Goal: Task Accomplishment & Management: Use online tool/utility

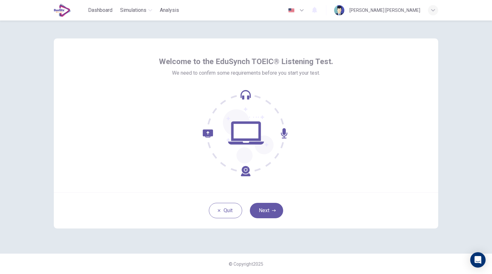
click at [270, 211] on button "Next" at bounding box center [266, 210] width 33 height 15
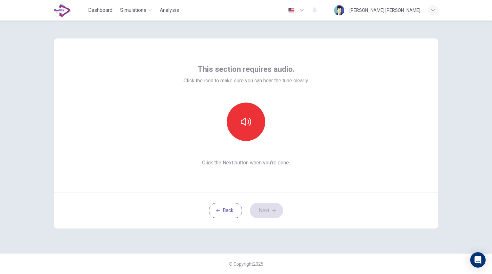
click at [249, 128] on button "button" at bounding box center [246, 121] width 38 height 38
click at [270, 209] on button "Next" at bounding box center [266, 210] width 33 height 15
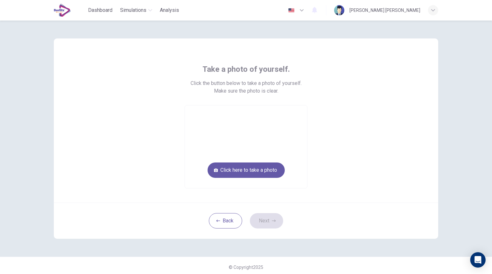
click at [236, 167] on button "Click here to take a photo" at bounding box center [246, 169] width 77 height 15
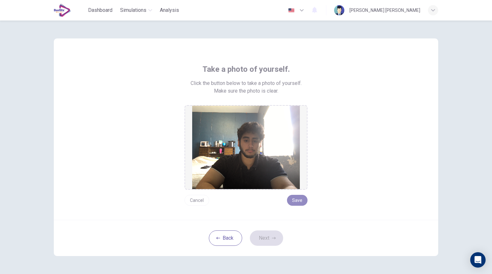
click at [300, 198] on button "Save" at bounding box center [297, 200] width 20 height 11
click at [295, 196] on button "Save" at bounding box center [297, 200] width 20 height 11
click at [272, 237] on icon "button" at bounding box center [274, 238] width 4 height 2
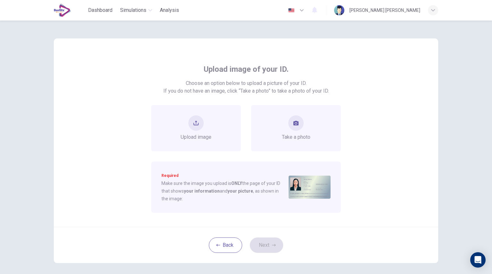
click at [278, 132] on div "Take a photo" at bounding box center [296, 128] width 90 height 46
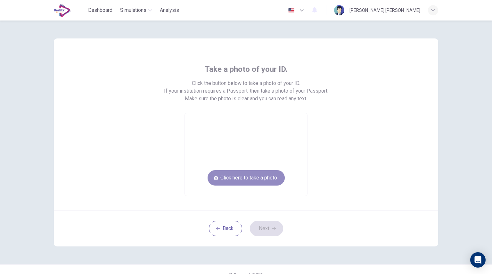
click at [240, 178] on button "Click here to take a photo" at bounding box center [246, 177] width 77 height 15
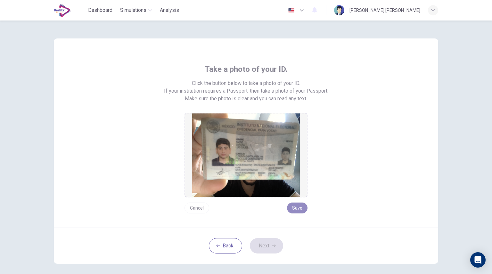
click at [290, 205] on button "Save" at bounding box center [297, 207] width 20 height 11
click at [261, 249] on button "Next" at bounding box center [266, 245] width 33 height 15
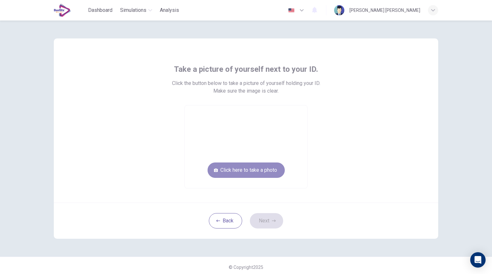
click at [246, 167] on button "Click here to take a photo" at bounding box center [246, 169] width 77 height 15
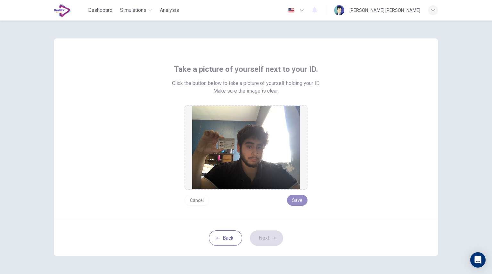
click at [293, 200] on button "Save" at bounding box center [297, 200] width 20 height 11
click at [269, 234] on button "Next" at bounding box center [266, 237] width 33 height 15
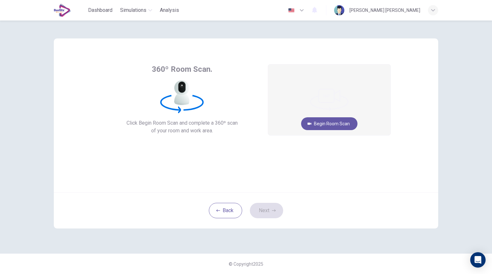
click at [328, 122] on button "Begin Room Scan" at bounding box center [329, 123] width 56 height 13
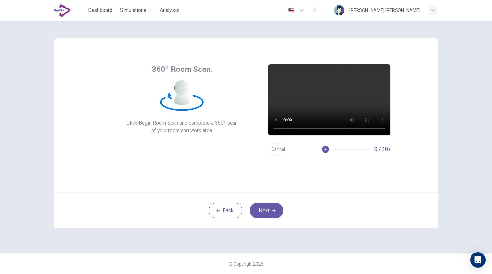
click at [275, 210] on icon "button" at bounding box center [274, 210] width 4 height 2
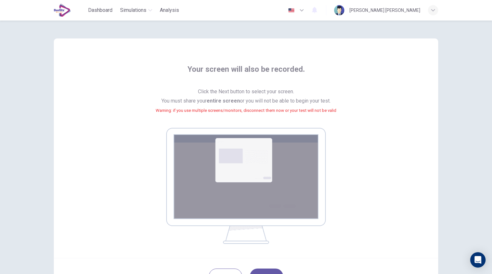
scroll to position [59, 0]
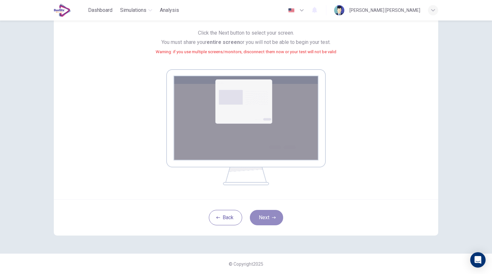
click at [271, 215] on button "Next" at bounding box center [266, 217] width 33 height 15
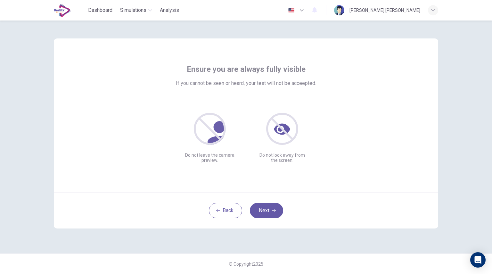
scroll to position [0, 0]
click at [263, 215] on button "Next" at bounding box center [266, 210] width 33 height 15
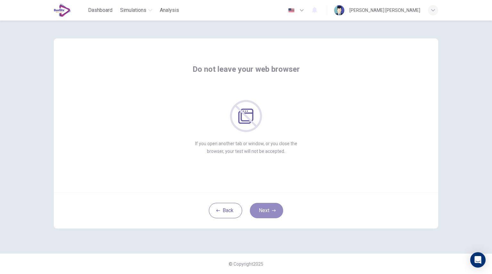
click at [263, 215] on button "Next" at bounding box center [266, 210] width 33 height 15
drag, startPoint x: 263, startPoint y: 215, endPoint x: 206, endPoint y: 183, distance: 65.0
click at [206, 183] on div "Do not speak unless instructed If you talk to anyone during the test, your test…" at bounding box center [246, 115] width 384 height 154
click at [269, 215] on button "Next" at bounding box center [266, 210] width 33 height 15
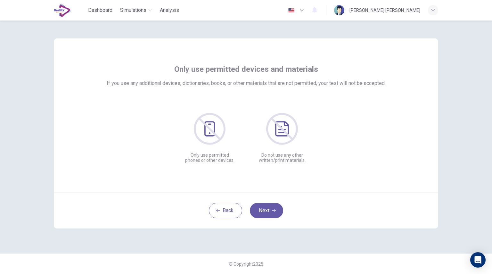
click at [269, 215] on button "Next" at bounding box center [266, 210] width 33 height 15
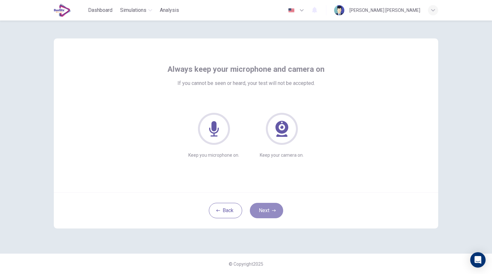
click at [269, 215] on button "Next" at bounding box center [266, 210] width 33 height 15
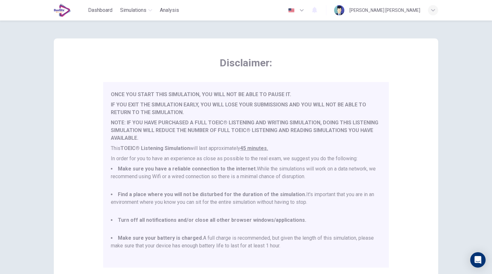
scroll to position [82, 0]
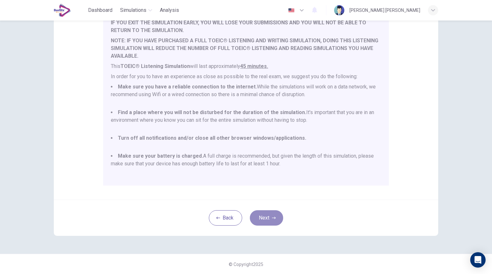
click at [267, 218] on button "Next" at bounding box center [266, 217] width 33 height 15
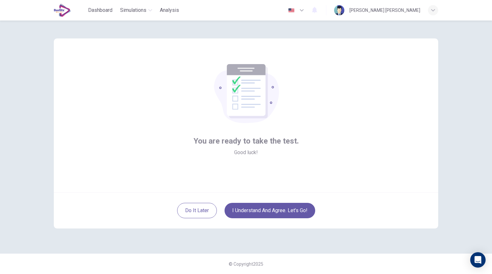
scroll to position [0, 0]
click at [266, 207] on button "I understand and agree. Let’s go!" at bounding box center [270, 210] width 91 height 15
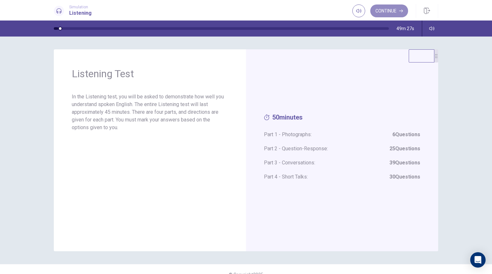
click at [389, 16] on button "Continue" at bounding box center [389, 10] width 38 height 13
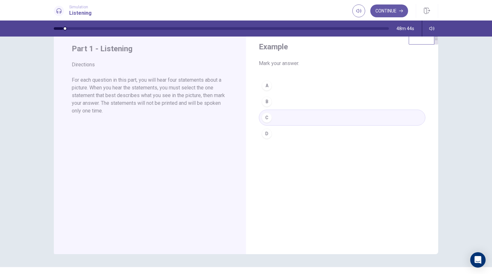
scroll to position [18, 0]
click at [397, 11] on button "Continue" at bounding box center [389, 10] width 38 height 13
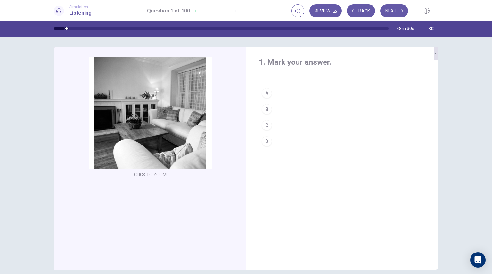
scroll to position [0, 0]
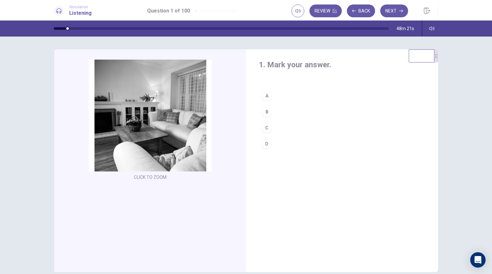
click at [266, 114] on div "B" at bounding box center [267, 112] width 10 height 10
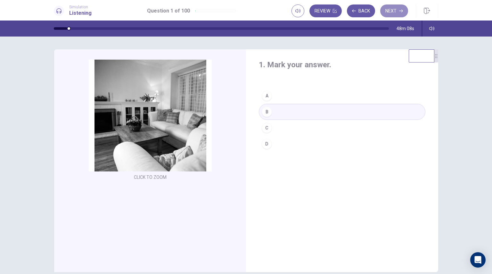
click at [394, 12] on button "Next" at bounding box center [394, 10] width 28 height 13
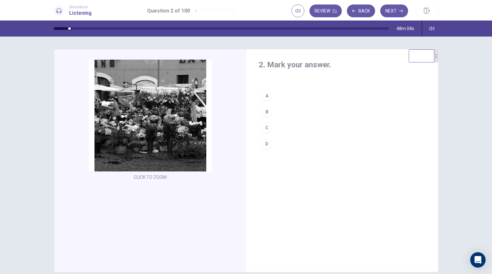
click at [357, 16] on button "Back" at bounding box center [361, 10] width 28 height 13
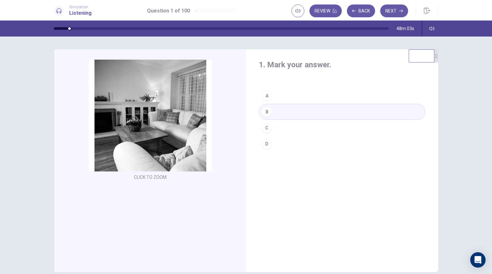
click at [389, 15] on button "Next" at bounding box center [394, 10] width 28 height 13
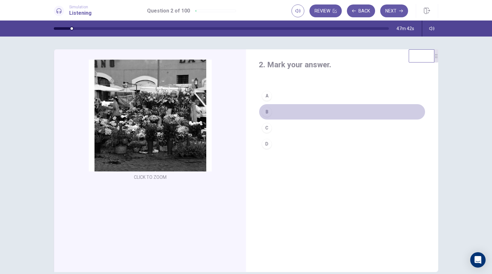
click at [271, 112] on button "B" at bounding box center [342, 112] width 167 height 16
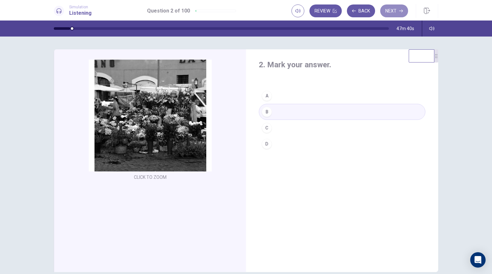
click at [396, 9] on button "Next" at bounding box center [394, 10] width 28 height 13
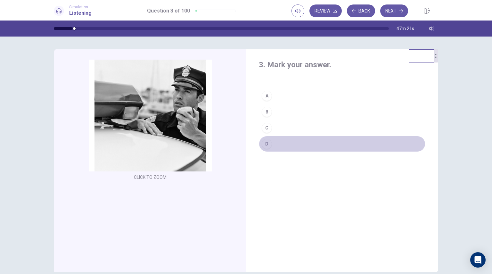
click at [266, 146] on div "D" at bounding box center [267, 144] width 10 height 10
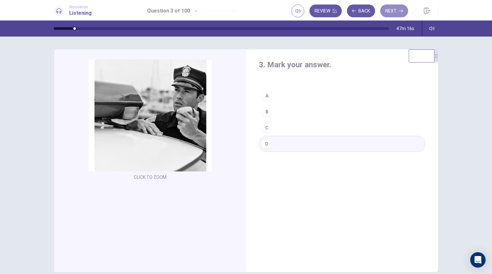
click at [402, 10] on icon "button" at bounding box center [401, 11] width 4 height 3
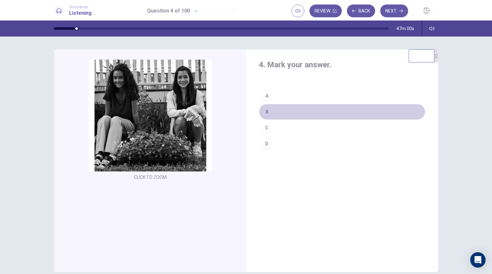
click at [267, 112] on div "B" at bounding box center [267, 112] width 10 height 10
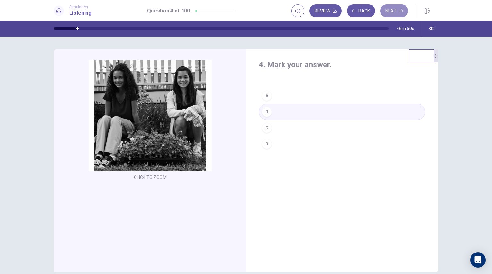
click at [391, 14] on button "Next" at bounding box center [394, 10] width 28 height 13
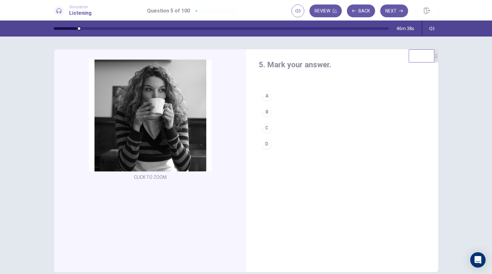
click at [270, 91] on button "A" at bounding box center [342, 96] width 167 height 16
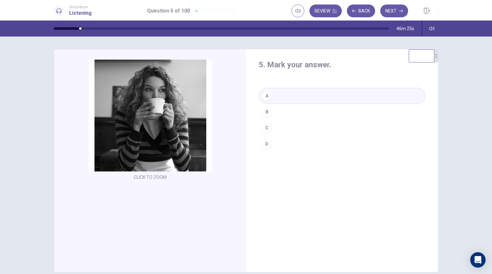
click at [398, 9] on button "Next" at bounding box center [394, 10] width 28 height 13
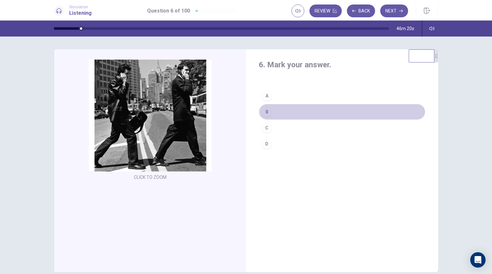
click at [315, 115] on button "B" at bounding box center [342, 112] width 167 height 16
click at [277, 110] on button "B" at bounding box center [342, 112] width 167 height 16
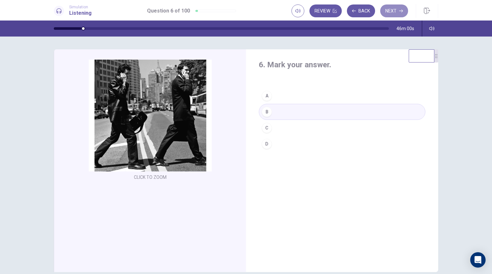
click at [393, 12] on button "Next" at bounding box center [394, 10] width 28 height 13
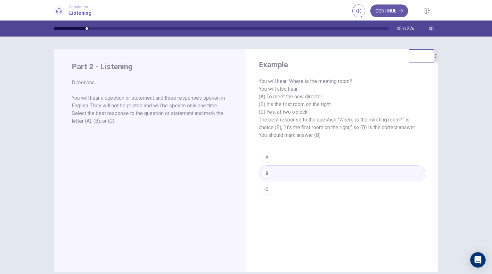
click at [391, 16] on button "Continue" at bounding box center [389, 10] width 38 height 13
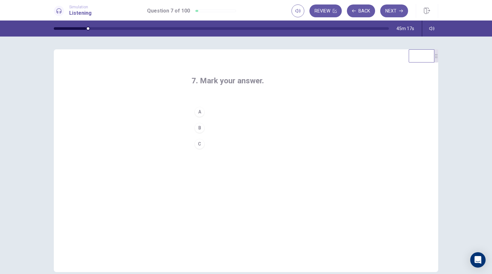
click at [200, 112] on div "A" at bounding box center [199, 112] width 10 height 10
click at [395, 14] on button "Next" at bounding box center [394, 10] width 28 height 13
click at [200, 140] on div "C" at bounding box center [199, 144] width 10 height 10
click at [390, 11] on button "Next" at bounding box center [394, 10] width 28 height 13
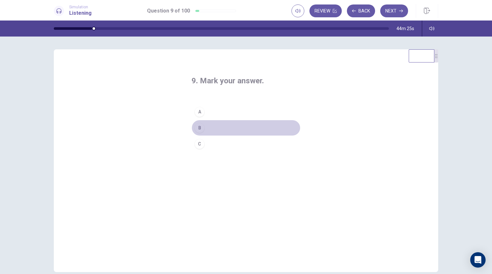
click at [203, 124] on button "B" at bounding box center [246, 128] width 109 height 16
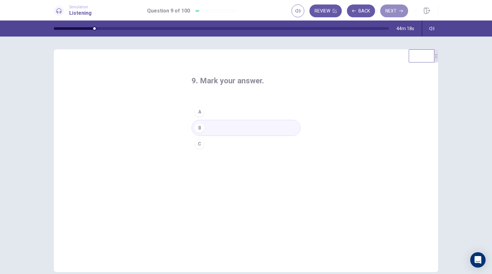
click at [390, 9] on button "Next" at bounding box center [394, 10] width 28 height 13
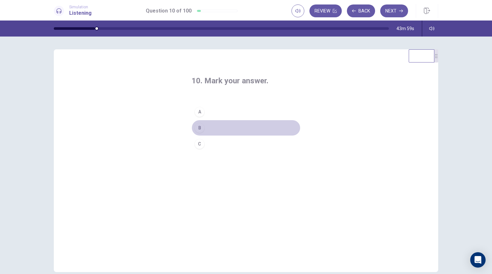
click at [203, 125] on button "B" at bounding box center [246, 128] width 109 height 16
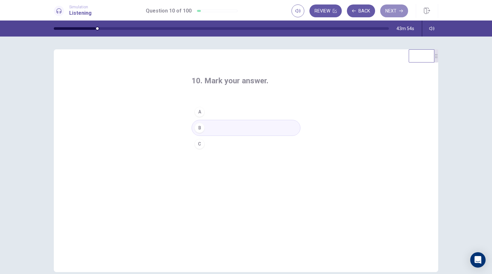
click at [395, 11] on button "Next" at bounding box center [394, 10] width 28 height 13
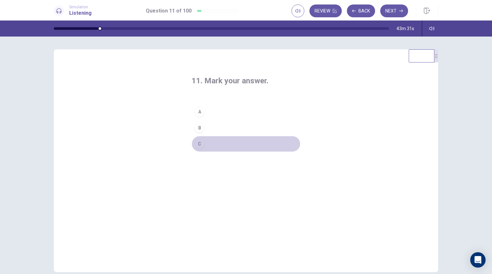
click at [210, 144] on button "C" at bounding box center [246, 144] width 109 height 16
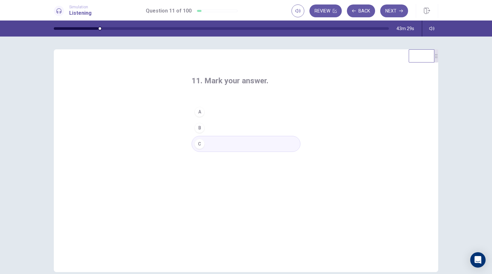
click at [401, 8] on button "Next" at bounding box center [394, 10] width 28 height 13
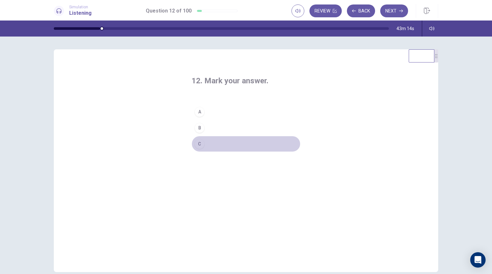
click at [208, 141] on button "C" at bounding box center [246, 144] width 109 height 16
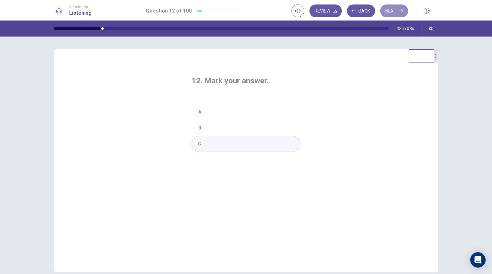
click at [398, 15] on button "Next" at bounding box center [394, 10] width 28 height 13
click at [206, 110] on button "A" at bounding box center [246, 112] width 109 height 16
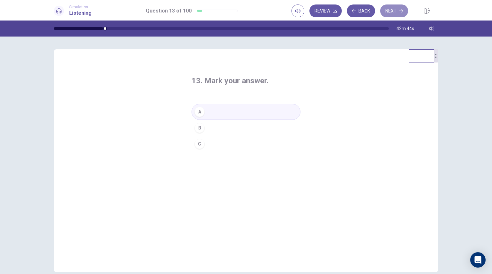
click at [391, 10] on button "Next" at bounding box center [394, 10] width 28 height 13
click at [205, 142] on button "C" at bounding box center [246, 144] width 109 height 16
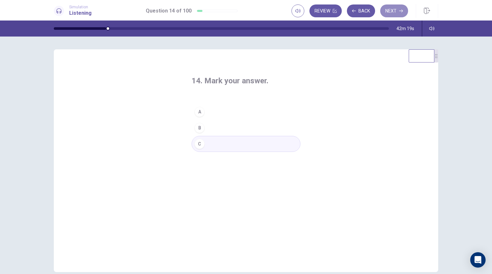
click at [389, 9] on button "Next" at bounding box center [394, 10] width 28 height 13
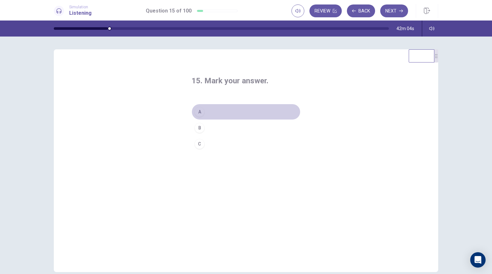
click at [227, 110] on button "A" at bounding box center [246, 112] width 109 height 16
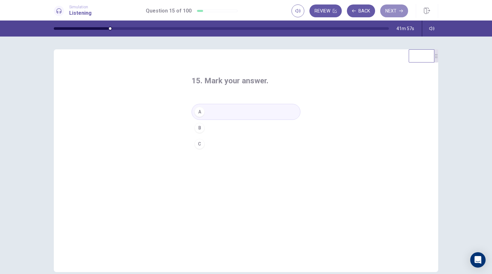
click at [384, 11] on button "Next" at bounding box center [394, 10] width 28 height 13
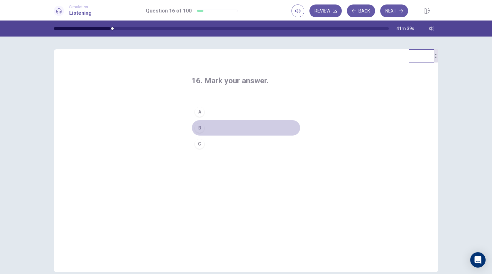
click at [202, 129] on div "B" at bounding box center [199, 128] width 10 height 10
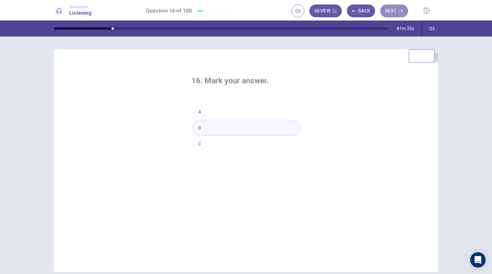
click at [396, 10] on button "Next" at bounding box center [394, 10] width 28 height 13
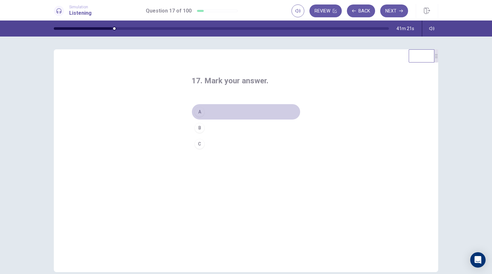
click at [243, 106] on button "A" at bounding box center [246, 112] width 109 height 16
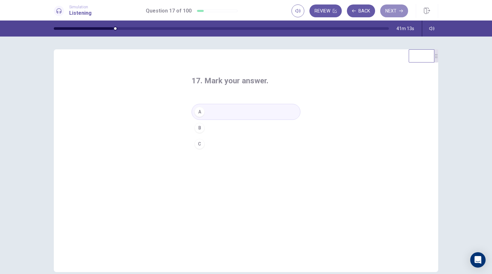
click at [399, 9] on icon "button" at bounding box center [401, 11] width 4 height 4
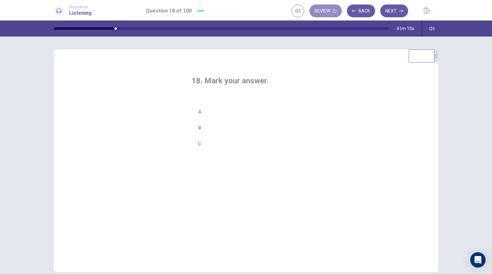
click at [326, 10] on button "Review" at bounding box center [325, 10] width 32 height 13
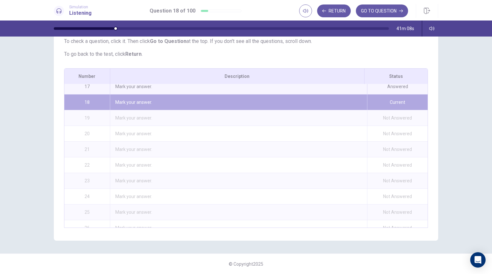
scroll to position [251, 0]
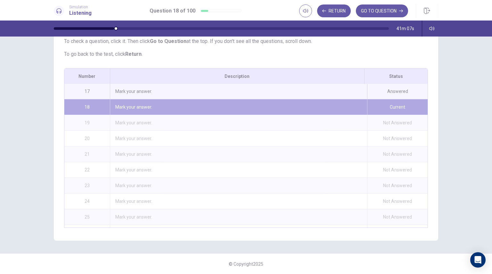
click at [311, 104] on div "Mark your answer." at bounding box center [238, 106] width 257 height 15
click at [368, 16] on button "GO TO QUESTION" at bounding box center [382, 10] width 52 height 13
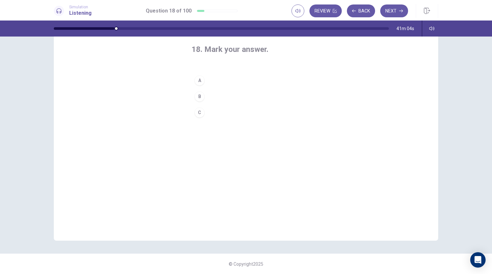
scroll to position [31, 0]
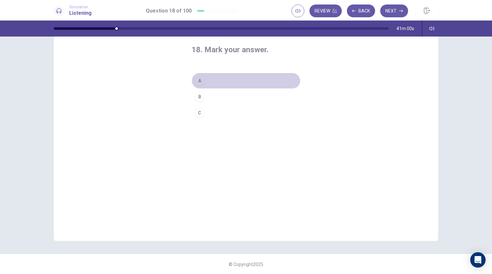
click at [201, 82] on div "A" at bounding box center [199, 81] width 10 height 10
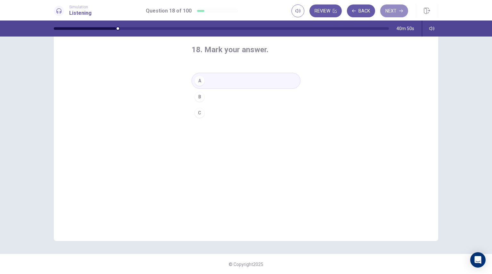
click at [394, 11] on button "Next" at bounding box center [394, 10] width 28 height 13
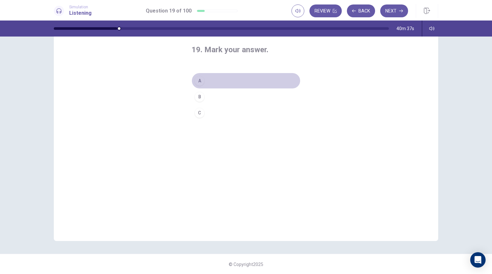
click at [222, 81] on button "A" at bounding box center [246, 81] width 109 height 16
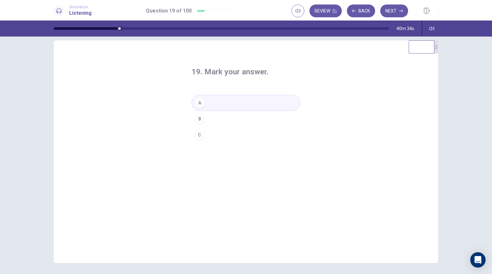
scroll to position [9, 0]
click at [395, 15] on button "Next" at bounding box center [394, 10] width 28 height 13
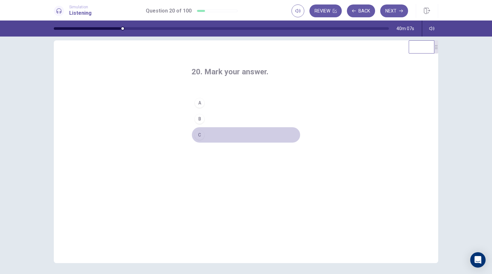
click at [217, 135] on button "C" at bounding box center [246, 135] width 109 height 16
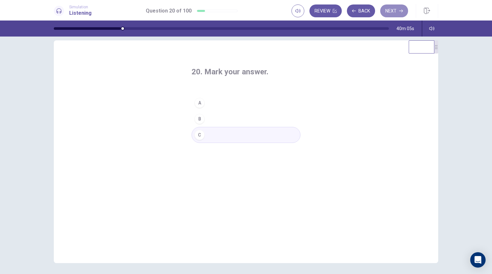
click at [387, 12] on button "Next" at bounding box center [394, 10] width 28 height 13
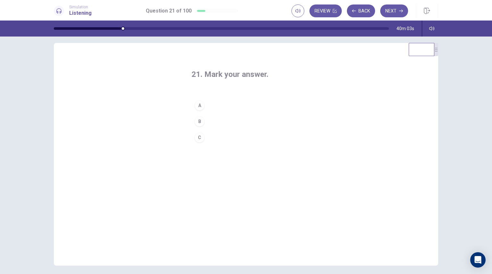
scroll to position [6, 0]
click at [215, 122] on button "B" at bounding box center [246, 121] width 109 height 16
click at [401, 9] on icon "button" at bounding box center [401, 11] width 4 height 4
click at [222, 123] on button "B" at bounding box center [246, 121] width 109 height 16
click at [393, 6] on button "Next" at bounding box center [394, 10] width 28 height 13
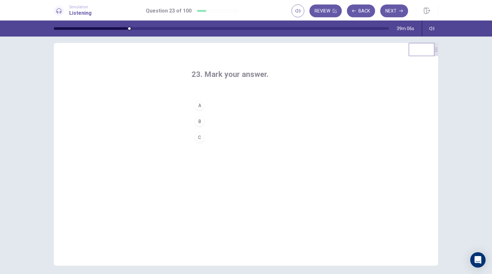
click at [202, 123] on div "B" at bounding box center [199, 121] width 10 height 10
click at [390, 14] on button "Next" at bounding box center [394, 10] width 28 height 13
click at [215, 121] on button "B" at bounding box center [246, 121] width 109 height 16
click at [393, 10] on button "Next" at bounding box center [394, 10] width 28 height 13
click at [208, 122] on button "B" at bounding box center [246, 121] width 109 height 16
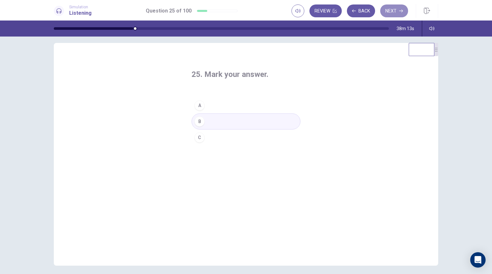
click at [400, 9] on icon "button" at bounding box center [401, 11] width 4 height 4
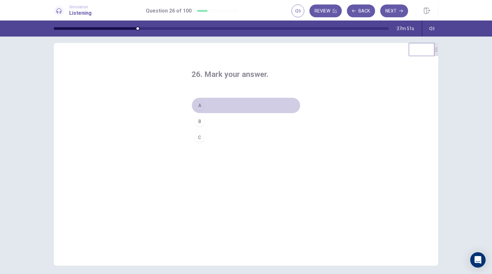
click at [215, 103] on button "A" at bounding box center [246, 105] width 109 height 16
click at [402, 10] on icon "button" at bounding box center [401, 11] width 4 height 3
click at [240, 108] on button "A" at bounding box center [246, 105] width 109 height 16
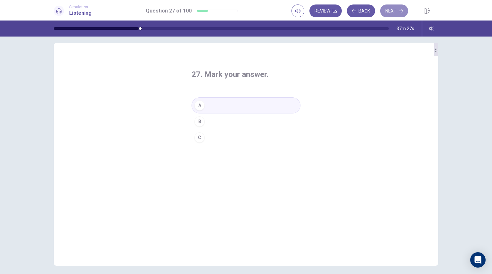
click at [399, 14] on button "Next" at bounding box center [394, 10] width 28 height 13
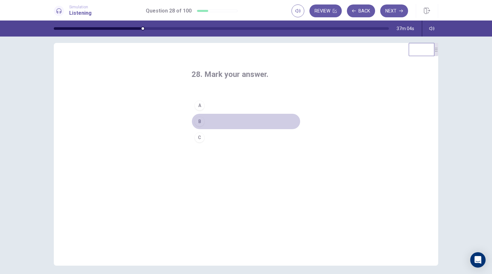
click at [206, 122] on button "B" at bounding box center [246, 121] width 109 height 16
click at [393, 9] on button "Next" at bounding box center [394, 10] width 28 height 13
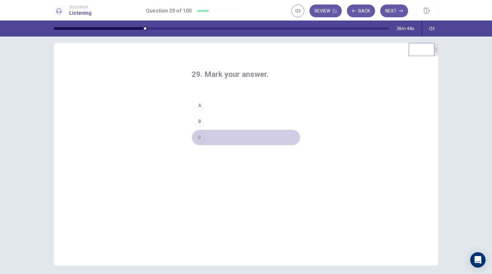
click at [205, 133] on button "C" at bounding box center [246, 137] width 109 height 16
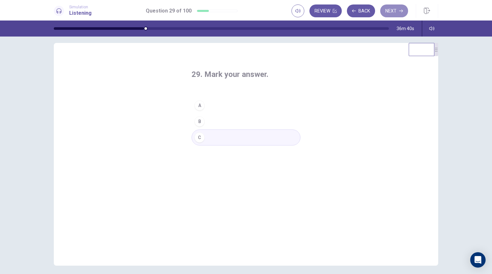
click at [387, 15] on button "Next" at bounding box center [394, 10] width 28 height 13
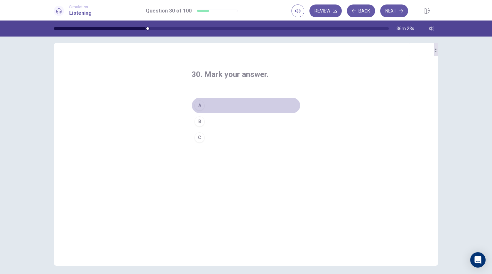
click at [210, 103] on button "A" at bounding box center [246, 105] width 109 height 16
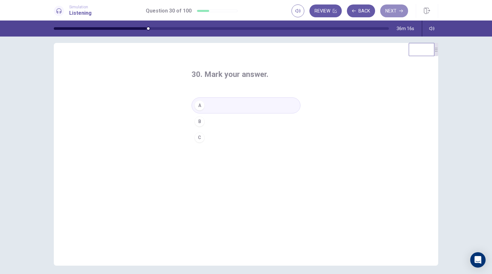
click at [391, 7] on button "Next" at bounding box center [394, 10] width 28 height 13
click at [206, 106] on button "A" at bounding box center [246, 105] width 109 height 16
click at [391, 7] on button "Next" at bounding box center [394, 10] width 28 height 13
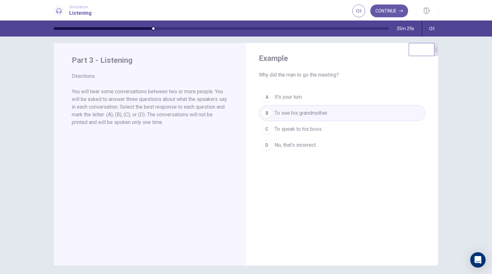
click at [257, 189] on div "Example Why did the man to go the meeting? A It's your turn. B To see his grand…" at bounding box center [342, 154] width 192 height 223
click at [384, 15] on button "Continue" at bounding box center [389, 10] width 38 height 13
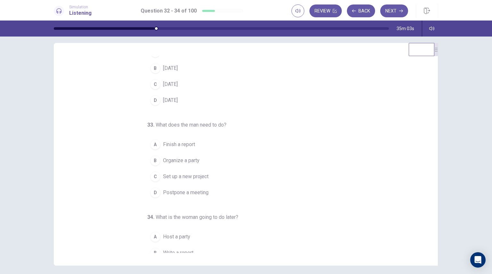
scroll to position [0, 0]
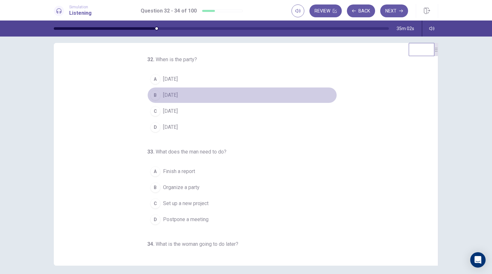
click at [152, 95] on div "B" at bounding box center [155, 95] width 10 height 10
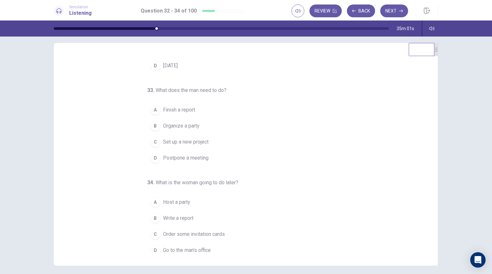
scroll to position [65, 0]
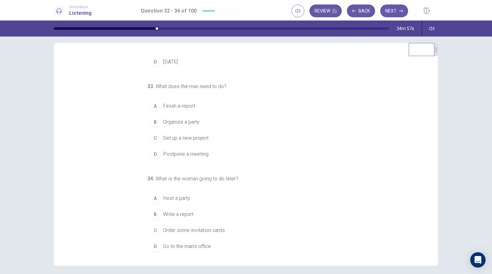
click at [153, 105] on div "A" at bounding box center [155, 106] width 10 height 10
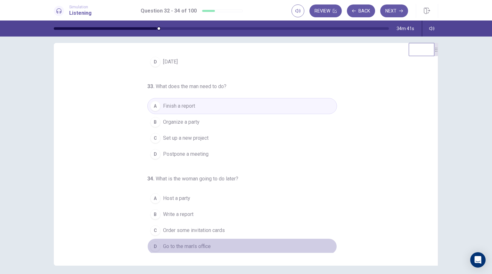
click at [174, 245] on span "Go to the man’s office" at bounding box center [187, 246] width 48 height 8
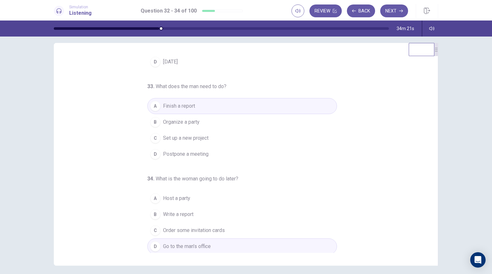
click at [398, 15] on button "Next" at bounding box center [394, 10] width 28 height 13
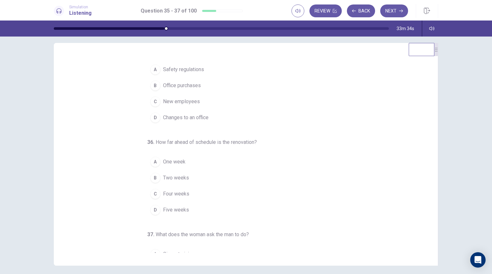
scroll to position [0, 0]
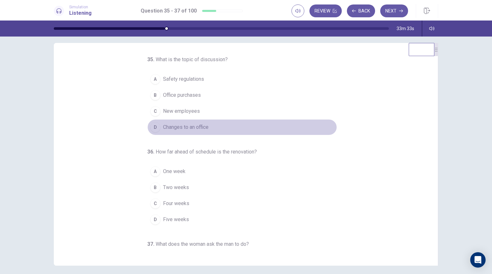
click at [165, 126] on span "Changes to an office" at bounding box center [185, 127] width 45 height 8
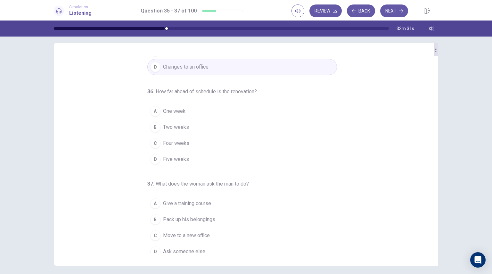
scroll to position [65, 0]
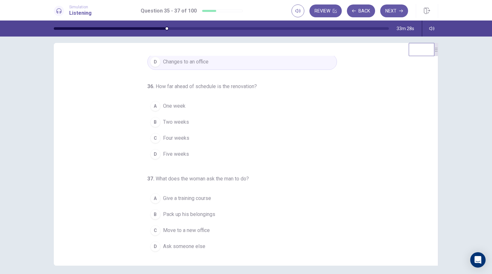
click at [169, 109] on button "A One week" at bounding box center [242, 106] width 190 height 16
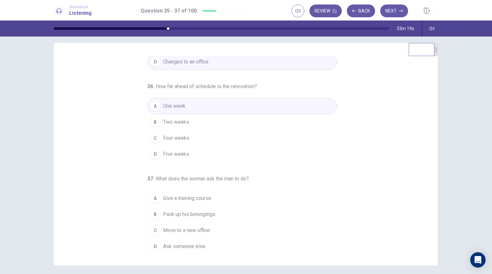
click at [182, 214] on span "Pack up his belongings" at bounding box center [189, 214] width 52 height 8
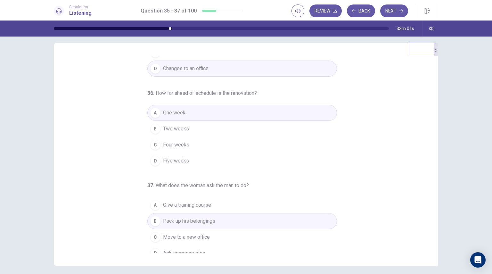
scroll to position [57, 0]
click at [390, 15] on button "Next" at bounding box center [394, 10] width 28 height 13
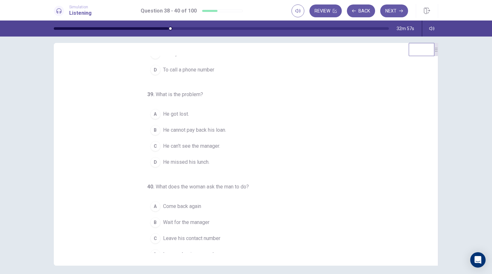
scroll to position [0, 0]
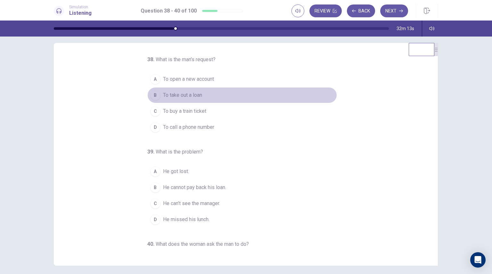
click at [195, 97] on span "To take out a loan" at bounding box center [182, 95] width 39 height 8
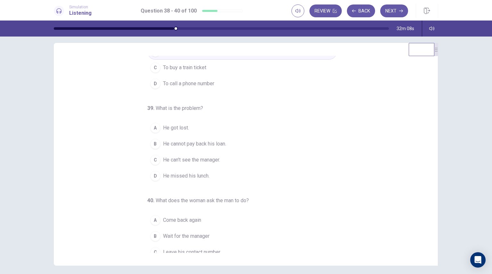
scroll to position [44, 0]
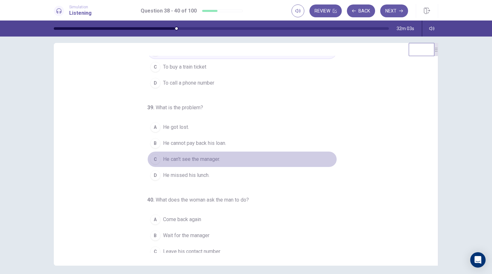
click at [205, 157] on span "He can’t see the manager." at bounding box center [191, 159] width 57 height 8
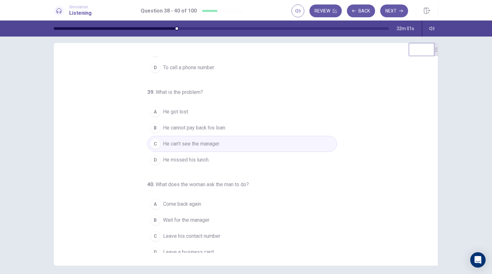
scroll to position [65, 0]
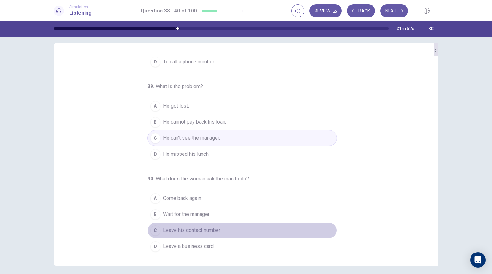
click at [205, 232] on span "Leave his contact number" at bounding box center [191, 230] width 57 height 8
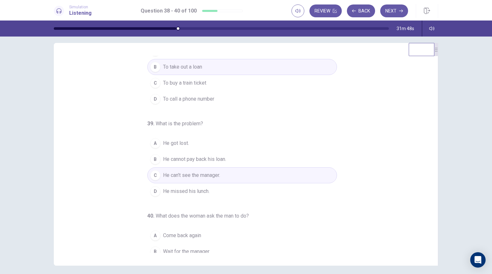
scroll to position [0, 0]
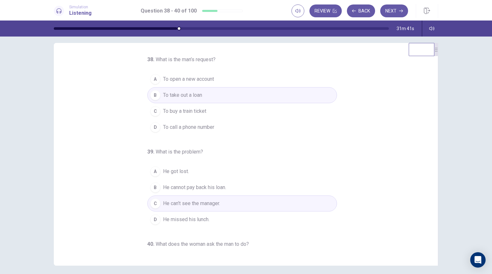
click at [383, 14] on button "Next" at bounding box center [394, 10] width 28 height 13
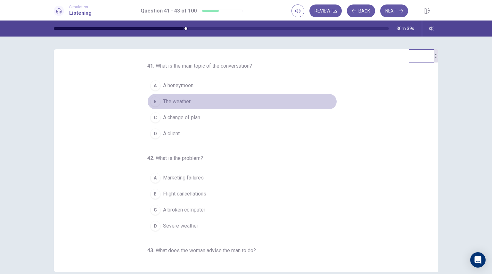
click at [181, 95] on button "B The weather" at bounding box center [242, 102] width 190 height 16
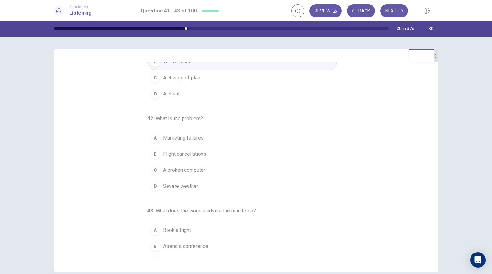
scroll to position [41, 0]
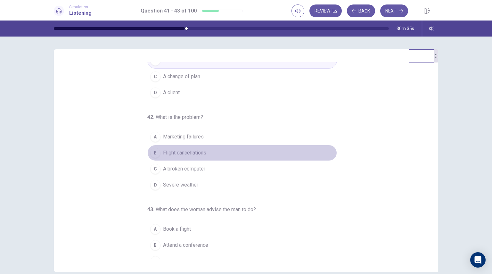
click at [191, 152] on span "Flight cancellations" at bounding box center [184, 153] width 43 height 8
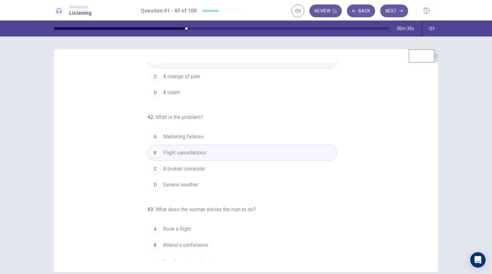
scroll to position [65, 0]
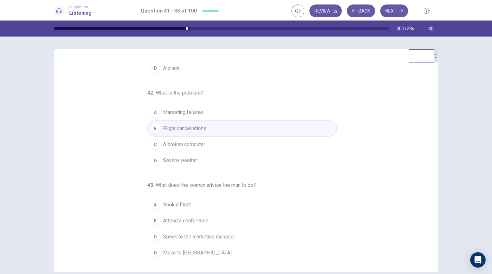
click at [186, 236] on span "Speak to the marketing manager" at bounding box center [199, 237] width 72 height 8
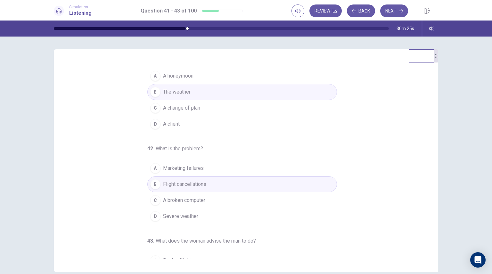
scroll to position [10, 0]
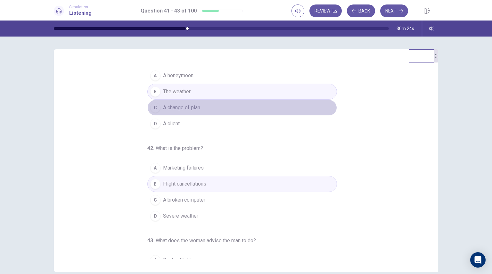
click at [196, 106] on span "A change of plan" at bounding box center [181, 108] width 37 height 8
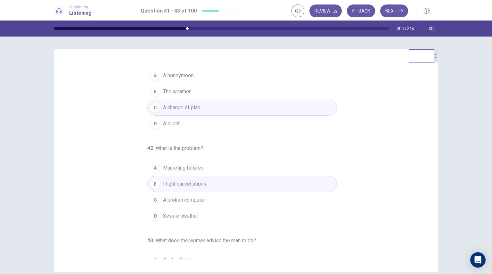
scroll to position [0, 0]
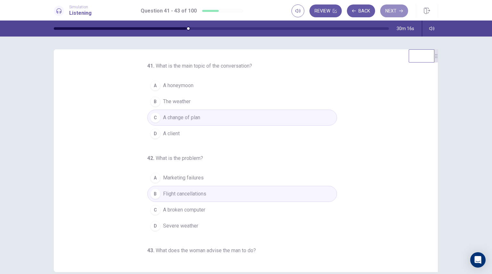
click at [392, 12] on button "Next" at bounding box center [394, 10] width 28 height 13
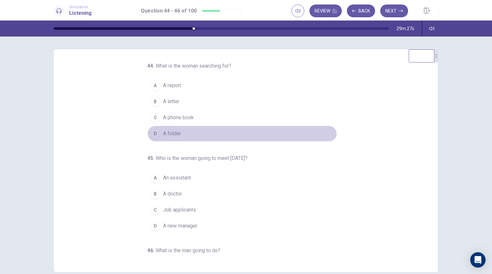
click at [164, 135] on span "A folder" at bounding box center [172, 134] width 18 height 8
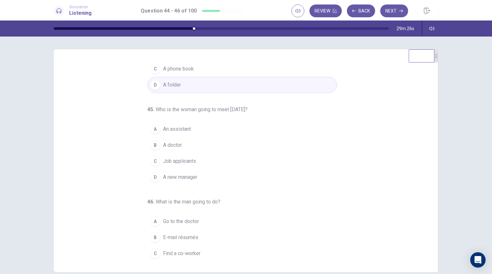
scroll to position [49, 0]
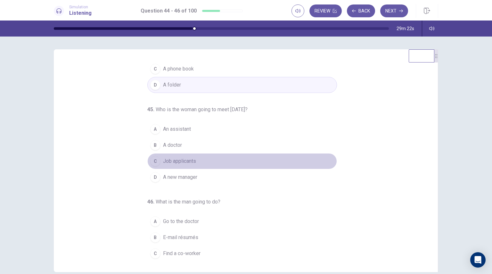
click at [169, 160] on span "Job applicants" at bounding box center [179, 161] width 33 height 8
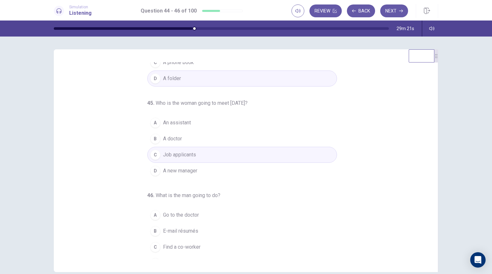
scroll to position [65, 0]
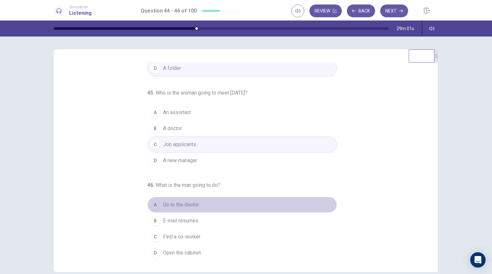
click at [187, 205] on span "Go to the doctor" at bounding box center [181, 205] width 36 height 8
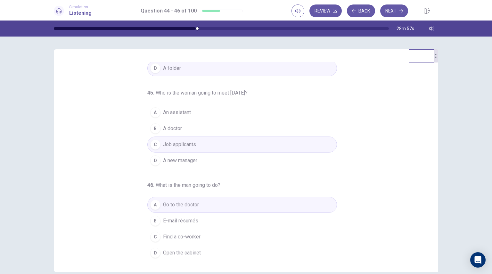
click at [189, 218] on span "E-mail résumés" at bounding box center [180, 221] width 35 height 8
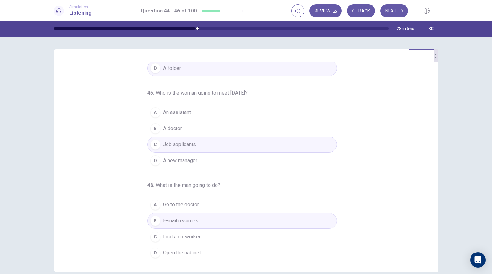
scroll to position [0, 0]
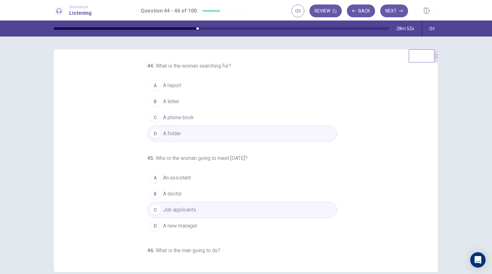
click at [393, 12] on button "Next" at bounding box center [394, 10] width 28 height 13
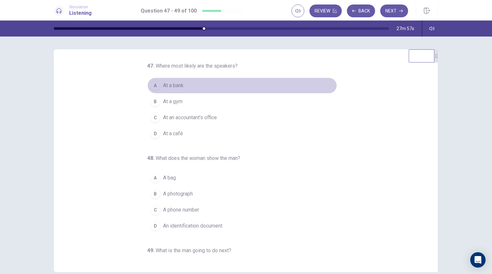
click at [178, 87] on span "At a bank" at bounding box center [173, 86] width 20 height 8
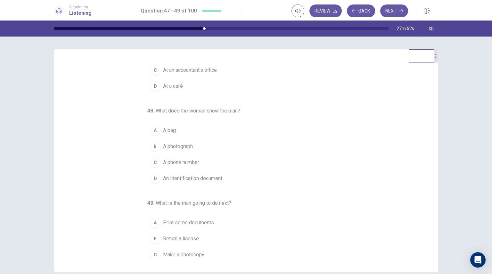
scroll to position [49, 0]
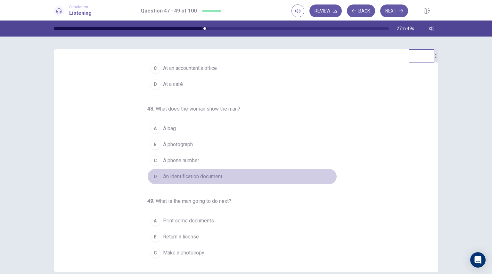
click at [200, 174] on span "An identification document" at bounding box center [192, 177] width 59 height 8
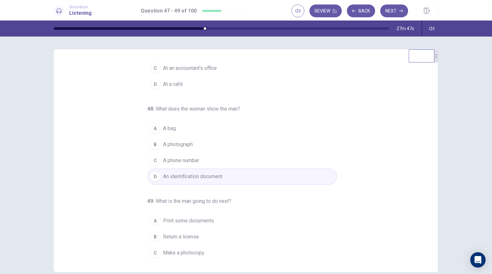
scroll to position [65, 0]
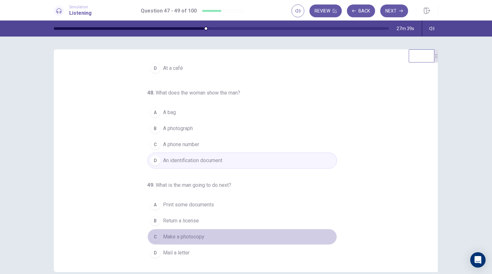
click at [197, 234] on span "Make a photocopy" at bounding box center [183, 237] width 41 height 8
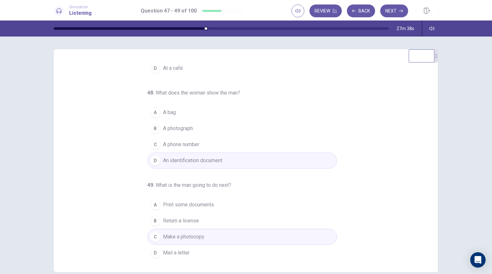
scroll to position [0, 0]
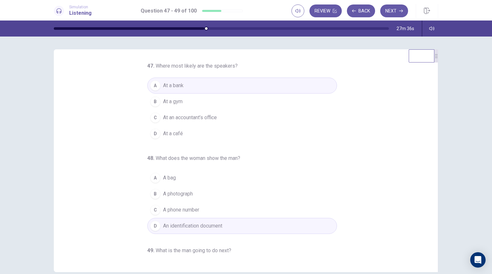
click at [395, 11] on button "Next" at bounding box center [394, 10] width 28 height 13
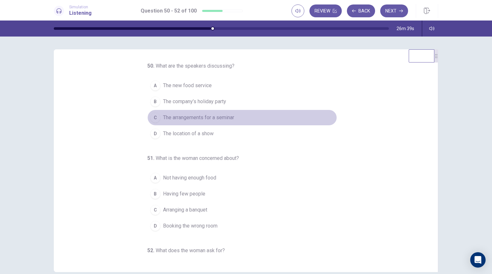
click at [151, 120] on div "C" at bounding box center [155, 117] width 10 height 10
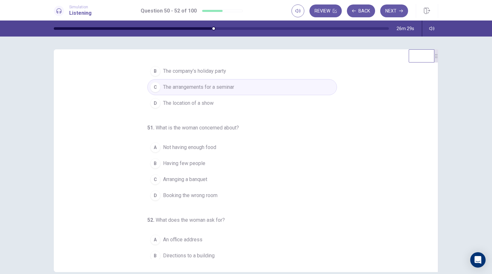
scroll to position [31, 0]
click at [173, 143] on span "Not having enough food" at bounding box center [189, 147] width 53 height 8
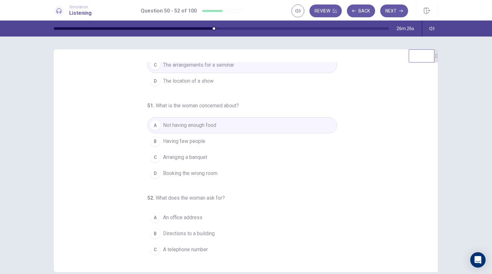
scroll to position [65, 0]
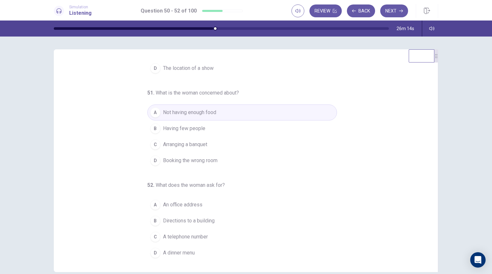
click at [175, 235] on span "A telephone number" at bounding box center [185, 237] width 45 height 8
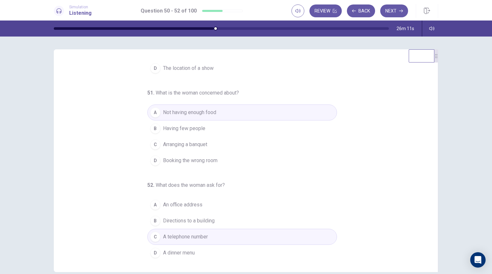
scroll to position [0, 0]
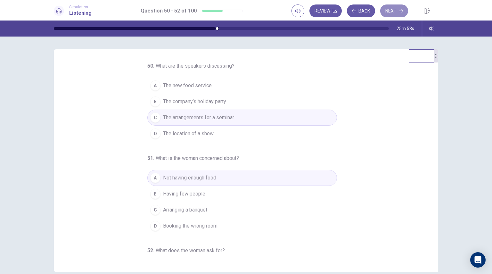
click at [398, 8] on button "Next" at bounding box center [394, 10] width 28 height 13
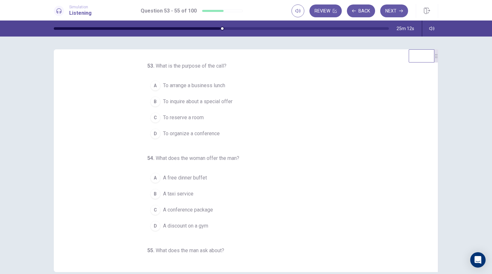
click at [188, 118] on span "To reserve a room" at bounding box center [183, 118] width 41 height 8
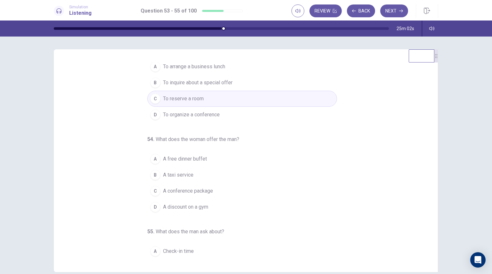
scroll to position [20, 0]
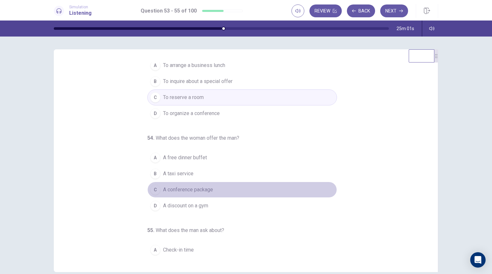
click at [202, 187] on span "A conference package" at bounding box center [188, 190] width 50 height 8
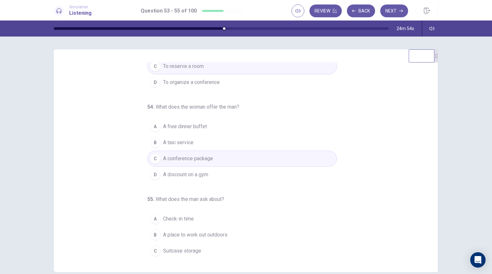
scroll to position [65, 0]
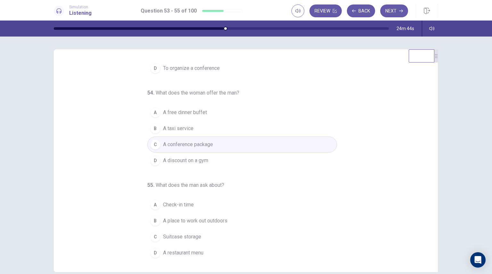
click at [181, 218] on span "A place to work out outdoors" at bounding box center [195, 221] width 64 height 8
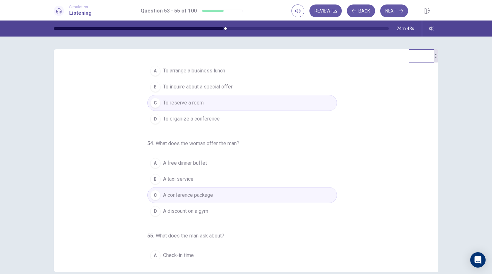
scroll to position [0, 0]
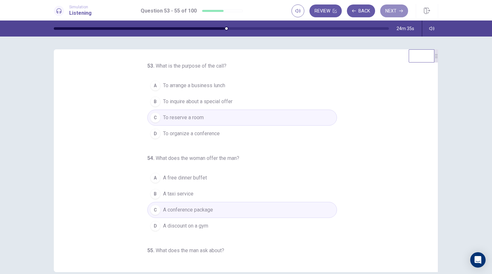
click at [396, 12] on button "Next" at bounding box center [394, 10] width 28 height 13
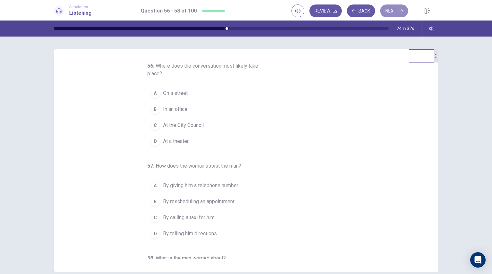
click at [396, 10] on button "Next" at bounding box center [394, 10] width 28 height 13
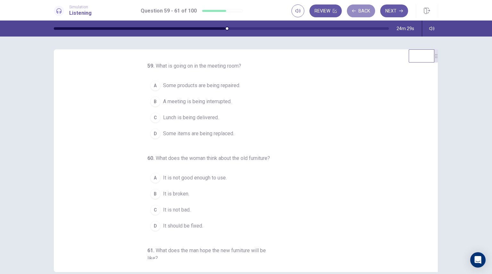
click at [362, 14] on button "Back" at bounding box center [361, 10] width 28 height 13
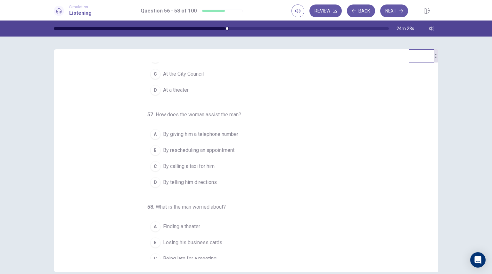
scroll to position [73, 0]
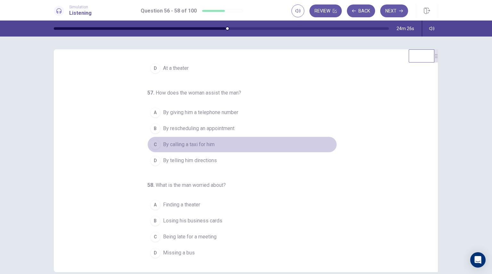
click at [204, 143] on span "By calling a taxi for him" at bounding box center [189, 145] width 52 height 8
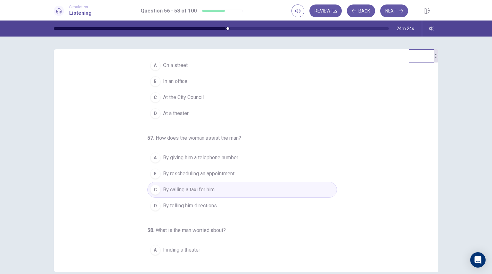
scroll to position [0, 0]
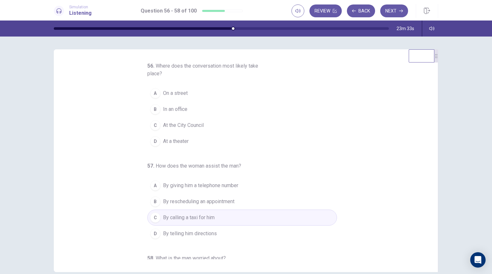
click at [178, 95] on span "On a street" at bounding box center [175, 93] width 25 height 8
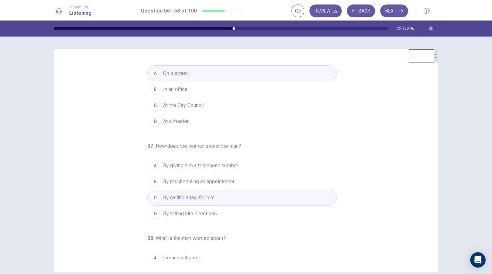
scroll to position [20, 0]
click at [181, 210] on span "By telling him directions" at bounding box center [190, 213] width 54 height 8
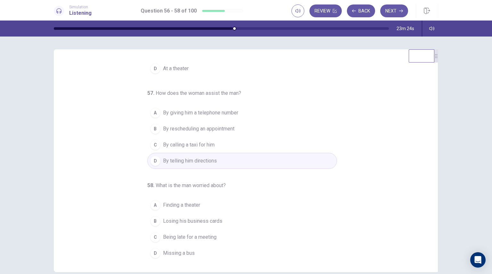
scroll to position [73, 0]
click at [173, 236] on span "Being late for a meeting" at bounding box center [189, 237] width 53 height 8
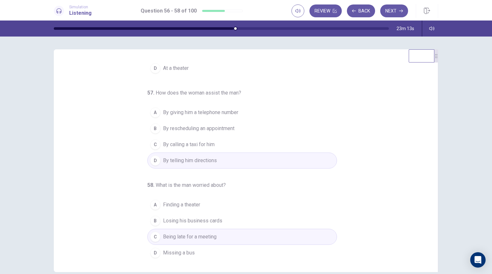
scroll to position [0, 0]
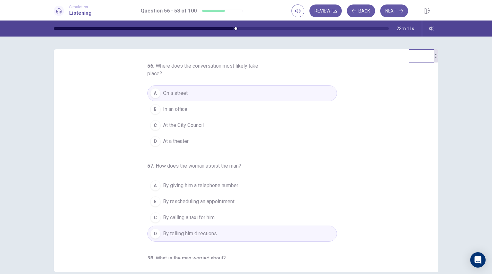
click at [396, 14] on button "Next" at bounding box center [394, 10] width 28 height 13
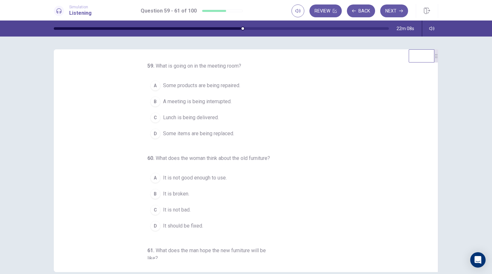
click at [215, 137] on span "Some items are being replaced." at bounding box center [198, 134] width 71 height 8
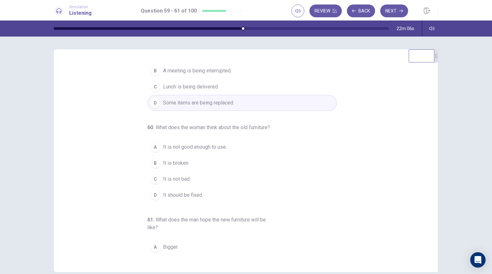
scroll to position [31, 0]
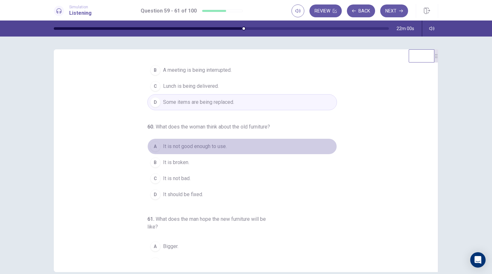
click at [193, 150] on span "It is not good enough to use." at bounding box center [195, 147] width 64 height 8
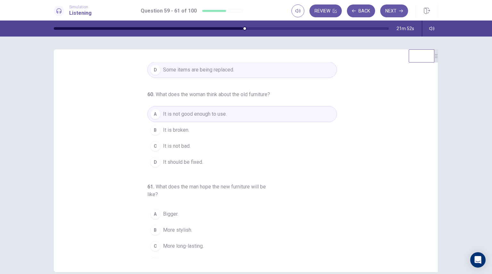
scroll to position [81, 0]
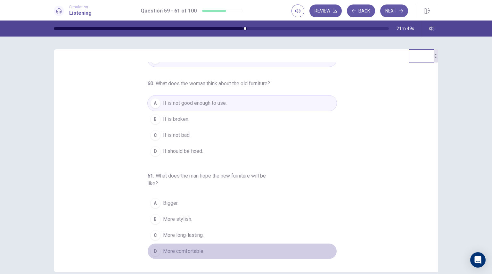
click at [206, 247] on button "D More comfortable." at bounding box center [242, 251] width 190 height 16
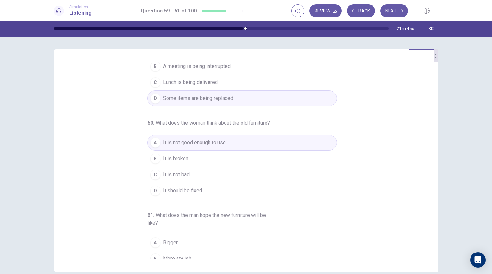
scroll to position [0, 0]
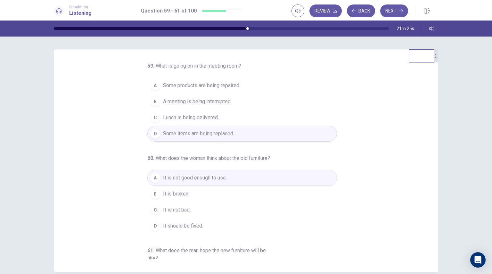
click at [397, 4] on div "Review Back Next" at bounding box center [364, 11] width 147 height 14
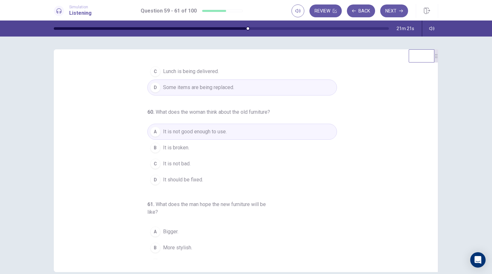
scroll to position [33, 0]
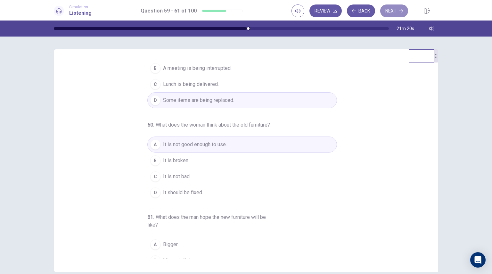
click at [397, 10] on button "Next" at bounding box center [394, 10] width 28 height 13
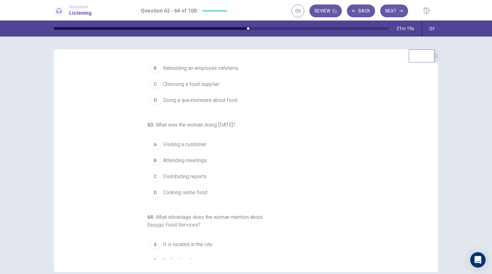
scroll to position [0, 0]
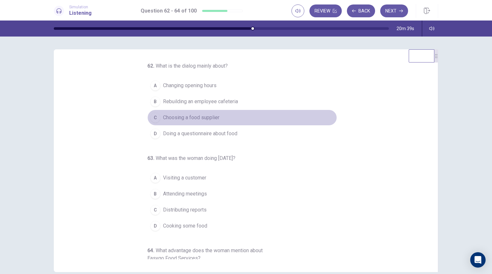
click at [201, 122] on button "C Choosing a food supplier" at bounding box center [242, 118] width 190 height 16
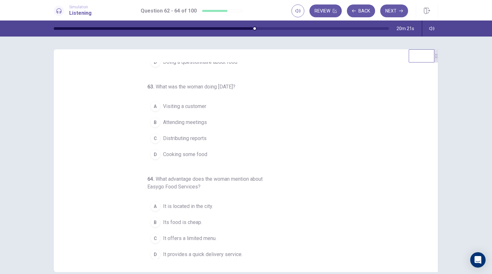
scroll to position [73, 0]
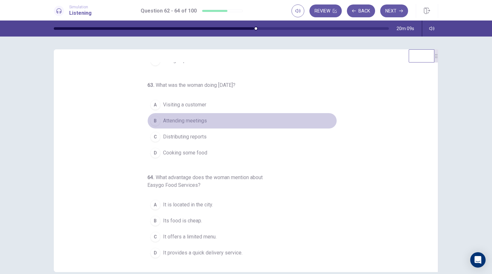
click at [194, 119] on span "Attending meetings" at bounding box center [185, 121] width 44 height 8
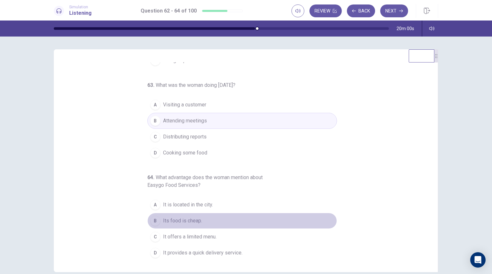
click at [196, 223] on span "Its food is cheap." at bounding box center [182, 221] width 39 height 8
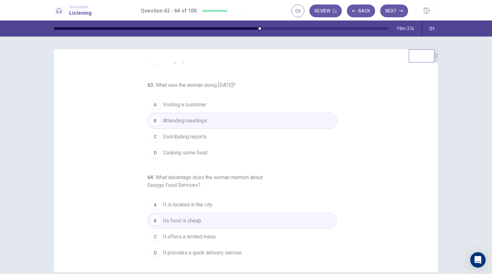
scroll to position [0, 0]
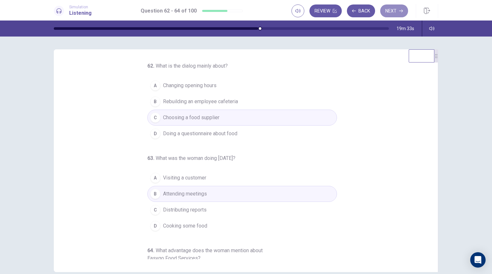
click at [387, 15] on button "Next" at bounding box center [394, 10] width 28 height 13
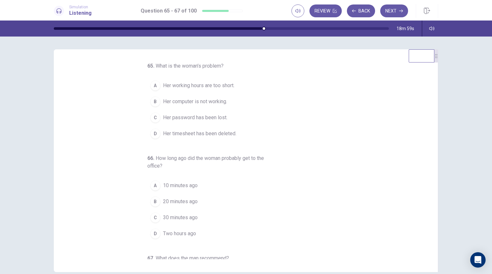
click at [209, 106] on button "B Her computer is not working." at bounding box center [242, 102] width 190 height 16
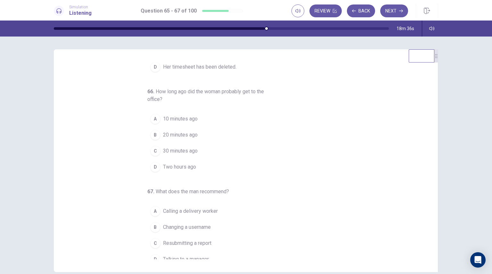
scroll to position [68, 0]
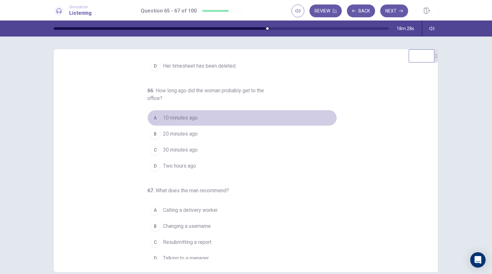
click at [152, 115] on div "A" at bounding box center [155, 118] width 10 height 10
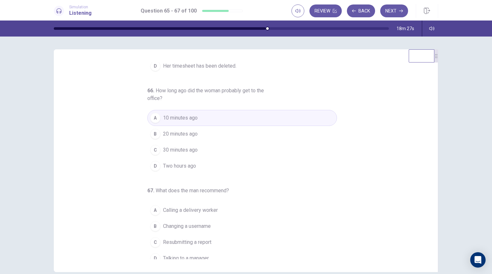
scroll to position [73, 0]
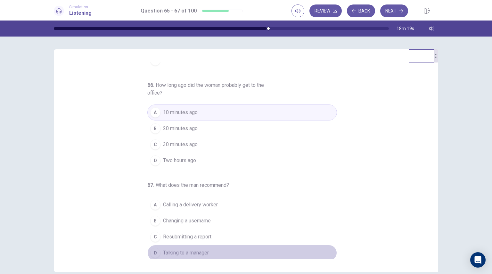
click at [155, 248] on div "D" at bounding box center [155, 253] width 10 height 10
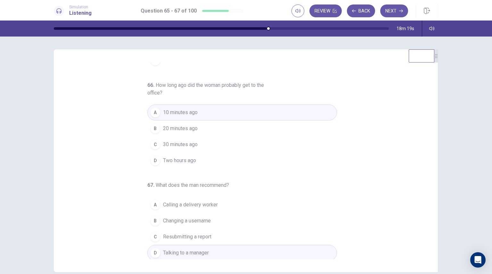
scroll to position [0, 0]
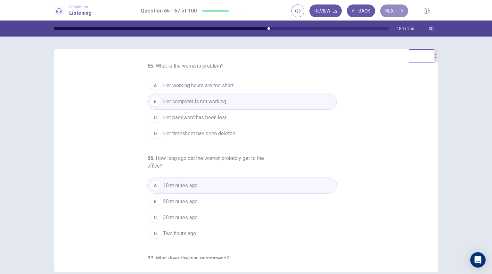
click at [389, 10] on button "Next" at bounding box center [394, 10] width 28 height 13
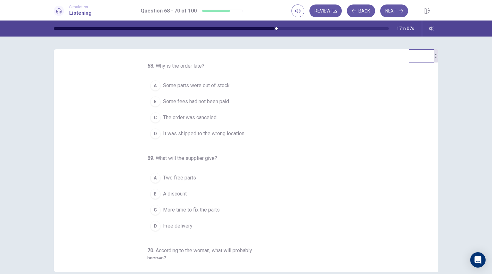
click at [209, 134] on span "It was shipped to the wrong location." at bounding box center [204, 134] width 82 height 8
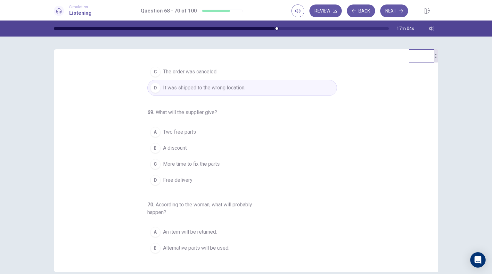
scroll to position [46, 0]
click at [183, 148] on span "A discount" at bounding box center [175, 148] width 24 height 8
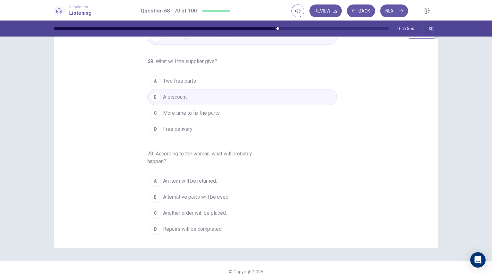
scroll to position [24, 0]
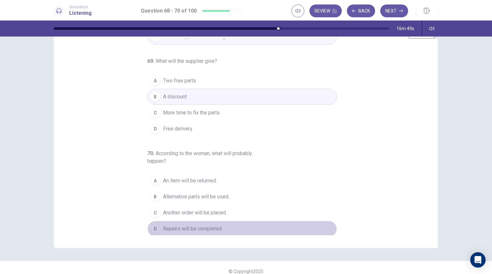
click at [200, 225] on span "Repairs will be completed." at bounding box center [193, 229] width 60 height 8
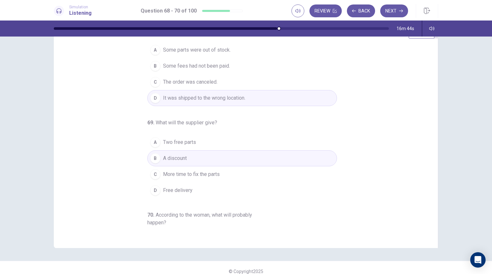
scroll to position [7, 0]
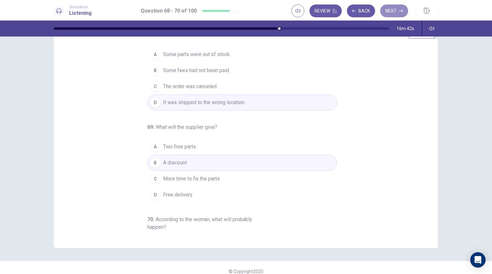
click at [399, 17] on button "Next" at bounding box center [394, 10] width 28 height 13
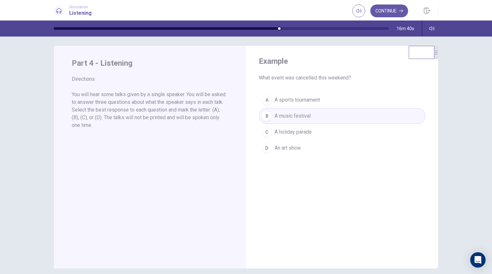
scroll to position [2, 0]
click at [389, 8] on button "Continue" at bounding box center [389, 10] width 38 height 13
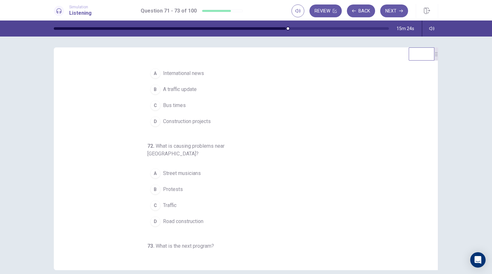
scroll to position [0, 0]
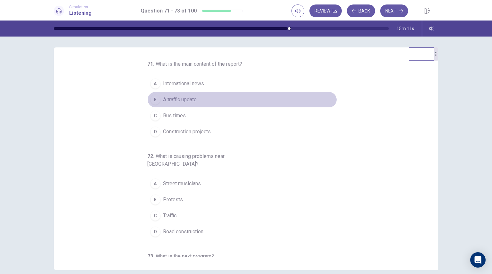
click at [201, 97] on button "B A traffic update" at bounding box center [242, 100] width 190 height 16
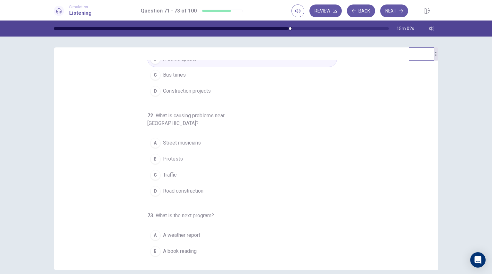
scroll to position [42, 0]
drag, startPoint x: 202, startPoint y: 141, endPoint x: 189, endPoint y: 183, distance: 44.1
click at [189, 183] on div "A Street musicians B Protests C Traffic D Road construction" at bounding box center [242, 165] width 190 height 64
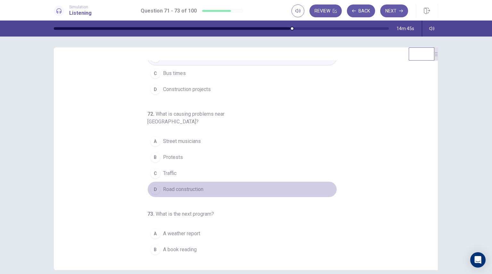
click at [189, 185] on span "Road construction" at bounding box center [183, 189] width 40 height 8
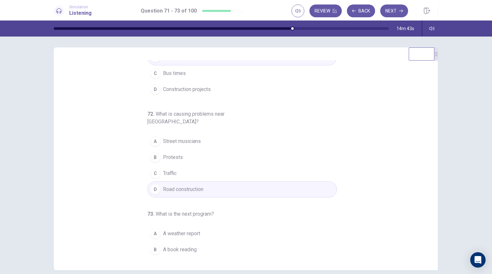
scroll to position [65, 0]
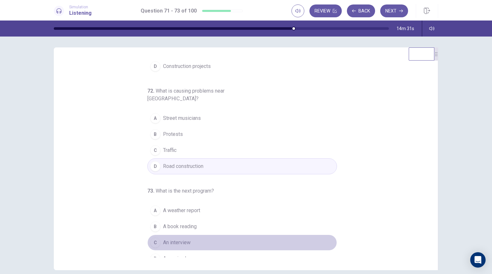
click at [168, 239] on span "An interview" at bounding box center [177, 243] width 28 height 8
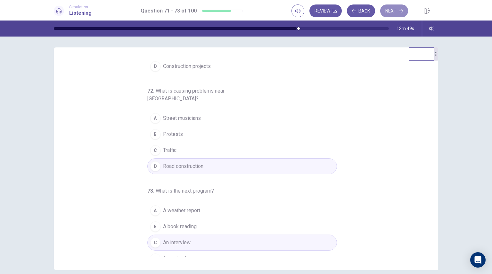
click at [394, 14] on button "Next" at bounding box center [394, 10] width 28 height 13
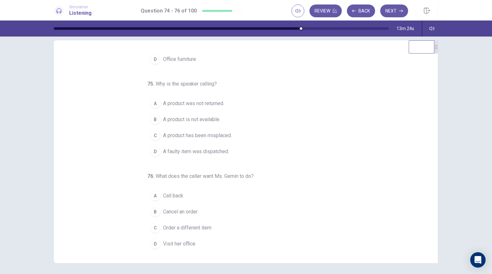
scroll to position [10, 0]
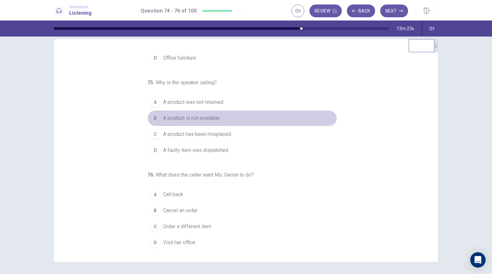
click at [197, 119] on span "A product is not available." at bounding box center [191, 118] width 57 height 8
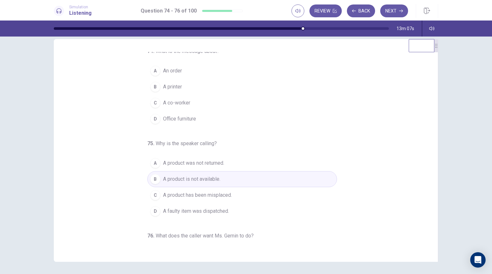
scroll to position [0, 0]
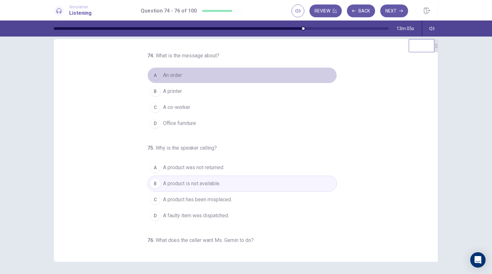
click at [181, 77] on button "A An order" at bounding box center [242, 75] width 190 height 16
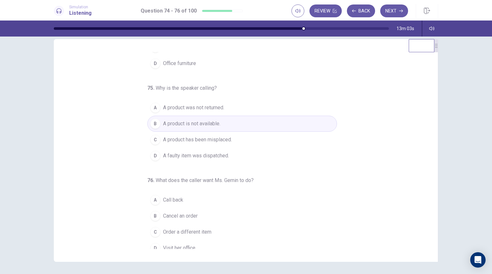
scroll to position [65, 0]
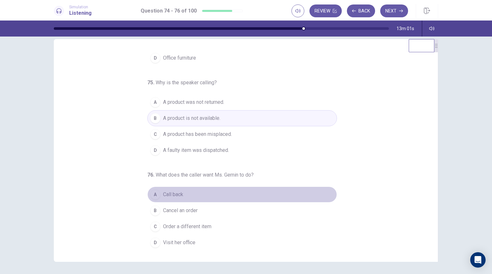
click at [176, 192] on span "Call back" at bounding box center [173, 195] width 20 height 8
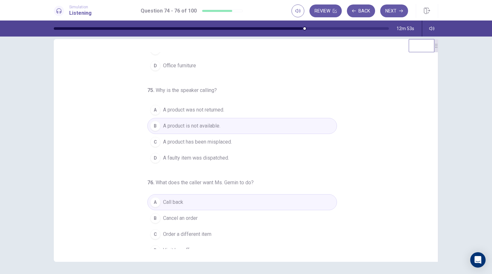
scroll to position [0, 0]
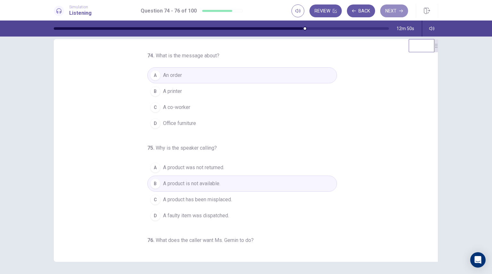
click at [389, 14] on button "Next" at bounding box center [394, 10] width 28 height 13
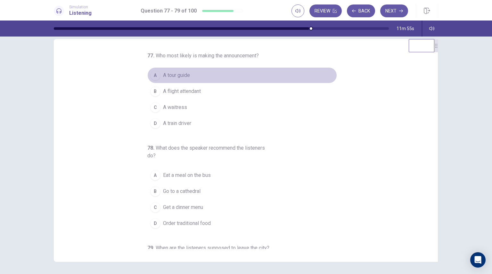
click at [181, 74] on span "A tour guide" at bounding box center [176, 75] width 27 height 8
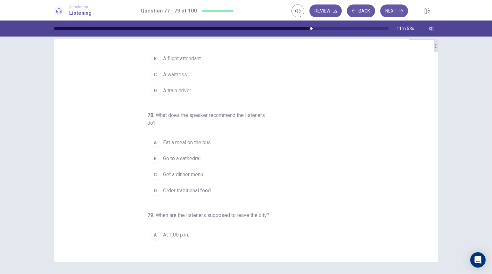
scroll to position [37, 0]
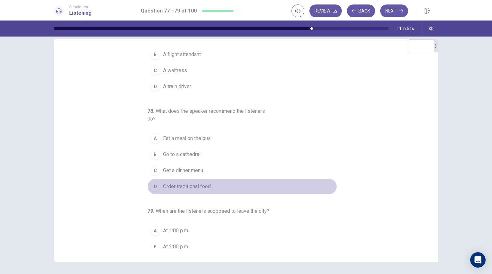
click at [190, 188] on span "Order traditional food" at bounding box center [187, 187] width 48 height 8
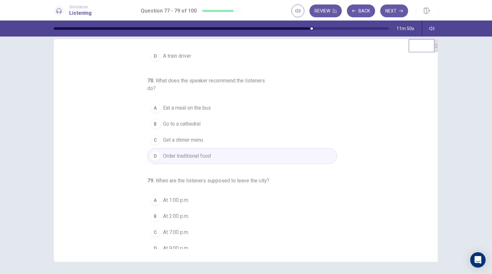
scroll to position [73, 0]
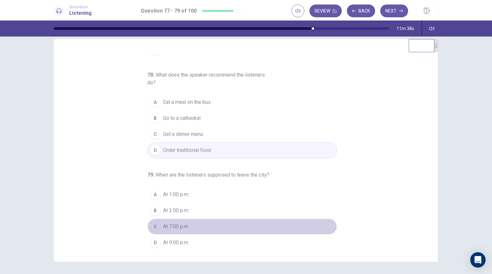
click at [158, 224] on button "C At 7:00 p.m." at bounding box center [242, 226] width 190 height 16
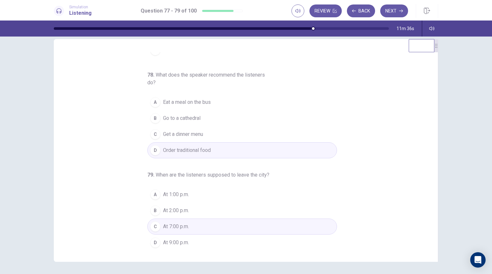
scroll to position [0, 0]
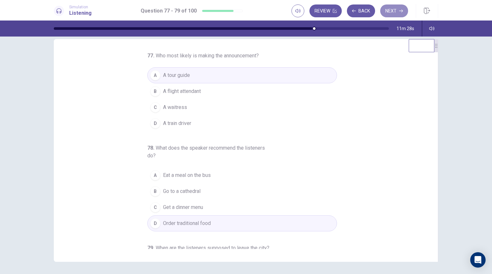
click at [398, 11] on button "Next" at bounding box center [394, 10] width 28 height 13
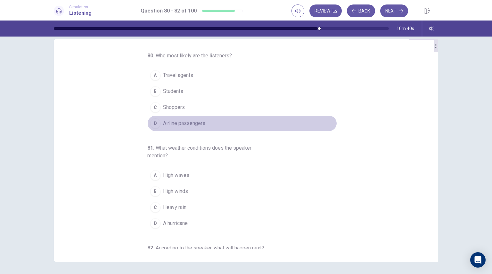
click at [202, 124] on button "D Airline passengers" at bounding box center [242, 123] width 190 height 16
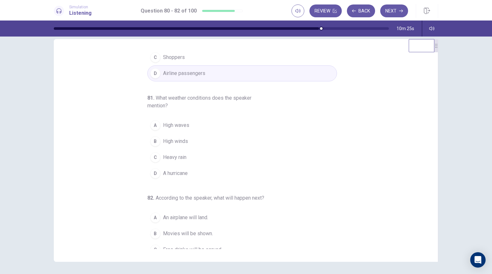
scroll to position [51, 0]
click at [196, 142] on button "B High winds" at bounding box center [242, 140] width 190 height 16
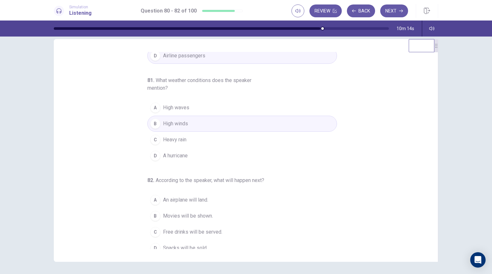
scroll to position [73, 0]
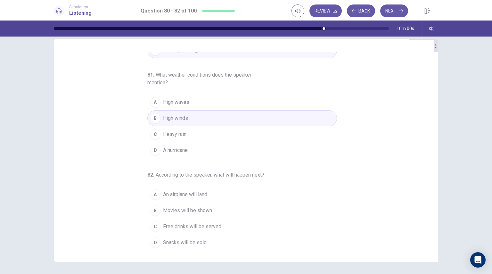
click at [189, 228] on span "Free drinks will be served." at bounding box center [192, 227] width 59 height 8
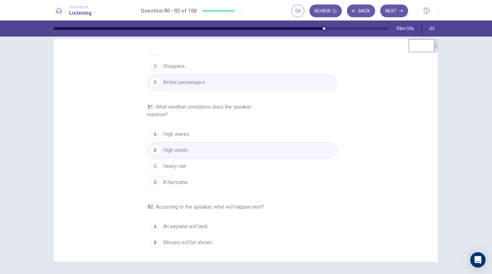
scroll to position [0, 0]
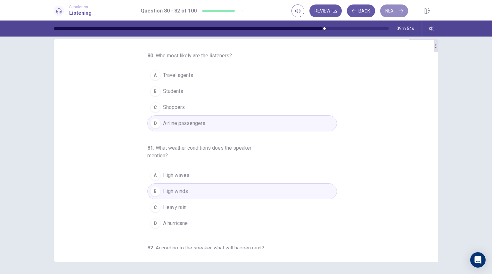
click at [387, 10] on button "Next" at bounding box center [394, 10] width 28 height 13
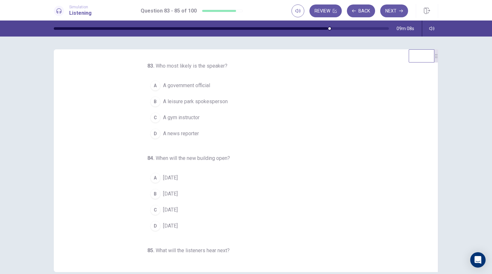
click at [188, 139] on button "D A news reporter" at bounding box center [242, 134] width 190 height 16
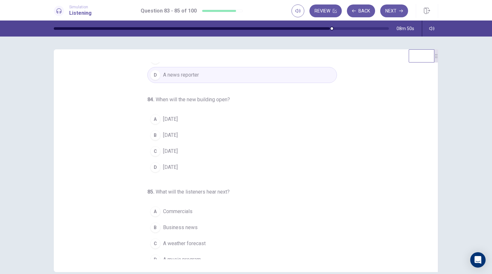
scroll to position [61, 0]
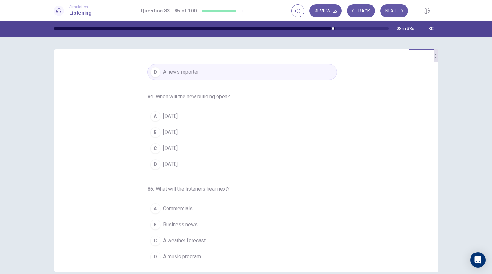
click at [176, 115] on span "In two years" at bounding box center [170, 116] width 15 height 8
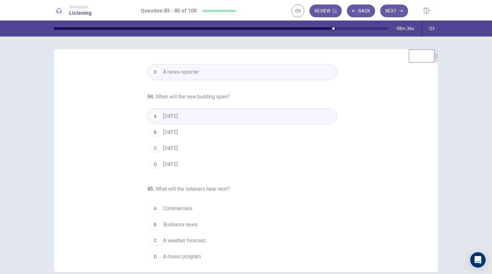
scroll to position [65, 0]
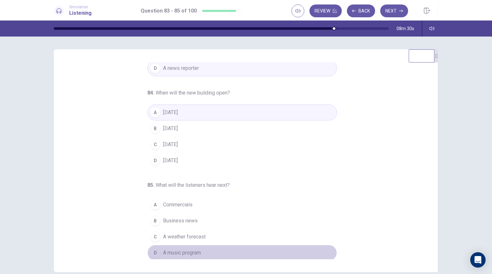
click at [175, 246] on button "D A music program" at bounding box center [242, 253] width 190 height 16
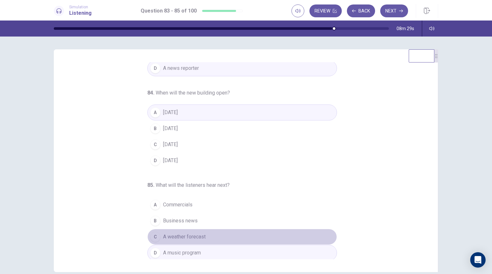
click at [176, 241] on button "C A weather forecast" at bounding box center [242, 237] width 190 height 16
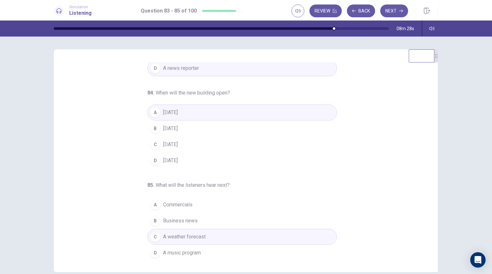
scroll to position [0, 0]
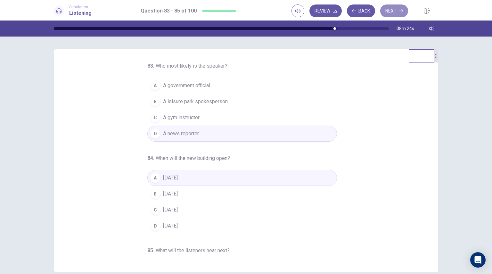
click at [397, 10] on button "Next" at bounding box center [394, 10] width 28 height 13
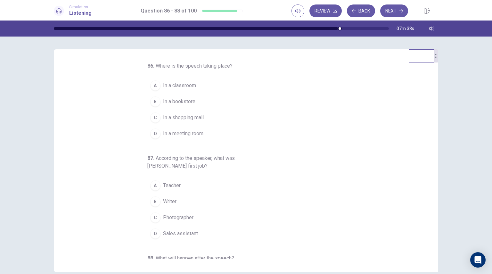
click at [229, 129] on button "D In a meeting room" at bounding box center [242, 134] width 190 height 16
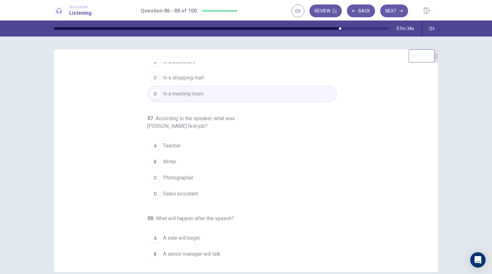
scroll to position [43, 0]
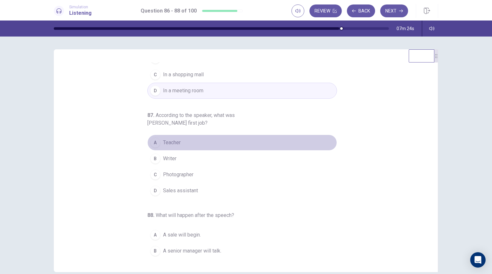
click at [176, 142] on span "Teacher" at bounding box center [172, 143] width 18 height 8
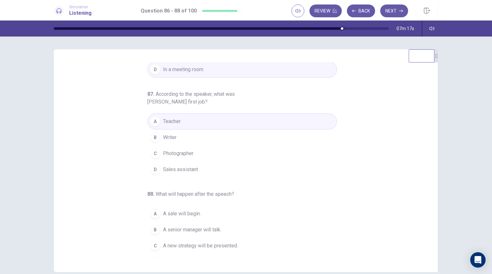
scroll to position [73, 0]
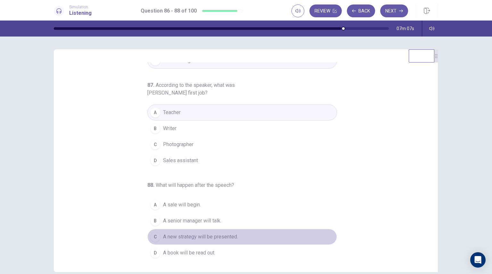
click at [187, 237] on span "A new strategy will be presented." at bounding box center [200, 237] width 75 height 8
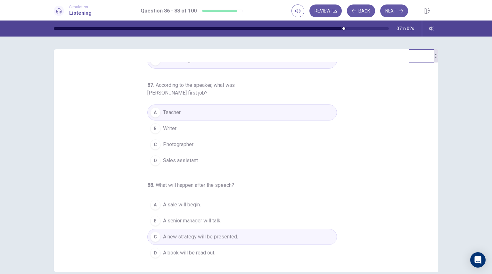
click at [193, 219] on span "A senior manager will talk." at bounding box center [192, 221] width 58 height 8
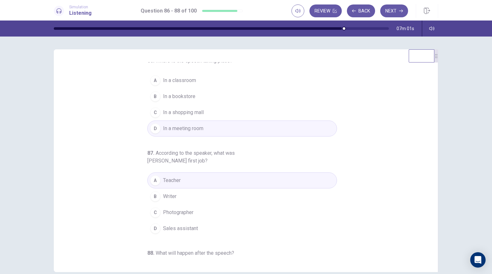
scroll to position [0, 0]
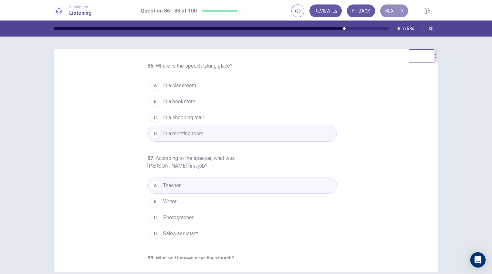
click at [393, 9] on button "Next" at bounding box center [394, 10] width 28 height 13
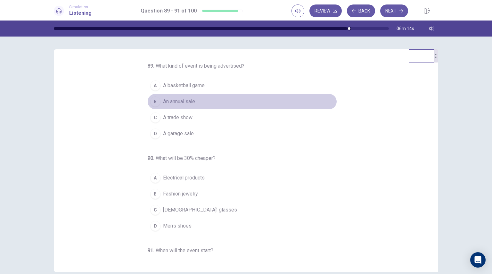
click at [196, 101] on button "B An annual sale" at bounding box center [242, 102] width 190 height 16
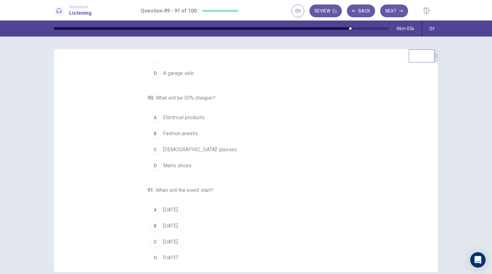
scroll to position [65, 0]
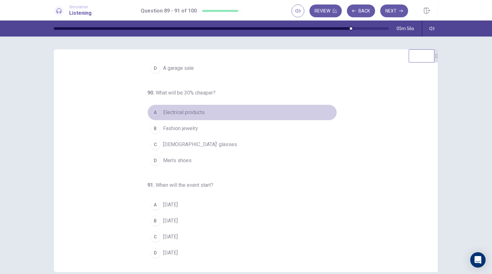
click at [202, 110] on button "A Electrical products" at bounding box center [242, 112] width 190 height 16
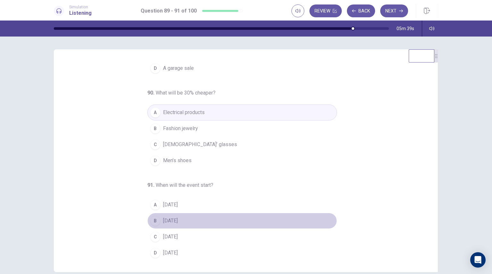
click at [181, 224] on button "B On Friday" at bounding box center [242, 221] width 190 height 16
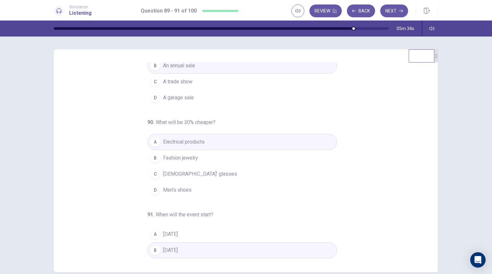
scroll to position [0, 0]
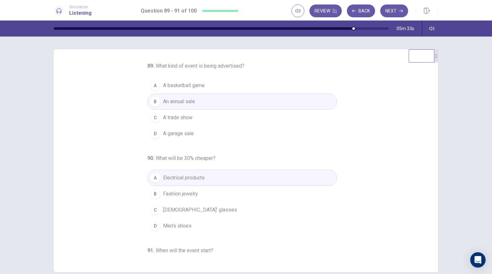
click at [389, 11] on button "Next" at bounding box center [394, 10] width 28 height 13
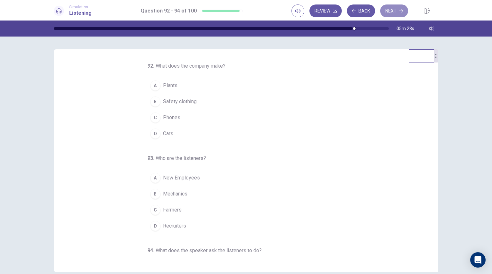
click at [389, 15] on button "Next" at bounding box center [394, 10] width 28 height 13
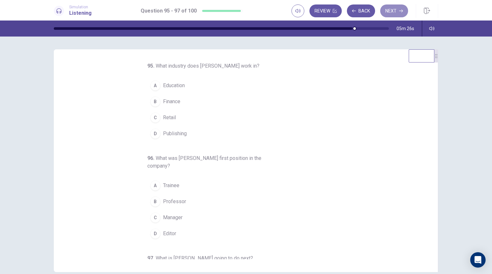
click at [389, 15] on button "Next" at bounding box center [394, 10] width 28 height 13
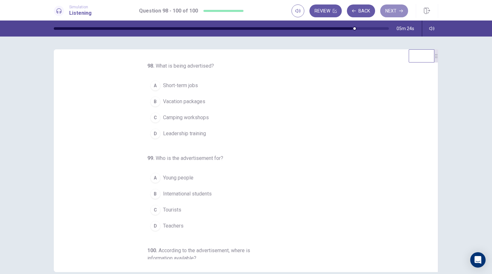
click at [389, 15] on button "Next" at bounding box center [394, 10] width 28 height 13
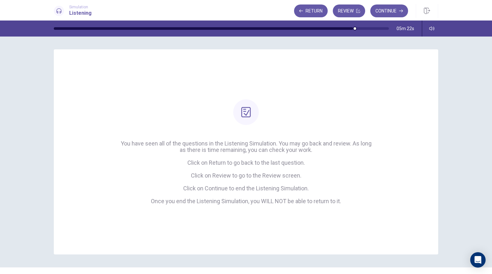
click at [318, 12] on button "Return" at bounding box center [311, 10] width 34 height 13
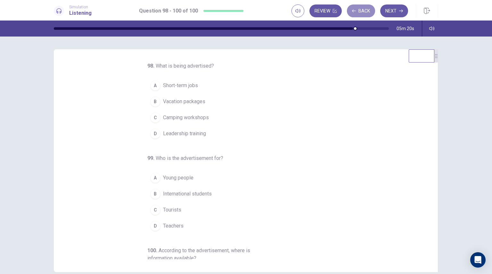
click at [360, 9] on button "Back" at bounding box center [361, 10] width 28 height 13
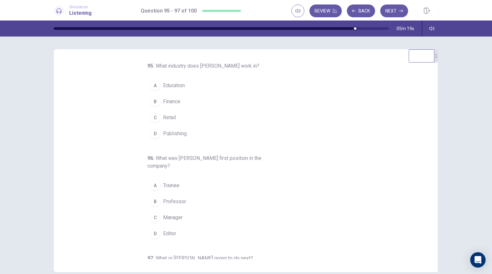
click at [360, 9] on button "Back" at bounding box center [361, 10] width 28 height 13
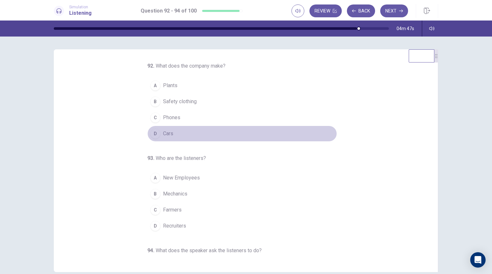
click at [217, 126] on button "D Cars" at bounding box center [242, 134] width 190 height 16
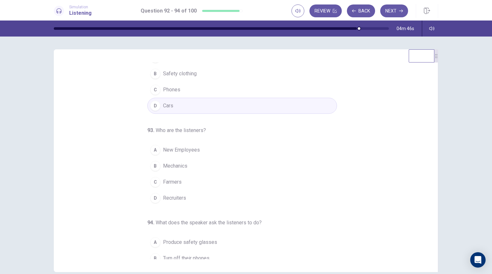
scroll to position [29, 0]
click at [198, 146] on button "A New Employees" at bounding box center [242, 149] width 190 height 16
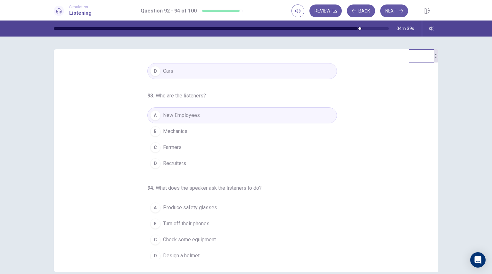
scroll to position [65, 0]
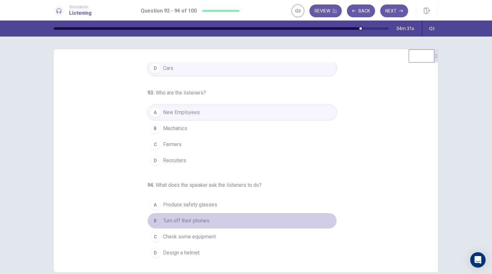
click at [240, 218] on button "B Turn off their phones" at bounding box center [242, 221] width 190 height 16
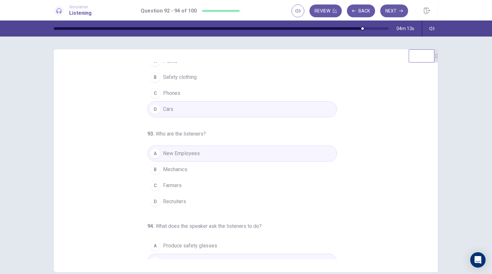
scroll to position [0, 0]
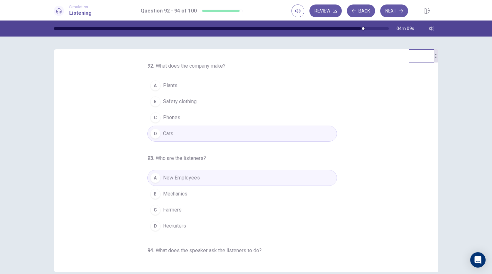
click at [392, 13] on button "Next" at bounding box center [394, 10] width 28 height 13
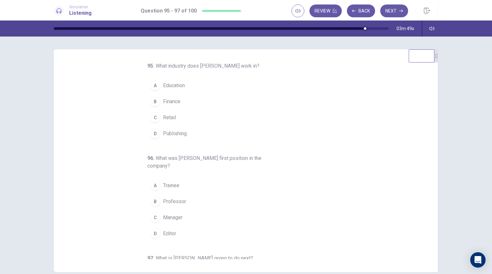
click at [330, 12] on button "Review" at bounding box center [325, 10] width 32 height 13
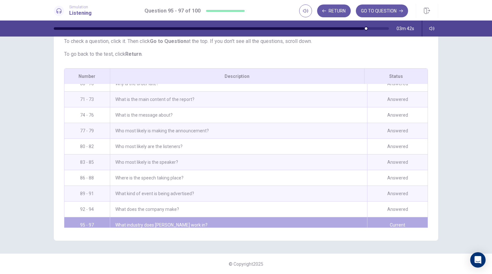
scroll to position [703, 0]
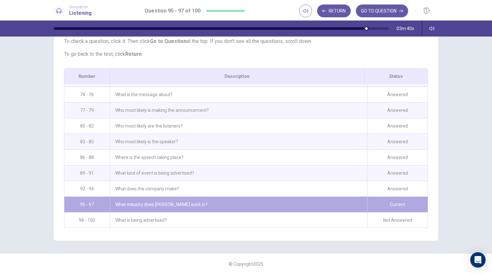
click at [367, 198] on div "Current" at bounding box center [397, 204] width 61 height 15
click at [381, 17] on button "GO TO QUESTION" at bounding box center [382, 10] width 52 height 13
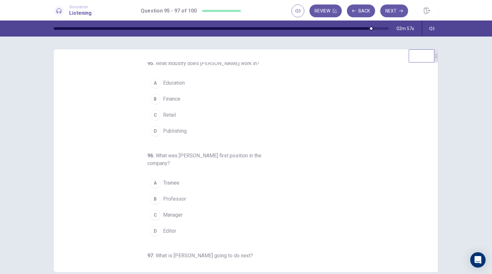
scroll to position [0, 0]
click at [183, 103] on button "B Finance" at bounding box center [242, 102] width 190 height 16
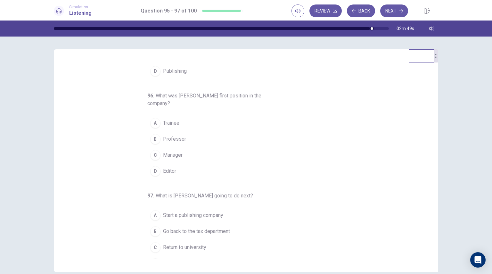
scroll to position [73, 0]
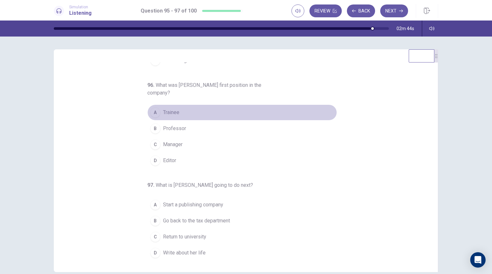
click at [177, 110] on button "A Trainee" at bounding box center [242, 112] width 190 height 16
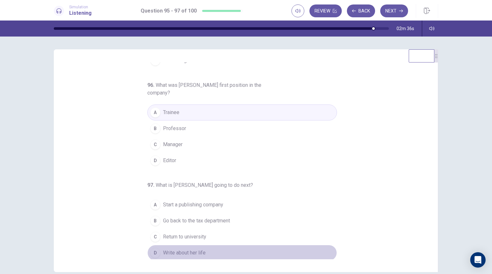
click at [192, 249] on span "Write about her life" at bounding box center [184, 253] width 43 height 8
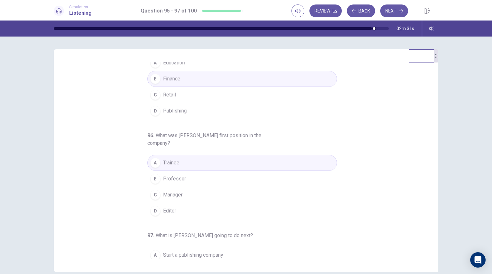
scroll to position [0, 0]
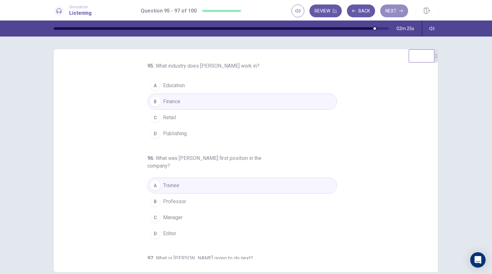
click at [392, 14] on button "Next" at bounding box center [394, 10] width 28 height 13
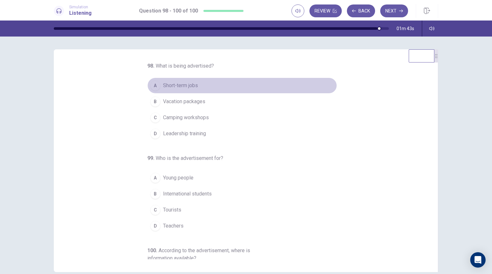
click at [187, 87] on span "Short-term jobs" at bounding box center [180, 86] width 35 height 8
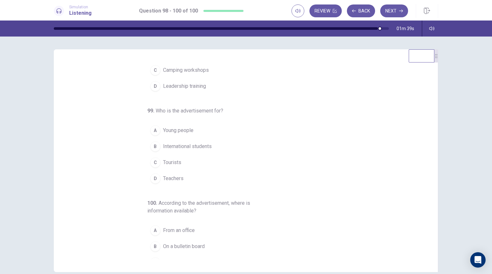
scroll to position [45, 0]
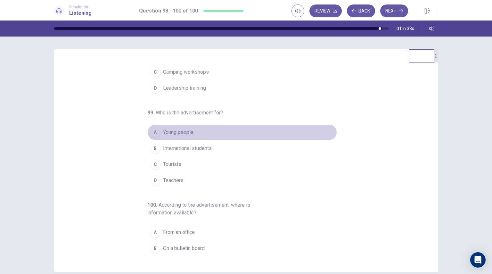
click at [188, 134] on span "Young people" at bounding box center [178, 132] width 30 height 8
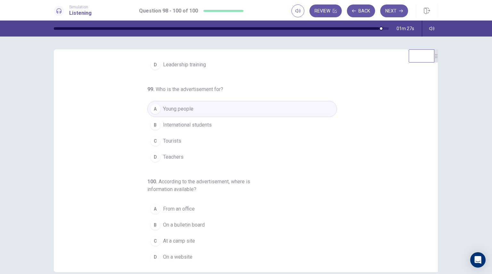
scroll to position [73, 0]
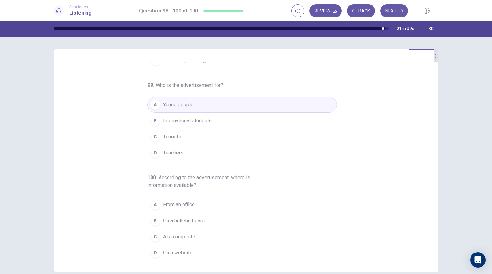
click at [172, 249] on span "On a website" at bounding box center [177, 253] width 29 height 8
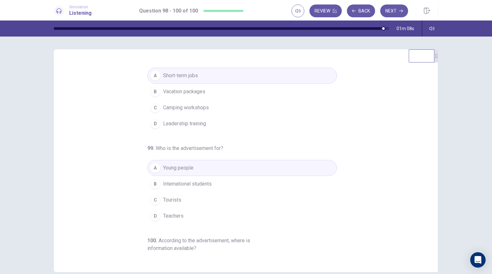
scroll to position [0, 0]
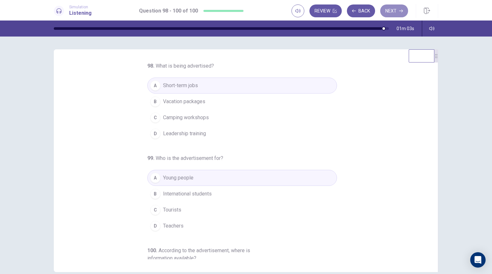
click at [392, 12] on button "Next" at bounding box center [394, 10] width 28 height 13
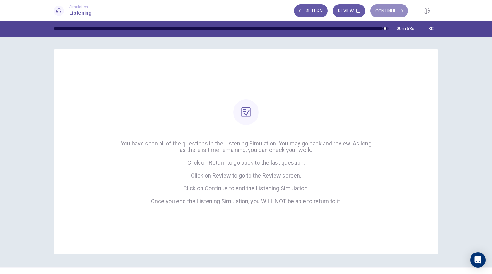
click at [383, 13] on button "Continue" at bounding box center [389, 10] width 38 height 13
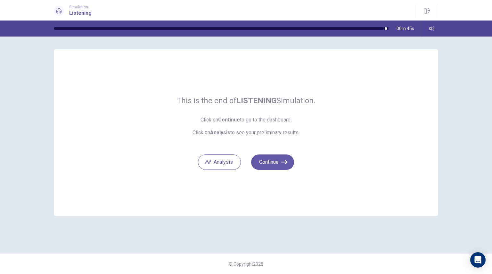
click at [217, 161] on button "Analysis" at bounding box center [219, 161] width 43 height 15
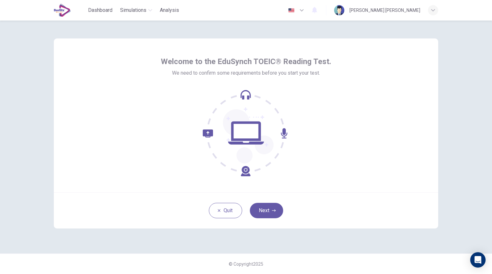
click at [272, 203] on button "Next" at bounding box center [266, 210] width 33 height 15
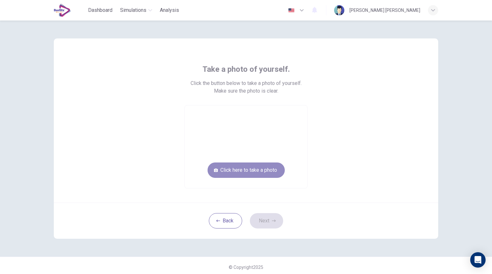
click at [264, 168] on button "Click here to take a photo" at bounding box center [246, 169] width 77 height 15
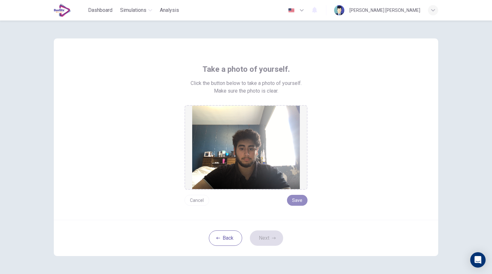
click at [299, 197] on button "Save" at bounding box center [297, 200] width 20 height 11
click at [272, 237] on icon "button" at bounding box center [274, 238] width 4 height 4
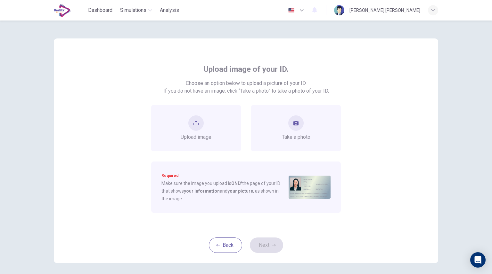
click at [282, 139] on span "Take a photo" at bounding box center [296, 137] width 29 height 8
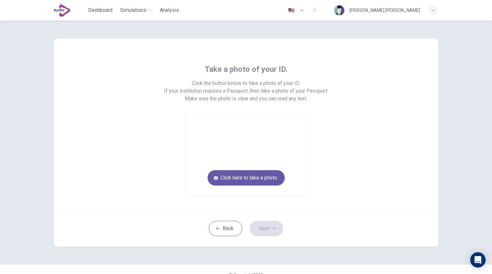
click at [255, 175] on button "Click here to take a photo" at bounding box center [246, 177] width 77 height 15
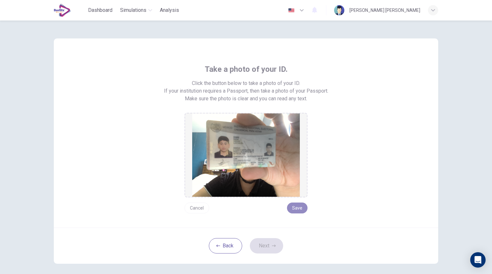
click at [298, 206] on button "Save" at bounding box center [297, 207] width 20 height 11
click at [264, 245] on button "Next" at bounding box center [266, 245] width 33 height 15
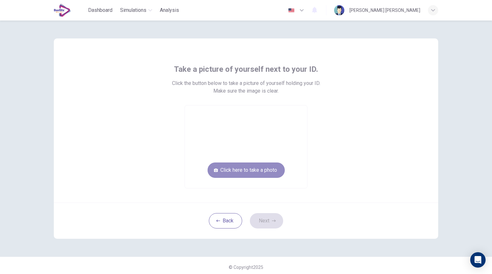
click at [271, 173] on button "Click here to take a photo" at bounding box center [246, 169] width 77 height 15
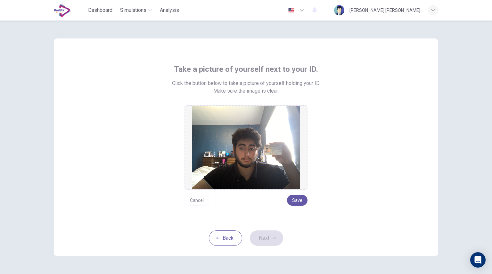
click at [292, 200] on button "Save" at bounding box center [297, 200] width 20 height 11
click at [263, 234] on button "Next" at bounding box center [266, 237] width 33 height 15
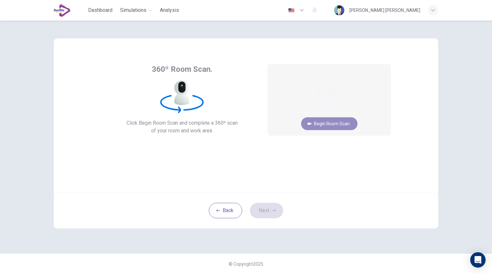
click at [320, 125] on button "Begin Room Scan" at bounding box center [329, 123] width 56 height 13
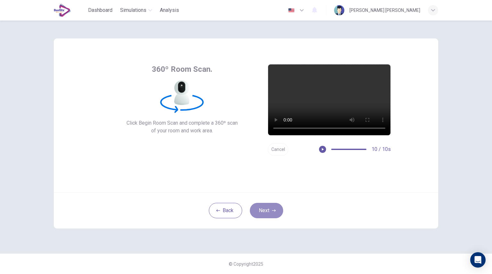
click at [260, 215] on button "Next" at bounding box center [266, 210] width 33 height 15
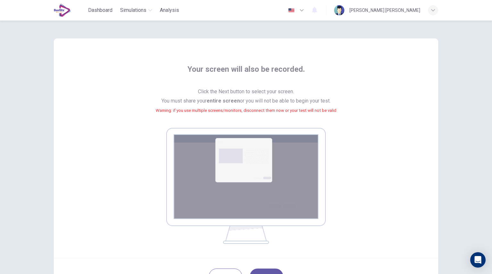
scroll to position [59, 0]
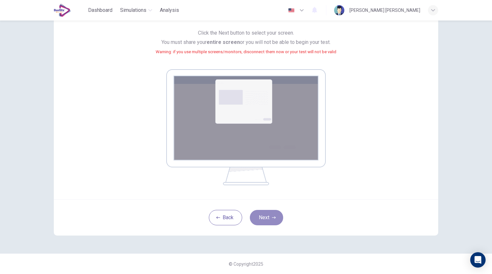
click at [264, 212] on button "Next" at bounding box center [266, 217] width 33 height 15
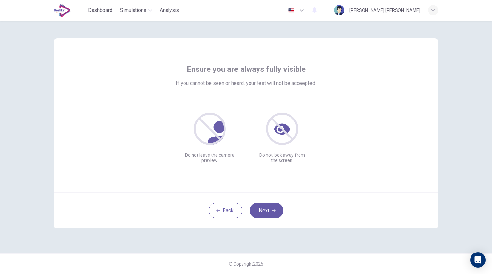
scroll to position [0, 0]
click at [261, 215] on button "Next" at bounding box center [266, 210] width 33 height 15
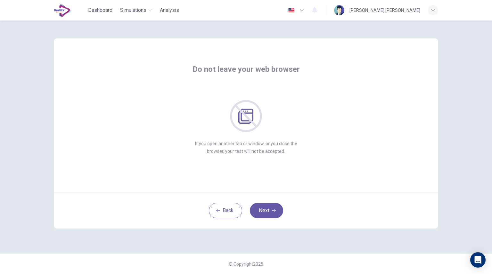
click at [270, 209] on button "Next" at bounding box center [266, 210] width 33 height 15
click at [270, 206] on button "Next" at bounding box center [266, 210] width 33 height 15
click at [270, 213] on button "Next" at bounding box center [266, 210] width 33 height 15
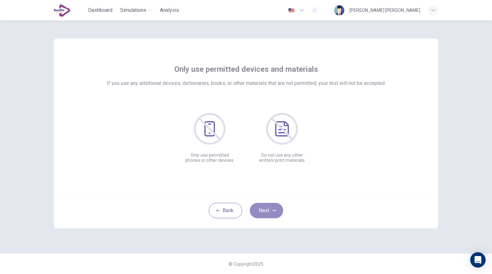
click at [276, 206] on button "Next" at bounding box center [266, 210] width 33 height 15
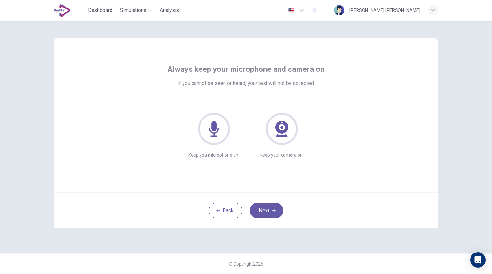
click at [269, 210] on button "Next" at bounding box center [266, 210] width 33 height 15
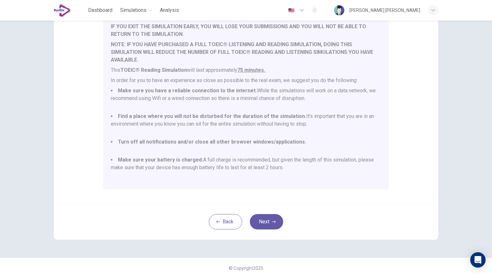
scroll to position [82, 0]
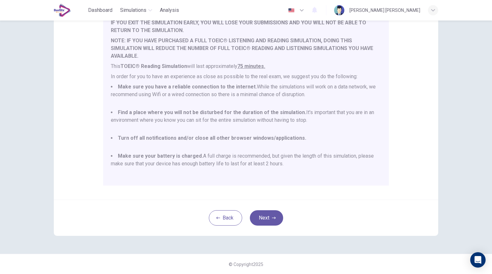
click at [266, 216] on button "Next" at bounding box center [266, 217] width 33 height 15
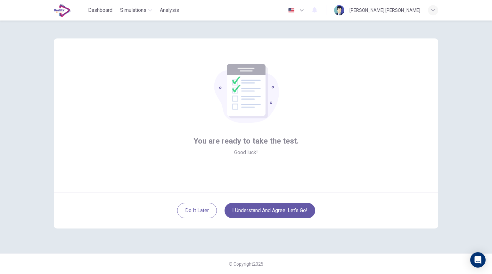
scroll to position [0, 0]
click at [270, 210] on button "I understand and agree. Let’s go!" at bounding box center [270, 210] width 91 height 15
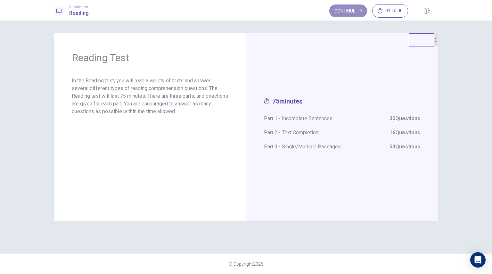
click at [335, 11] on button "Continue" at bounding box center [348, 10] width 38 height 13
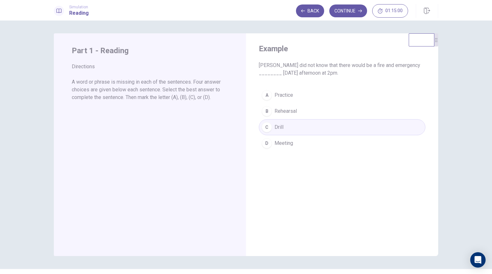
click at [280, 132] on div "A Practice B Rehearsal C Drill D Meeting" at bounding box center [342, 119] width 167 height 64
click at [350, 12] on button "Continue" at bounding box center [348, 10] width 38 height 13
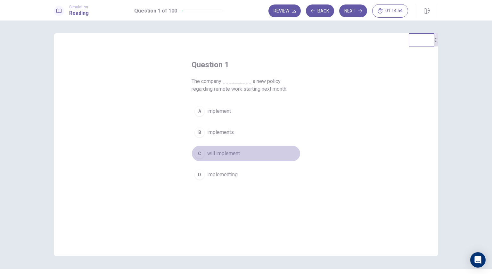
click at [219, 154] on span "will implement" at bounding box center [223, 154] width 33 height 8
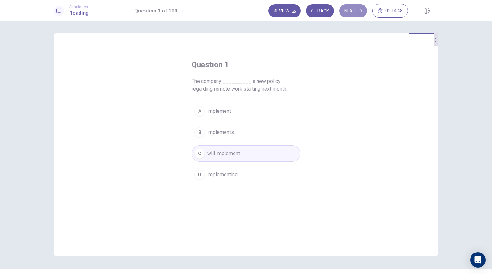
click at [348, 11] on button "Next" at bounding box center [353, 10] width 28 height 13
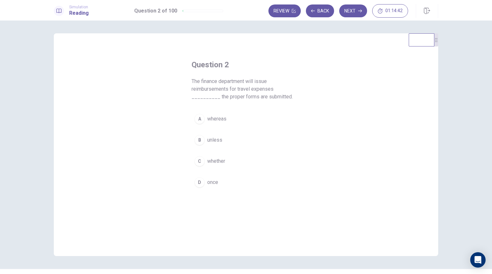
click at [217, 181] on button "D once" at bounding box center [246, 182] width 109 height 16
click at [359, 12] on icon "button" at bounding box center [360, 11] width 4 height 4
click at [219, 123] on button "A as well as" at bounding box center [246, 119] width 109 height 16
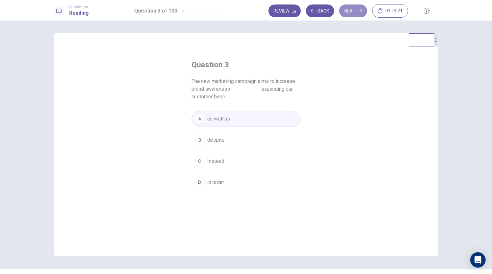
click at [350, 11] on button "Next" at bounding box center [353, 10] width 28 height 13
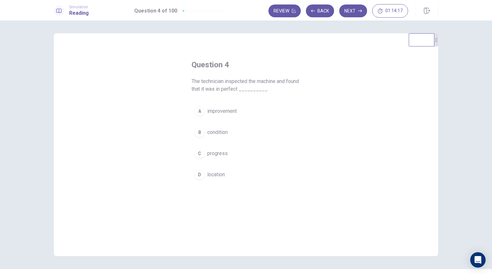
click at [225, 130] on span "condition" at bounding box center [217, 132] width 20 height 8
click at [352, 9] on button "Next" at bounding box center [353, 10] width 28 height 13
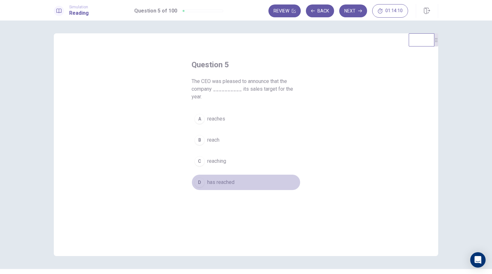
click at [222, 178] on span "has reached" at bounding box center [220, 182] width 27 height 8
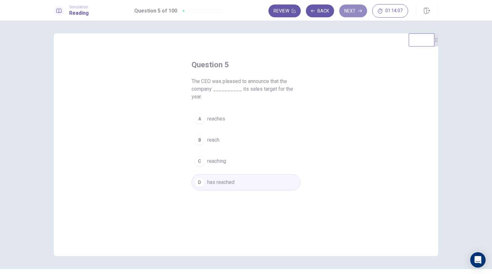
click at [351, 14] on button "Next" at bounding box center [353, 10] width 28 height 13
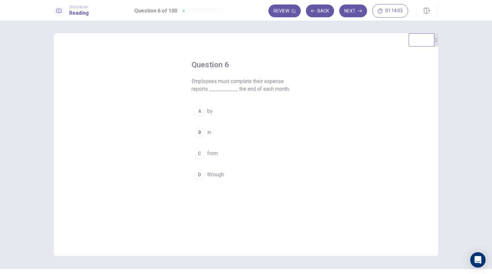
click at [204, 114] on button "A by" at bounding box center [246, 111] width 109 height 16
click at [350, 12] on button "Next" at bounding box center [353, 10] width 28 height 13
click at [219, 150] on span "frequent" at bounding box center [216, 154] width 19 height 8
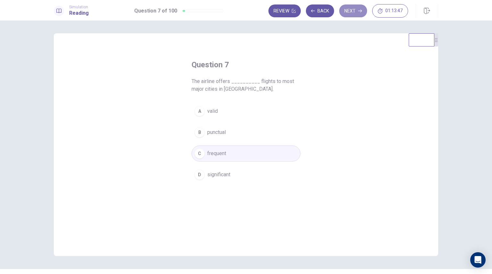
click at [348, 12] on button "Next" at bounding box center [353, 10] width 28 height 13
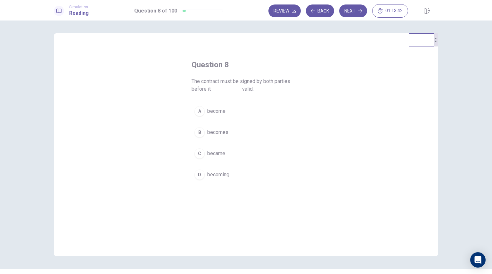
click at [218, 130] on span "becomes" at bounding box center [217, 132] width 21 height 8
click at [346, 13] on button "Next" at bounding box center [353, 10] width 28 height 13
click at [217, 175] on span "received" at bounding box center [217, 175] width 20 height 8
click at [354, 9] on button "Next" at bounding box center [353, 10] width 28 height 13
click at [217, 154] on span "enhance" at bounding box center [216, 154] width 19 height 8
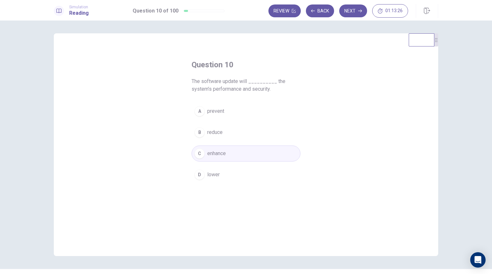
click at [355, 14] on button "Next" at bounding box center [353, 10] width 28 height 13
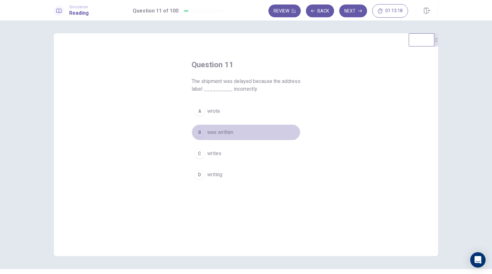
click at [228, 132] on span "was written" at bounding box center [220, 132] width 26 height 8
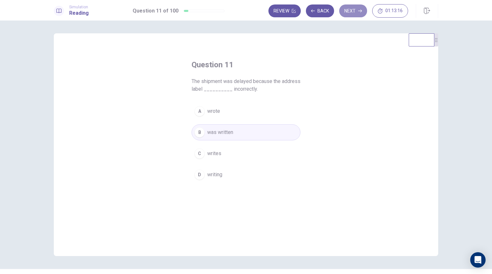
click at [356, 12] on button "Next" at bounding box center [353, 10] width 28 height 13
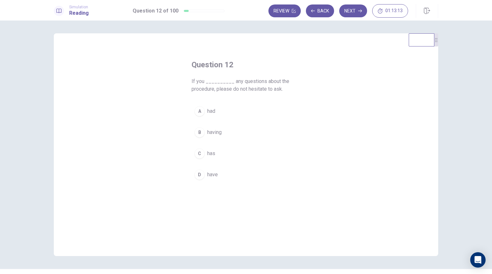
click at [218, 175] on button "D have" at bounding box center [246, 175] width 109 height 16
click at [348, 12] on button "Next" at bounding box center [353, 10] width 28 height 13
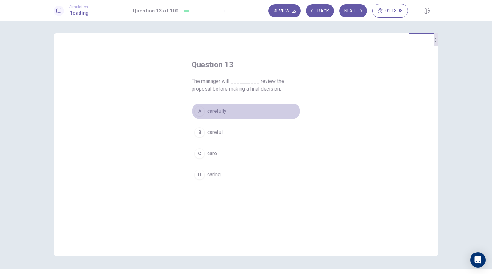
click at [214, 111] on span "carefully" at bounding box center [216, 111] width 19 height 8
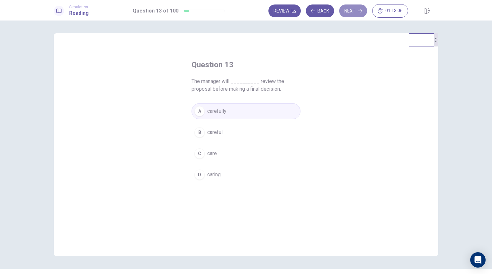
click at [348, 15] on button "Next" at bounding box center [353, 10] width 28 height 13
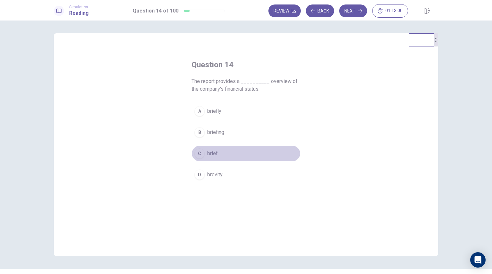
click at [216, 152] on span "brief" at bounding box center [212, 154] width 11 height 8
click at [356, 14] on button "Next" at bounding box center [353, 10] width 28 height 13
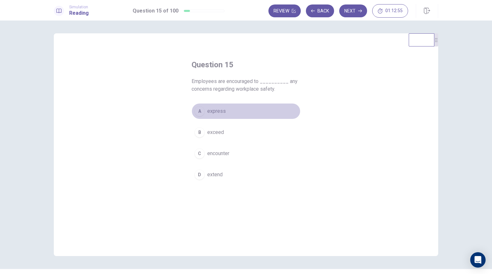
click at [221, 112] on span "express" at bounding box center [216, 111] width 19 height 8
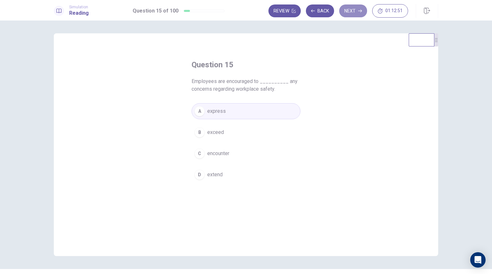
click at [355, 8] on button "Next" at bounding box center [353, 10] width 28 height 13
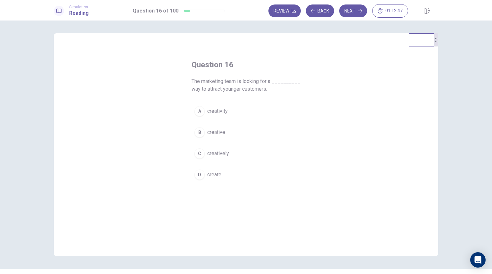
click at [215, 129] on span "creative" at bounding box center [216, 132] width 18 height 8
click at [359, 12] on icon "button" at bounding box center [360, 11] width 4 height 4
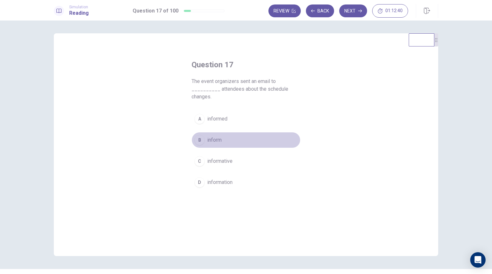
click at [216, 143] on span "inform" at bounding box center [214, 140] width 14 height 8
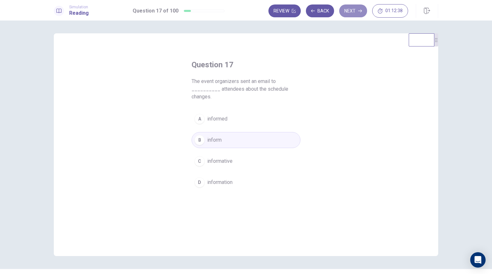
click at [359, 13] on button "Next" at bounding box center [353, 10] width 28 height 13
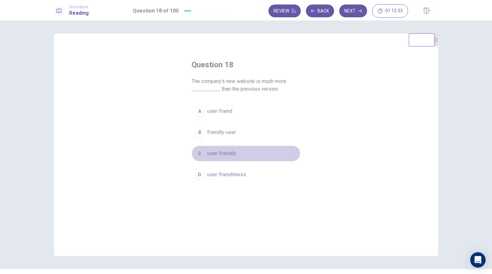
click at [223, 155] on span "user-friendly" at bounding box center [221, 154] width 29 height 8
click at [351, 11] on button "Next" at bounding box center [353, 10] width 28 height 13
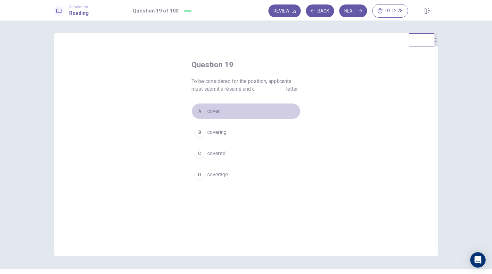
click at [225, 118] on button "A cover" at bounding box center [246, 111] width 109 height 16
click at [352, 11] on button "Next" at bounding box center [353, 10] width 28 height 13
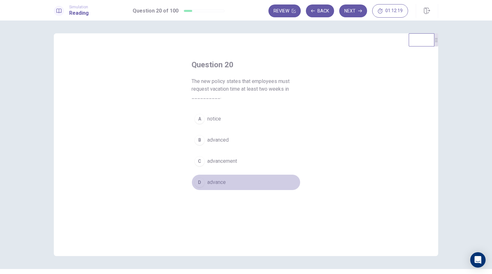
click at [222, 184] on span "advance" at bounding box center [216, 182] width 19 height 8
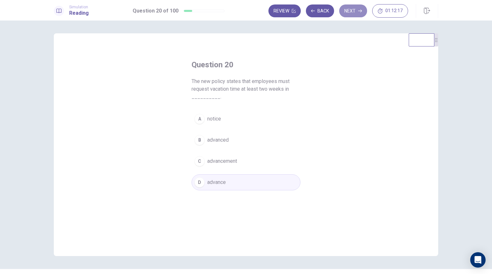
click at [352, 15] on button "Next" at bounding box center [353, 10] width 28 height 13
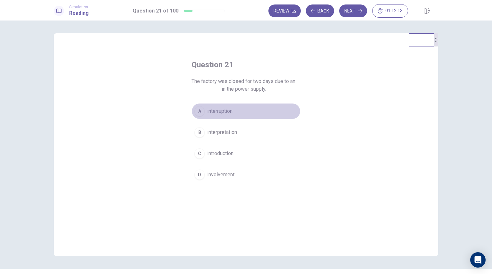
click at [236, 112] on button "A interruption" at bounding box center [246, 111] width 109 height 16
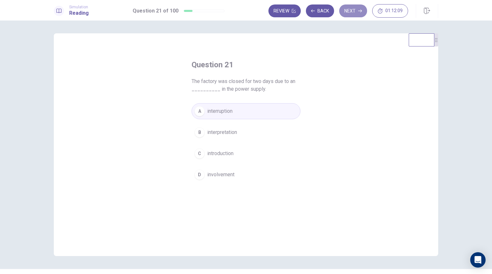
click at [349, 12] on button "Next" at bounding box center [353, 10] width 28 height 13
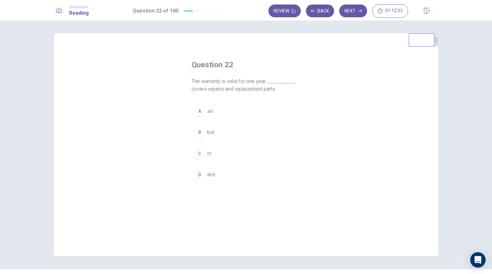
click at [205, 172] on button "D and" at bounding box center [246, 175] width 109 height 16
click at [348, 12] on button "Next" at bounding box center [353, 10] width 28 height 13
click at [220, 141] on span "broaden" at bounding box center [216, 140] width 18 height 8
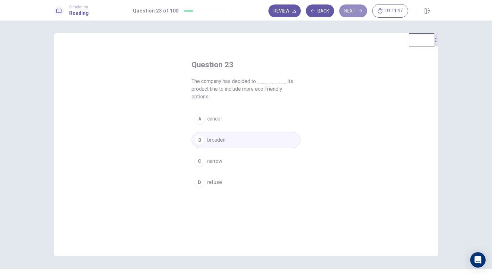
click at [354, 12] on button "Next" at bounding box center [353, 10] width 28 height 13
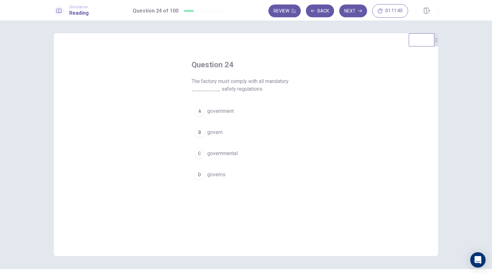
click at [230, 154] on span "governmental" at bounding box center [222, 154] width 30 height 8
click at [343, 12] on button "Next" at bounding box center [353, 10] width 28 height 13
click at [222, 153] on span "considering" at bounding box center [220, 154] width 26 height 8
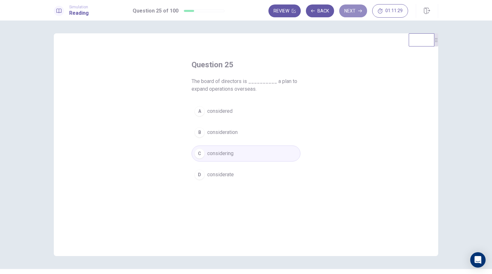
click at [347, 13] on button "Next" at bounding box center [353, 10] width 28 height 13
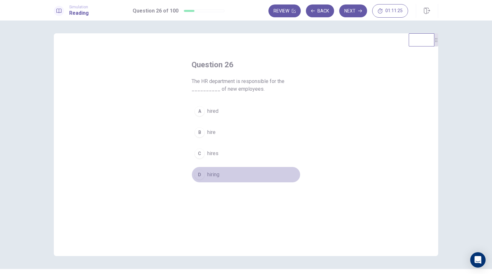
click at [212, 174] on span "hiring" at bounding box center [213, 175] width 12 height 8
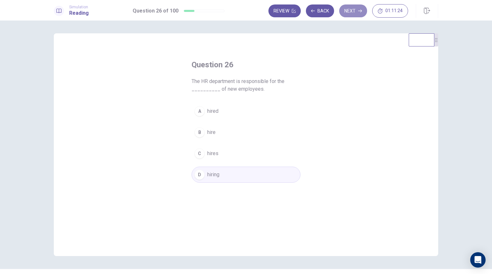
click at [361, 14] on button "Next" at bounding box center [353, 10] width 28 height 13
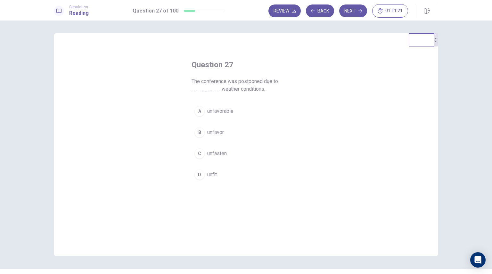
click at [223, 113] on span "unfavorable" at bounding box center [220, 111] width 26 height 8
click at [346, 12] on button "Next" at bounding box center [353, 10] width 28 height 13
click at [209, 160] on button "C achieve" at bounding box center [246, 153] width 109 height 16
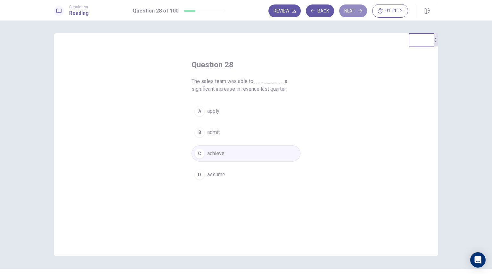
click at [356, 7] on button "Next" at bounding box center [353, 10] width 28 height 13
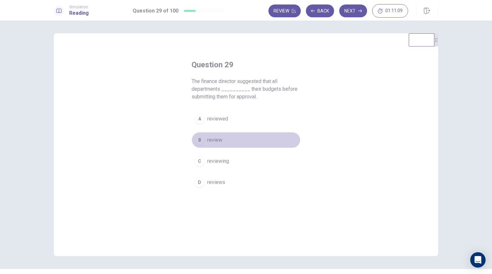
click at [219, 138] on span "review" at bounding box center [214, 140] width 15 height 8
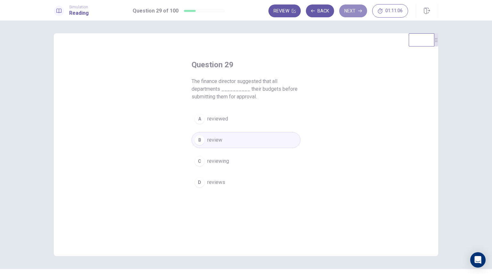
click at [354, 9] on button "Next" at bounding box center [353, 10] width 28 height 13
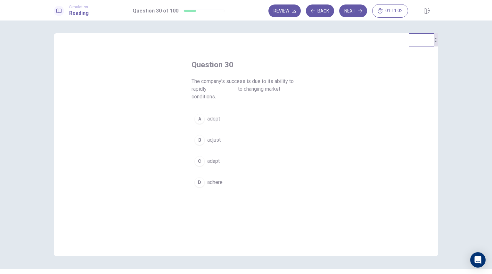
click at [218, 164] on span "adapt" at bounding box center [213, 161] width 12 height 8
click at [354, 13] on button "Next" at bounding box center [353, 10] width 28 height 13
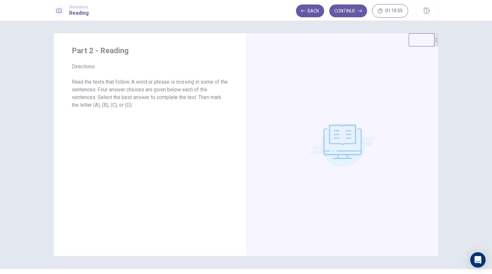
click at [353, 12] on button "Continue" at bounding box center [348, 10] width 38 height 13
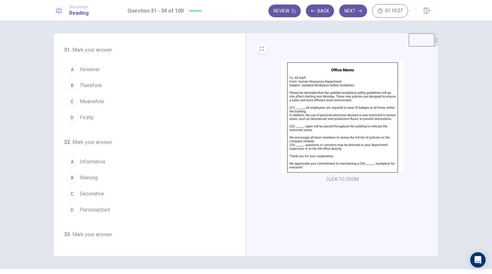
click at [90, 84] on span "Therefore" at bounding box center [91, 86] width 22 height 8
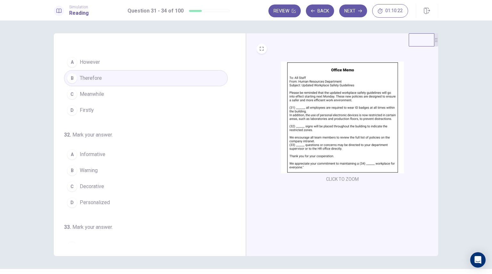
scroll to position [9, 0]
click at [103, 168] on button "B Warning" at bounding box center [146, 169] width 164 height 16
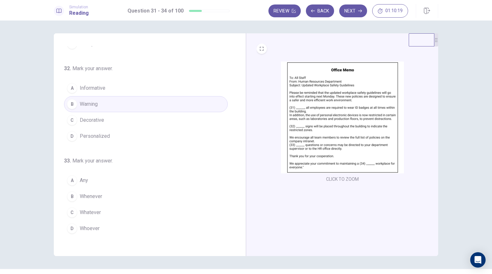
scroll to position [76, 0]
click at [132, 177] on button "A Any" at bounding box center [146, 178] width 164 height 16
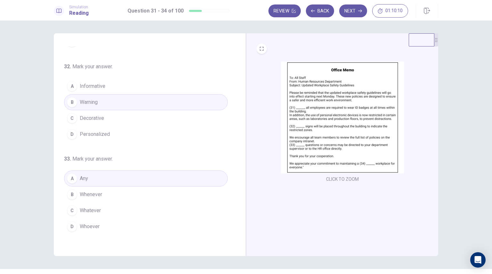
scroll to position [157, 0]
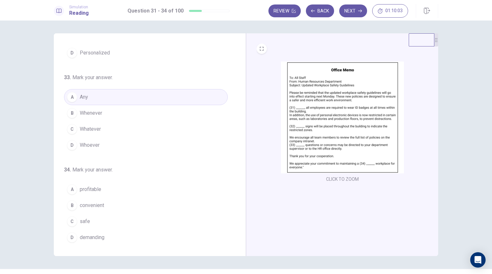
click at [91, 224] on button "C safe" at bounding box center [146, 221] width 164 height 16
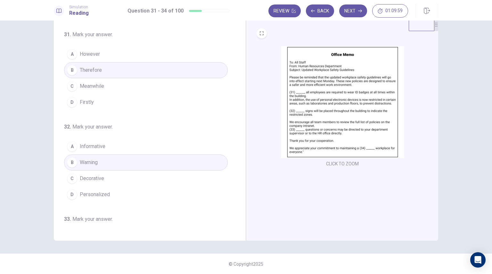
scroll to position [0, 0]
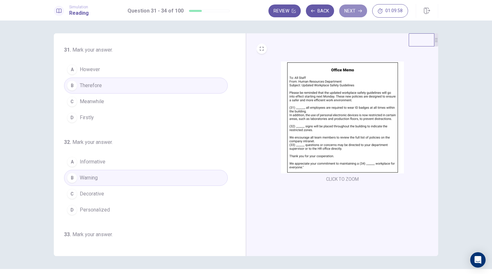
click at [354, 14] on button "Next" at bounding box center [353, 10] width 28 height 13
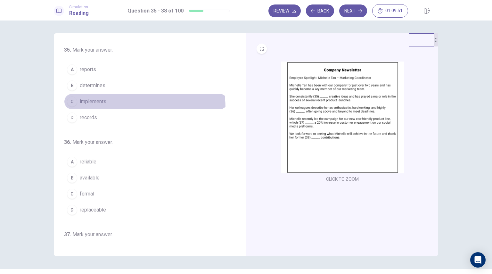
click at [105, 108] on button "C implements" at bounding box center [146, 102] width 164 height 16
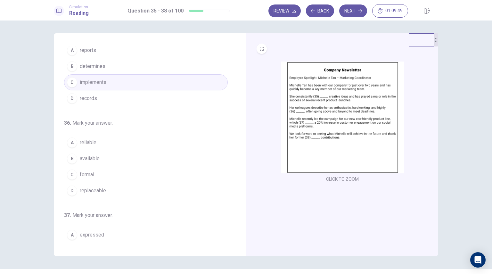
scroll to position [20, 0]
click at [96, 138] on button "A reliable" at bounding box center [146, 141] width 164 height 16
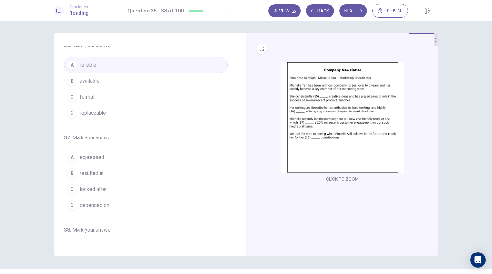
scroll to position [97, 0]
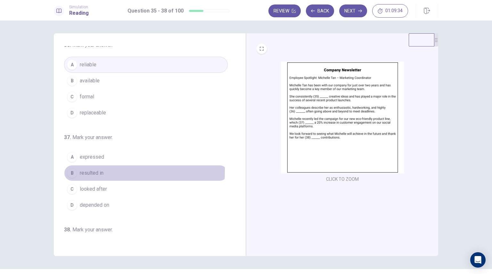
click at [95, 170] on span "resulted in" at bounding box center [92, 173] width 24 height 8
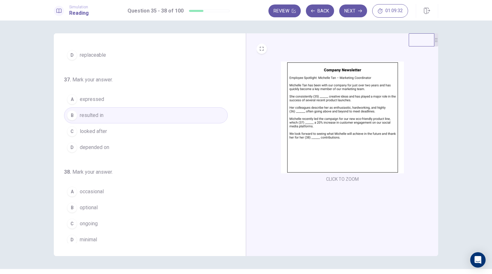
scroll to position [157, 0]
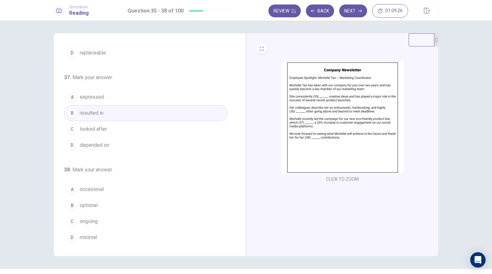
click at [94, 221] on span "ongoing" at bounding box center [89, 221] width 18 height 8
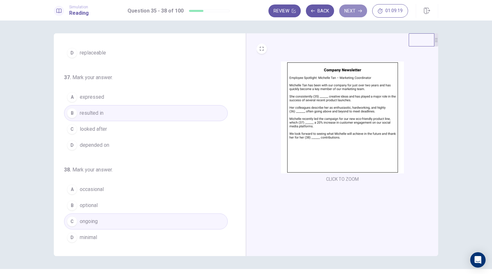
click at [348, 13] on button "Next" at bounding box center [353, 10] width 28 height 13
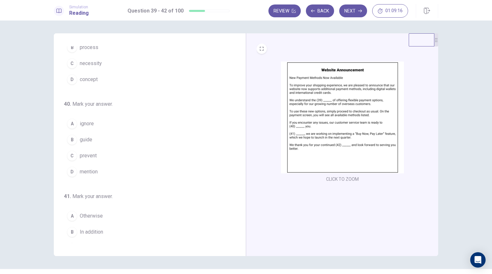
scroll to position [0, 0]
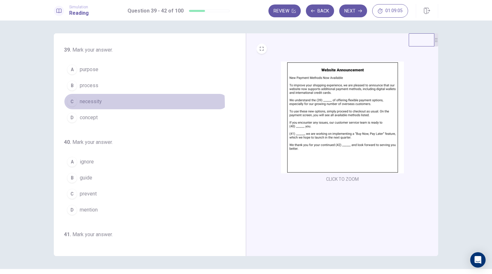
click at [97, 104] on span "necessity" at bounding box center [91, 102] width 22 height 8
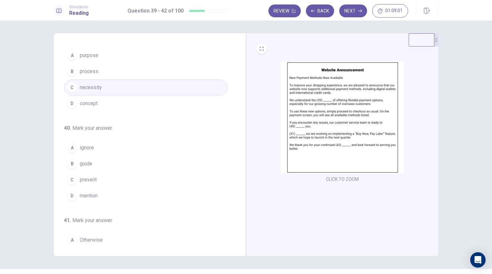
scroll to position [19, 0]
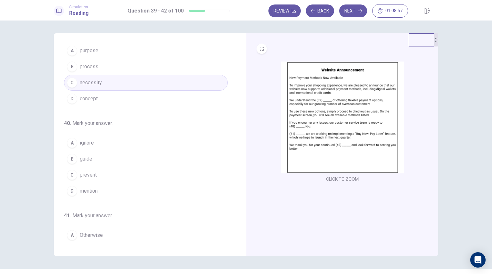
click at [83, 158] on span "guide" at bounding box center [86, 159] width 12 height 8
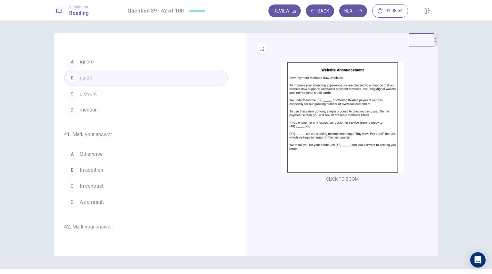
scroll to position [100, 0]
click at [103, 172] on button "B In addition" at bounding box center [146, 170] width 164 height 16
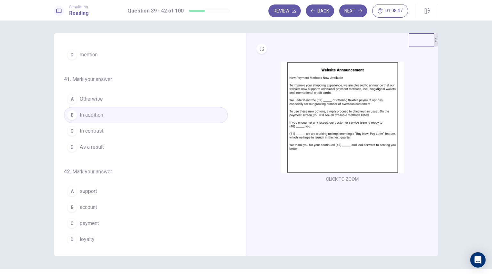
scroll to position [156, 0]
click at [102, 189] on button "A support" at bounding box center [146, 190] width 164 height 16
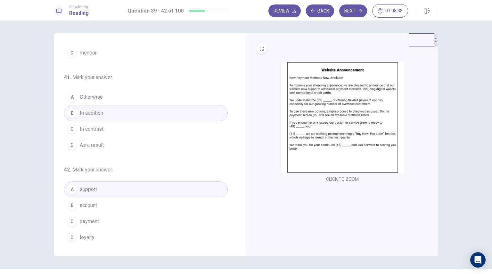
scroll to position [0, 0]
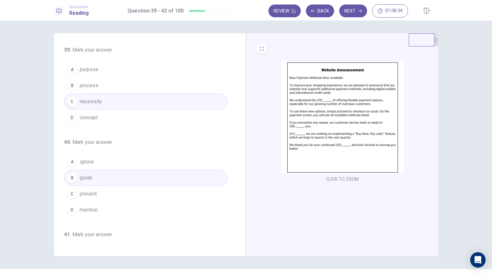
click at [352, 11] on button "Next" at bounding box center [353, 10] width 28 height 13
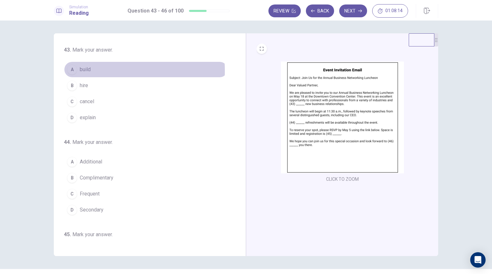
click at [92, 71] on button "A build" at bounding box center [146, 69] width 164 height 16
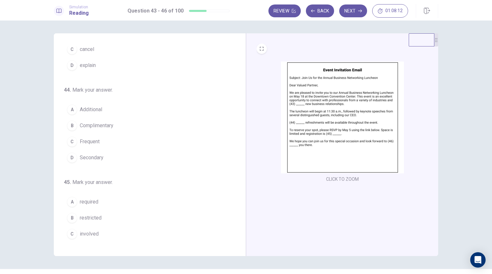
scroll to position [53, 0]
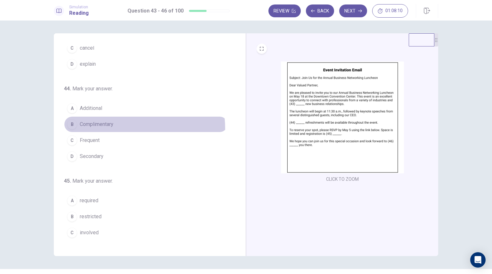
click at [109, 128] on button "B Complimentary" at bounding box center [146, 124] width 164 height 16
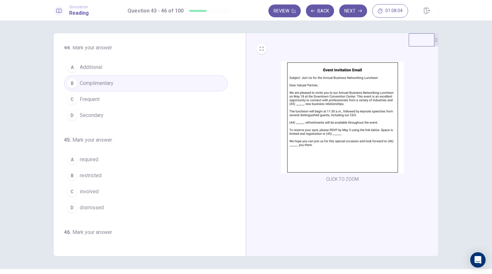
scroll to position [98, 0]
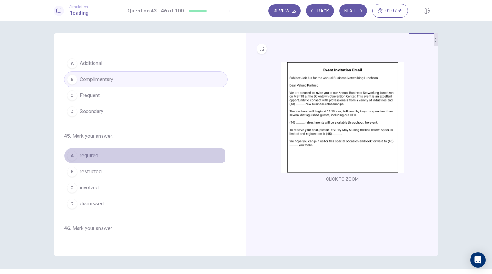
click at [94, 154] on span "required" at bounding box center [89, 156] width 19 height 8
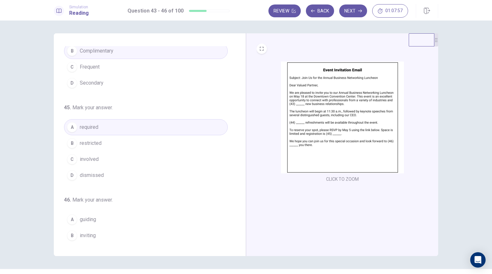
scroll to position [157, 0]
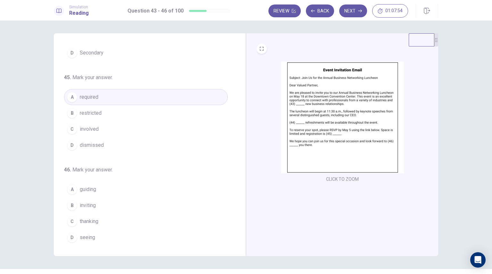
click at [94, 235] on button "D seeing" at bounding box center [146, 237] width 164 height 16
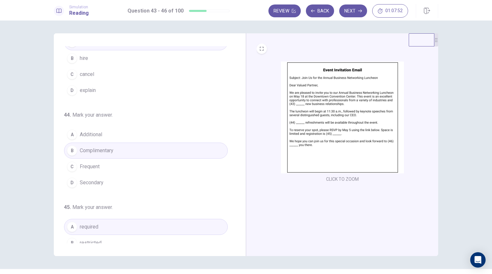
scroll to position [0, 0]
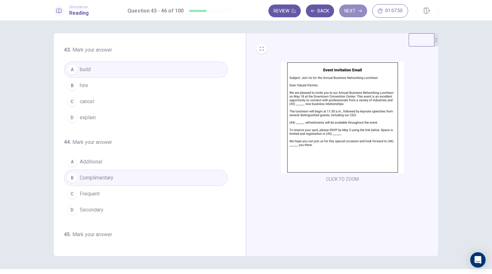
click at [358, 7] on button "Next" at bounding box center [353, 10] width 28 height 13
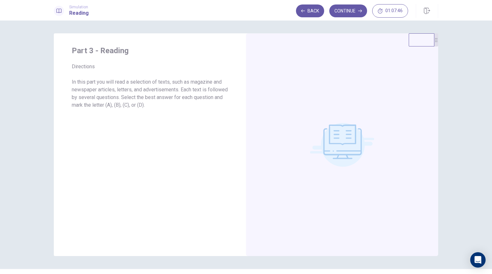
click at [349, 14] on button "Continue" at bounding box center [348, 10] width 38 height 13
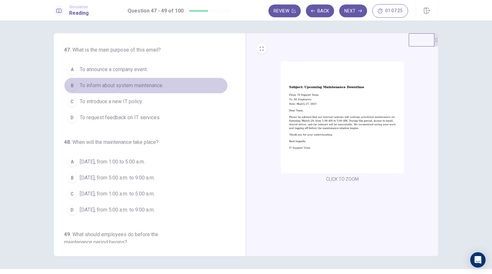
click at [148, 79] on button "B To inform about system maintenance." at bounding box center [146, 86] width 164 height 16
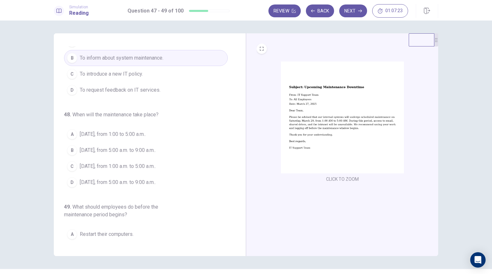
scroll to position [28, 0]
click at [138, 166] on span "[DATE], from 1:00 a.m. to 5:00 a.m.." at bounding box center [118, 166] width 76 height 8
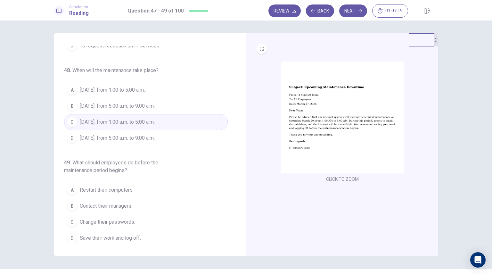
scroll to position [73, 0]
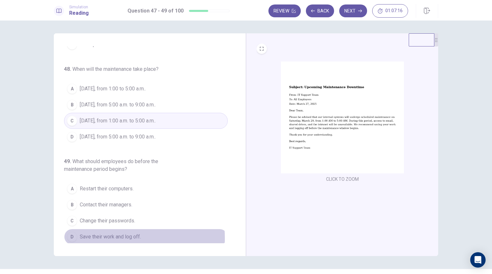
click at [111, 236] on span "Save their work and log off." at bounding box center [110, 237] width 61 height 8
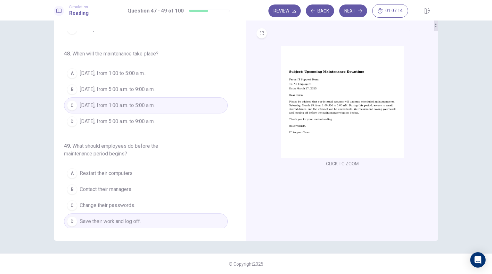
scroll to position [0, 0]
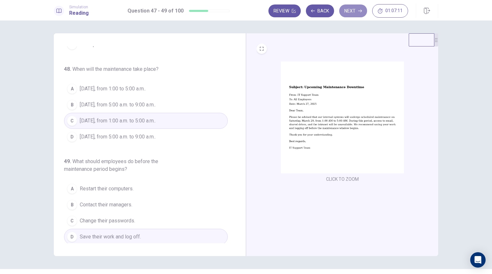
click at [356, 11] on button "Next" at bounding box center [353, 10] width 28 height 13
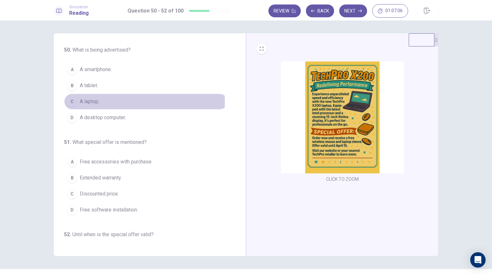
click at [105, 102] on button "C A laptop." at bounding box center [146, 102] width 164 height 16
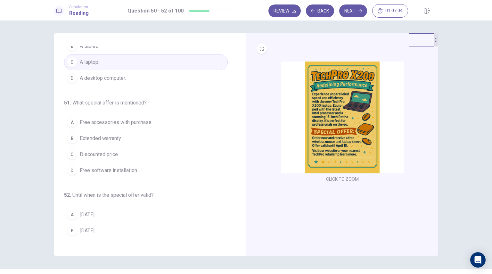
scroll to position [40, 0]
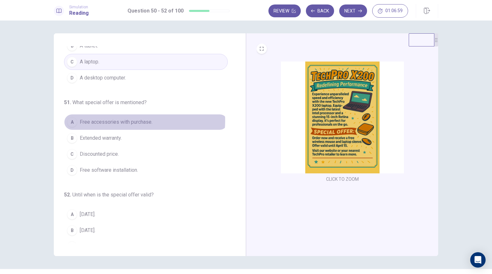
click at [134, 120] on span "Free accessories with purchase." at bounding box center [116, 122] width 73 height 8
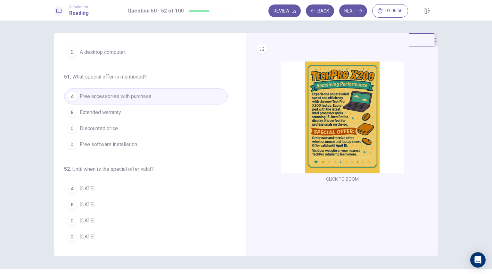
scroll to position [65, 0]
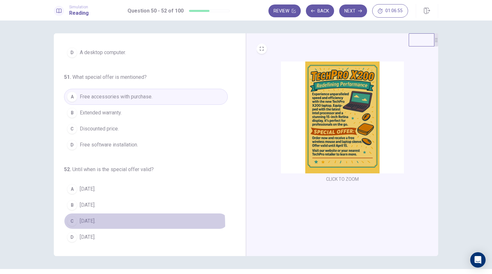
click at [92, 224] on button "C [DATE]." at bounding box center [146, 221] width 164 height 16
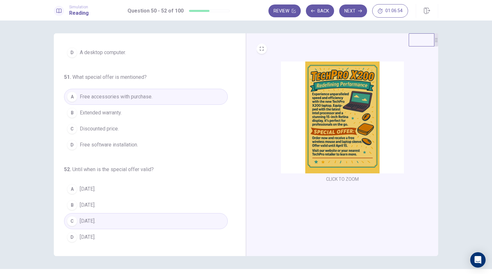
scroll to position [0, 0]
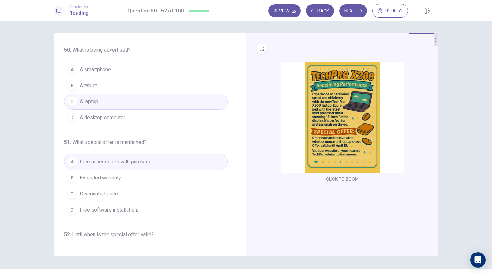
click at [357, 8] on button "Next" at bounding box center [353, 10] width 28 height 13
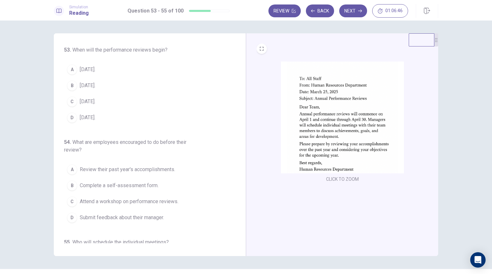
click at [129, 69] on button "A [DATE]." at bounding box center [146, 69] width 164 height 16
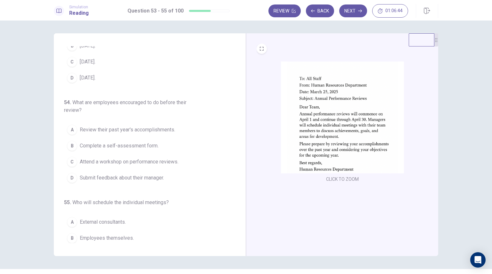
scroll to position [41, 0]
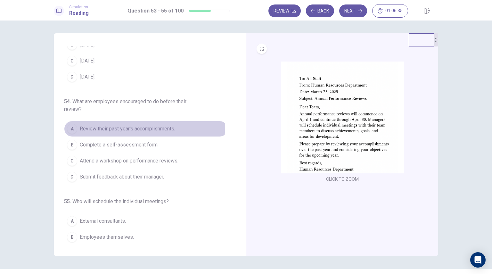
click at [133, 125] on span "Review their past year's accomplishments." at bounding box center [127, 129] width 95 height 8
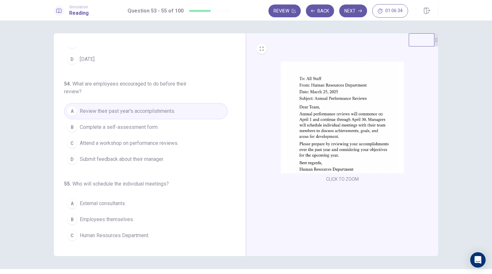
scroll to position [73, 0]
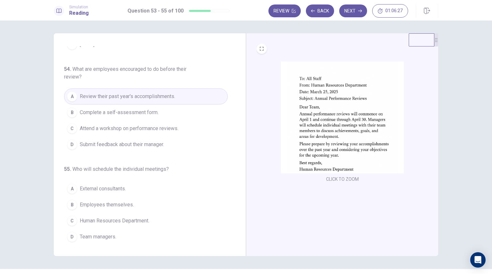
click at [146, 234] on button "D Team managers." at bounding box center [146, 237] width 164 height 16
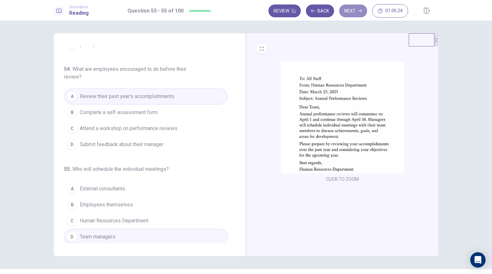
click at [360, 9] on icon "button" at bounding box center [360, 11] width 4 height 4
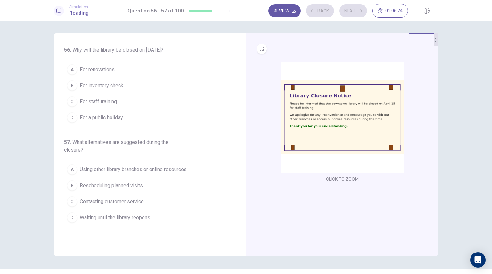
scroll to position [0, 0]
drag, startPoint x: 274, startPoint y: 146, endPoint x: 161, endPoint y: 118, distance: 116.1
click at [161, 118] on div "56 . Why will the library be closed on [DATE]? A For renovations. B For invento…" at bounding box center [246, 144] width 384 height 223
click at [114, 98] on span "For staff training." at bounding box center [99, 102] width 38 height 8
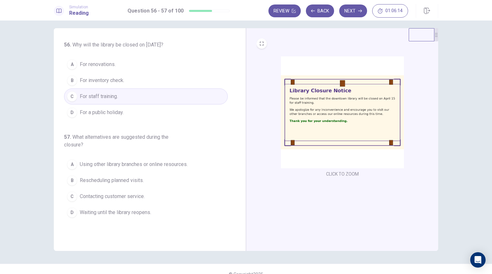
scroll to position [5, 0]
click at [141, 163] on span "Using other library branches or online resources." at bounding box center [134, 164] width 108 height 8
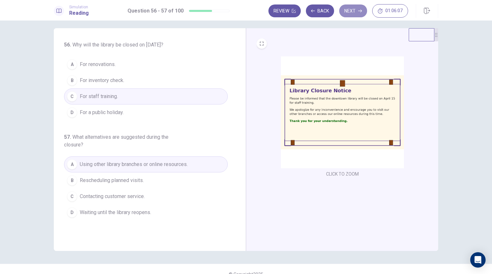
click at [355, 14] on button "Next" at bounding box center [353, 10] width 28 height 13
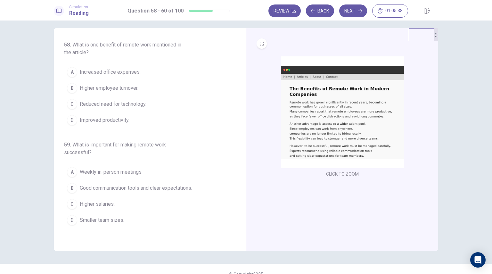
click at [125, 118] on span "Improved productivity." at bounding box center [105, 120] width 50 height 8
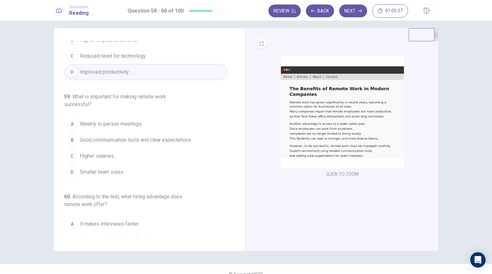
scroll to position [49, 0]
click at [129, 141] on span "Good communication tools and clear expectations." at bounding box center [136, 139] width 112 height 8
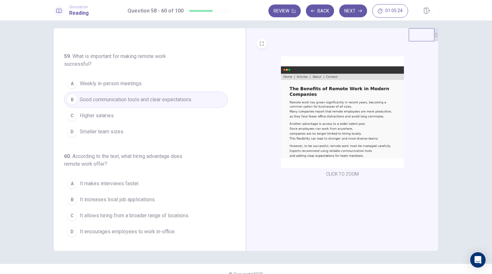
scroll to position [15, 0]
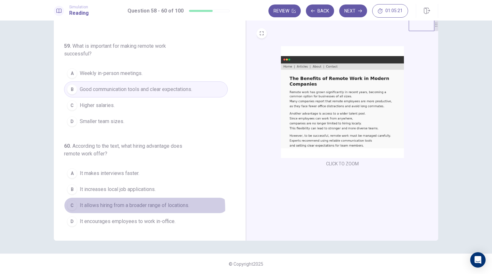
click at [122, 208] on span "It allows hiring from a broader range of locations." at bounding box center [135, 205] width 110 height 8
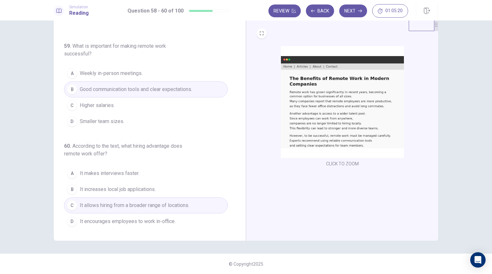
scroll to position [0, 0]
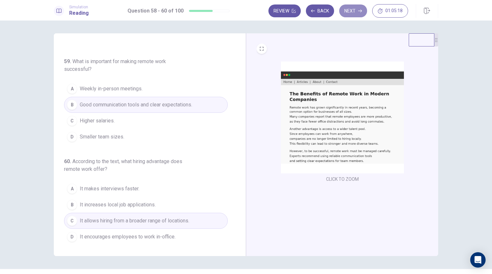
click at [360, 8] on button "Next" at bounding box center [353, 10] width 28 height 13
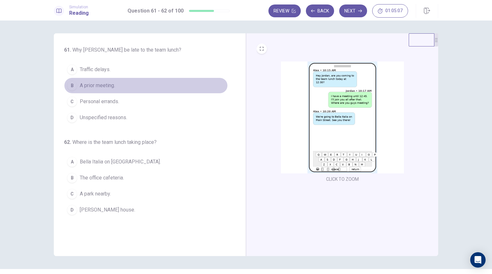
click at [103, 87] on span "A prior meeting." at bounding box center [97, 86] width 35 height 8
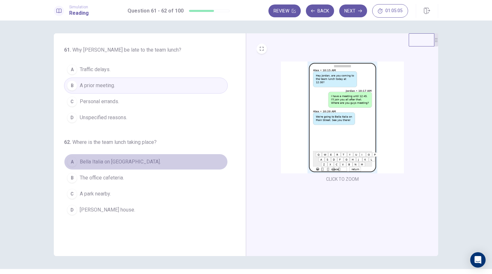
click at [95, 156] on button "A [GEOGRAPHIC_DATA] on [GEOGRAPHIC_DATA]." at bounding box center [146, 162] width 164 height 16
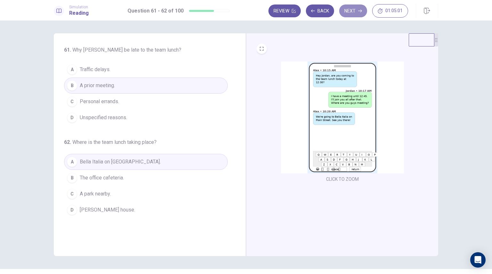
click at [357, 9] on button "Next" at bounding box center [353, 10] width 28 height 13
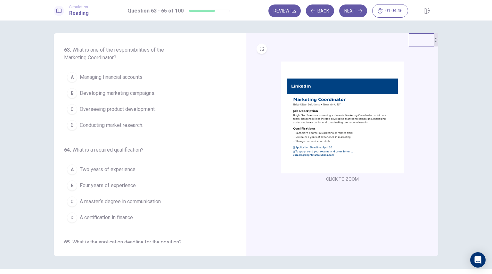
click at [163, 92] on button "B Developing marketing campaigns." at bounding box center [146, 93] width 164 height 16
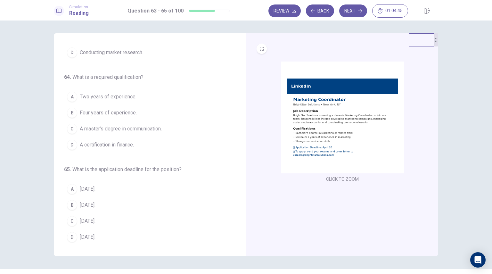
scroll to position [73, 0]
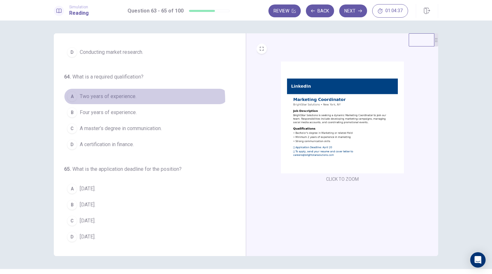
click at [123, 100] on span "Two years of experience." at bounding box center [108, 97] width 57 height 8
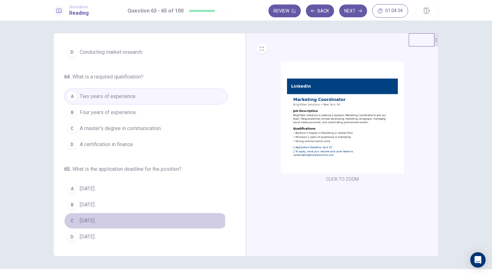
click at [140, 221] on button "C [DATE]." at bounding box center [146, 221] width 164 height 16
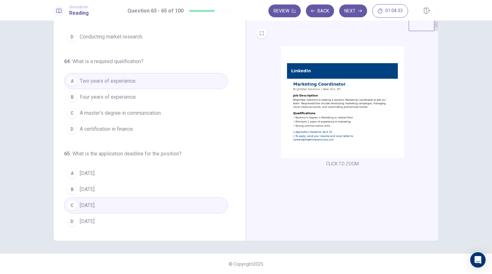
scroll to position [0, 0]
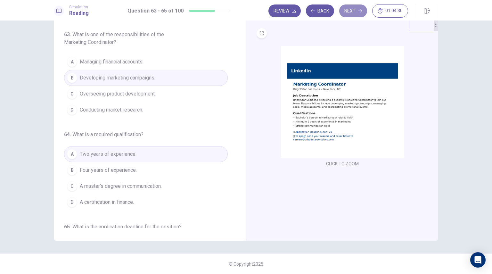
click at [347, 11] on button "Next" at bounding box center [353, 10] width 28 height 13
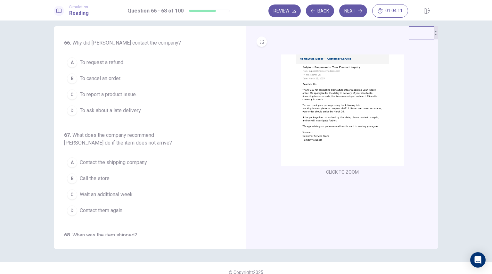
scroll to position [7, 0]
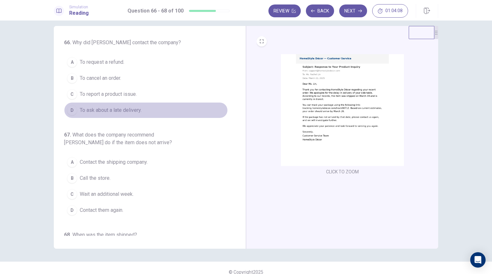
click at [160, 112] on button "D To ask about a late delivery." at bounding box center [146, 110] width 164 height 16
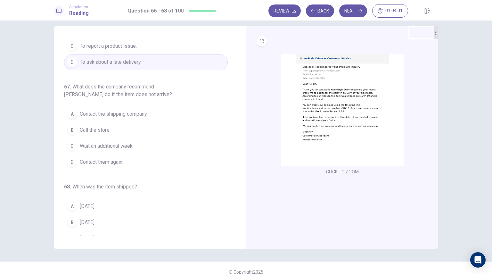
scroll to position [56, 0]
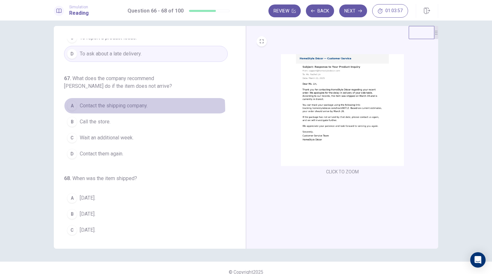
click at [122, 108] on span "Contact the shipping company." at bounding box center [114, 106] width 68 height 8
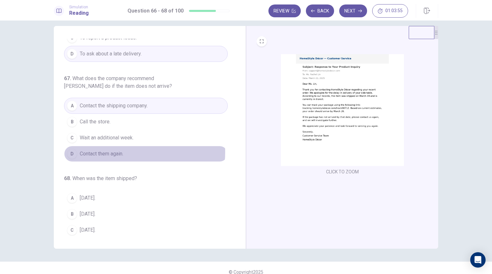
click at [129, 151] on button "D Contact them again." at bounding box center [146, 154] width 164 height 16
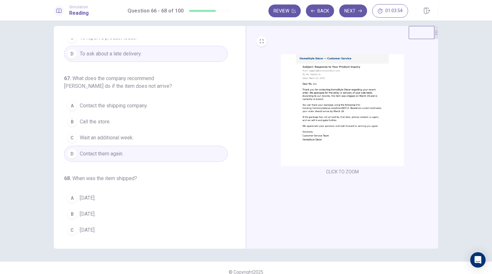
scroll to position [73, 0]
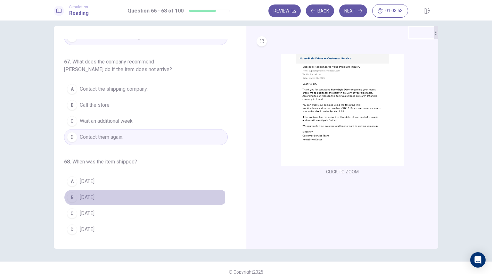
click at [131, 200] on button "B [DATE]." at bounding box center [146, 197] width 164 height 16
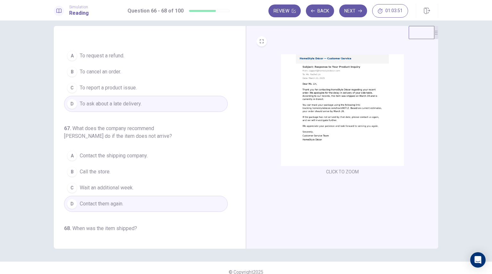
scroll to position [0, 0]
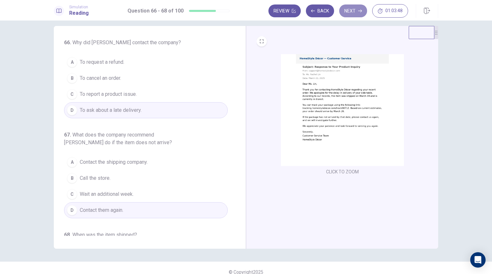
click at [343, 10] on button "Next" at bounding box center [353, 10] width 28 height 13
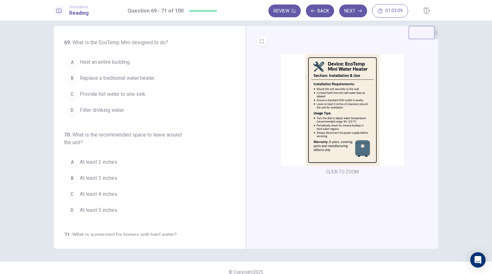
click at [136, 77] on span "Replace a traditional water heater." at bounding box center [117, 78] width 75 height 8
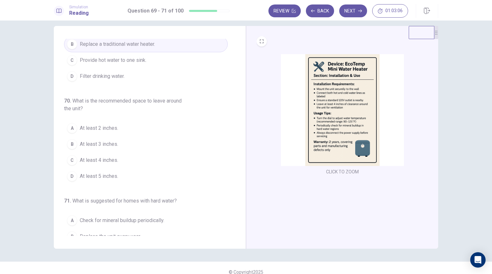
scroll to position [34, 0]
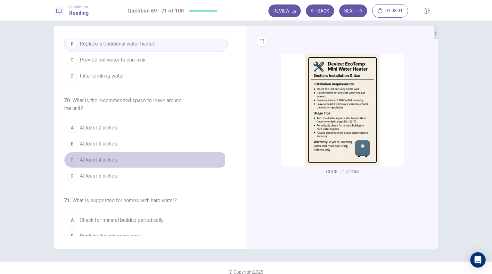
click at [115, 158] on span "At least 4 inches." at bounding box center [99, 160] width 38 height 8
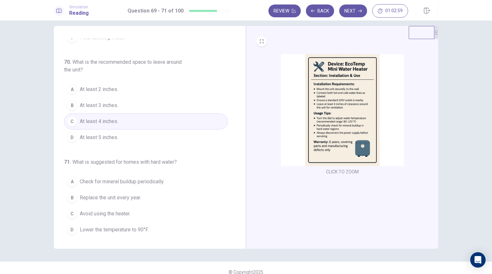
scroll to position [73, 0]
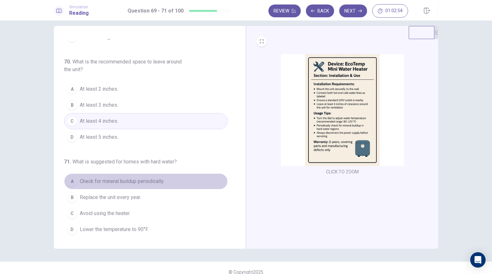
click at [148, 180] on span "Check for mineral buildup periodically." at bounding box center [122, 181] width 85 height 8
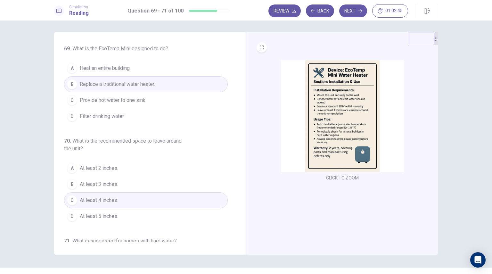
scroll to position [0, 0]
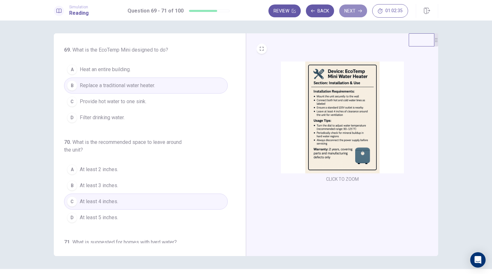
click at [351, 7] on button "Next" at bounding box center [353, 10] width 28 height 13
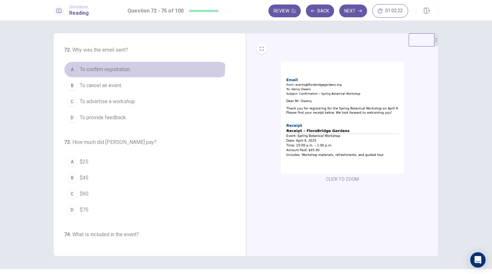
click at [78, 64] on button "A To confirm registration." at bounding box center [146, 69] width 164 height 16
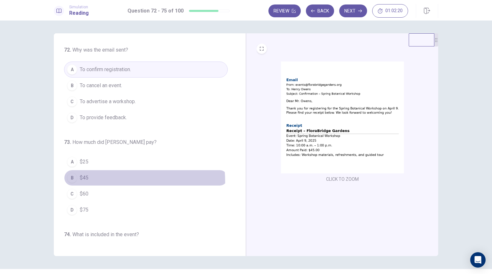
click at [79, 182] on button "B $45" at bounding box center [146, 178] width 164 height 16
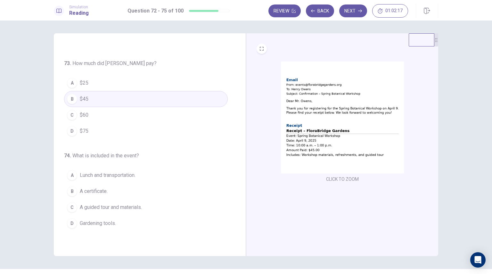
scroll to position [79, 0]
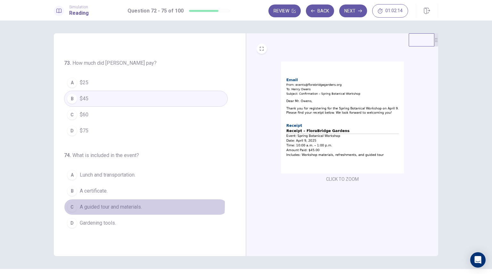
click at [104, 204] on span "A guided tour and materials." at bounding box center [111, 207] width 62 height 8
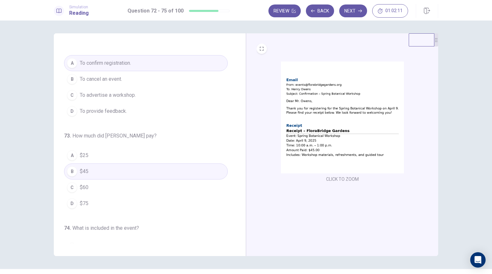
scroll to position [6, 0]
click at [356, 9] on button "Next" at bounding box center [353, 10] width 28 height 13
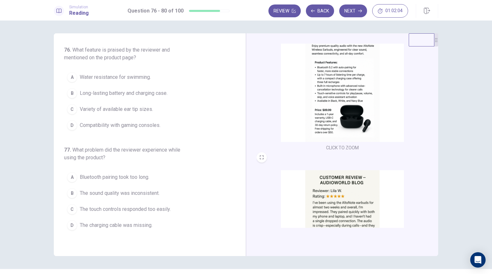
scroll to position [0, 0]
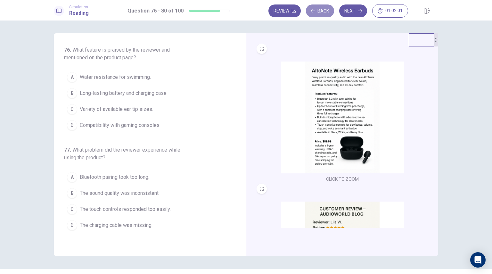
click at [325, 10] on button "Back" at bounding box center [320, 10] width 28 height 13
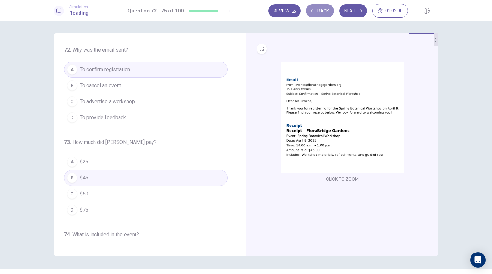
click at [325, 10] on button "Back" at bounding box center [320, 10] width 28 height 13
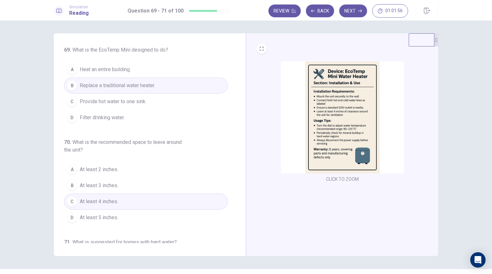
click at [316, 10] on button "Back" at bounding box center [320, 10] width 28 height 13
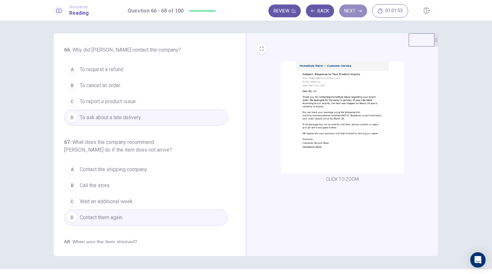
click at [350, 13] on button "Next" at bounding box center [353, 10] width 28 height 13
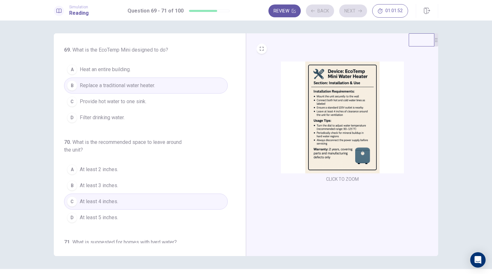
click at [350, 13] on div "Review Back Next 01:01:52" at bounding box center [338, 10] width 140 height 13
click at [350, 13] on button "Next" at bounding box center [353, 10] width 28 height 13
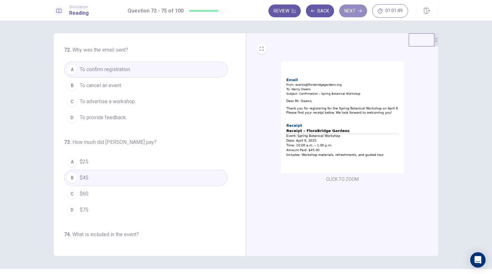
click at [350, 13] on button "Next" at bounding box center [353, 10] width 28 height 13
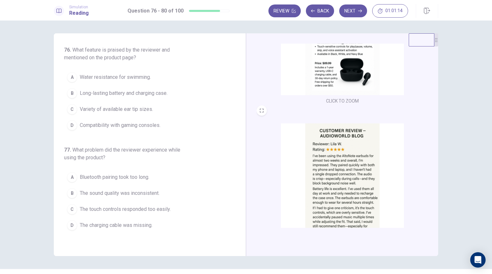
scroll to position [67, 0]
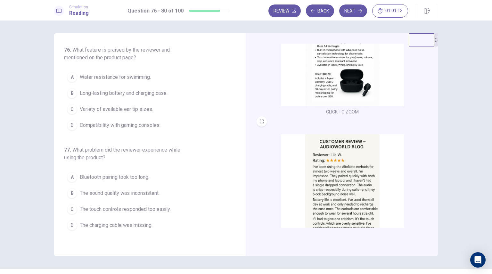
click at [118, 94] on span "Long-lasting battery and charging case." at bounding box center [124, 93] width 88 height 8
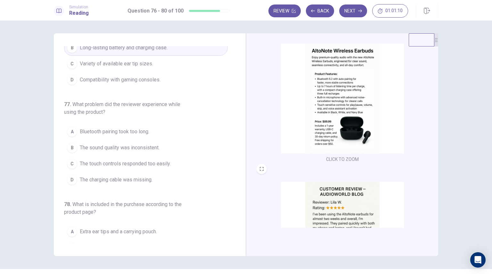
scroll to position [47, 0]
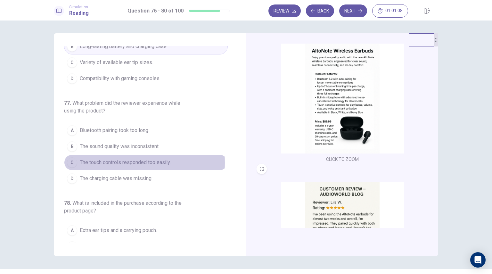
click at [132, 162] on span "The touch controls responded too easily." at bounding box center [125, 163] width 91 height 8
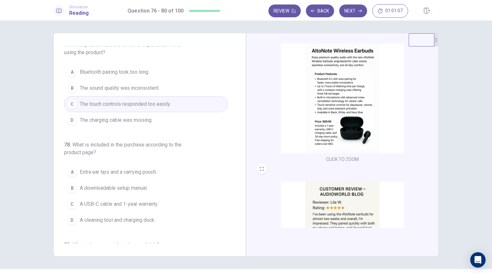
scroll to position [110, 0]
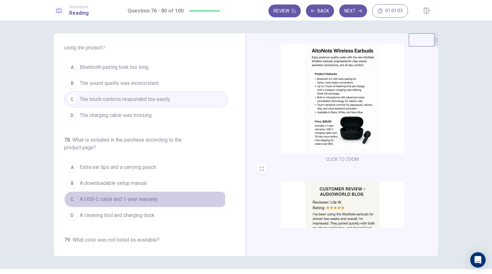
click at [131, 200] on span "A USB-C cable and 1-year warranty." at bounding box center [119, 199] width 78 height 8
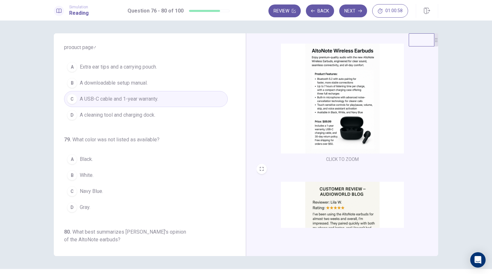
scroll to position [210, 0]
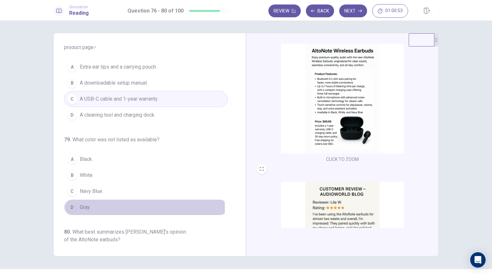
click at [117, 206] on button "D Gray." at bounding box center [146, 207] width 164 height 16
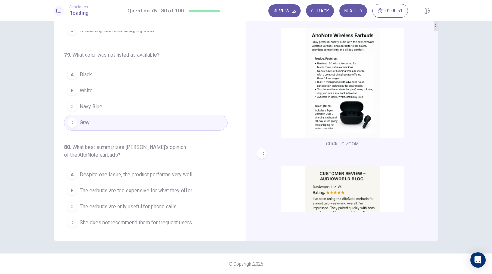
scroll to position [15, 0]
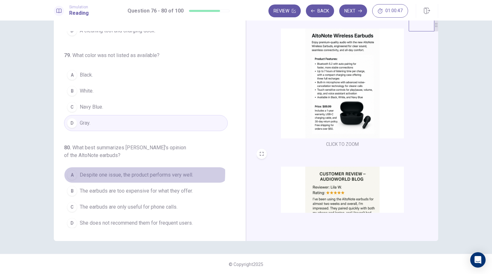
click at [133, 171] on span "Despite one issue, the product performs very well." at bounding box center [136, 175] width 113 height 8
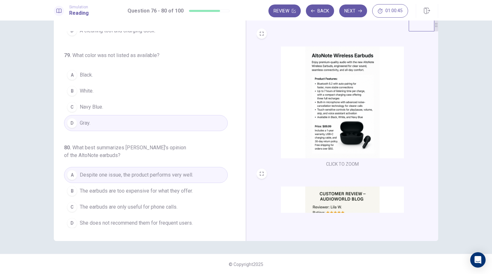
scroll to position [0, 0]
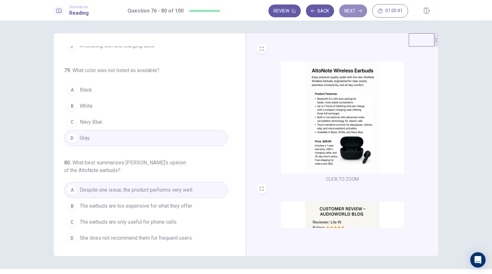
click at [353, 8] on button "Next" at bounding box center [353, 10] width 28 height 13
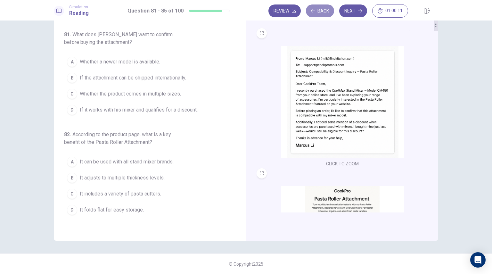
click at [323, 11] on button "Back" at bounding box center [320, 10] width 28 height 13
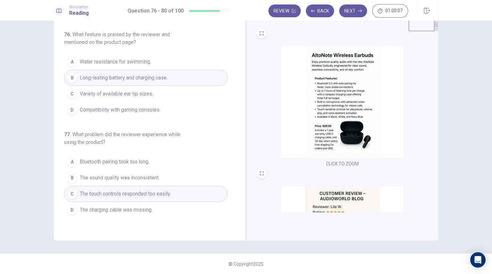
click at [357, 15] on button "Next" at bounding box center [353, 10] width 28 height 13
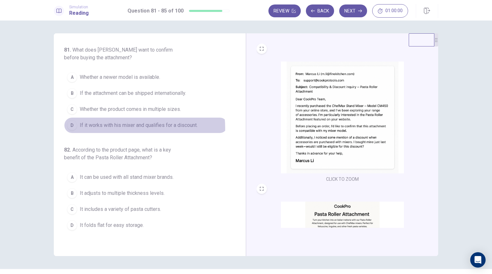
click at [112, 128] on span "If it works with his mixer and qualifies for a discount." at bounding box center [139, 125] width 118 height 8
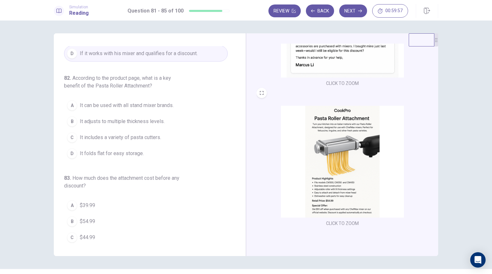
scroll to position [95, 0]
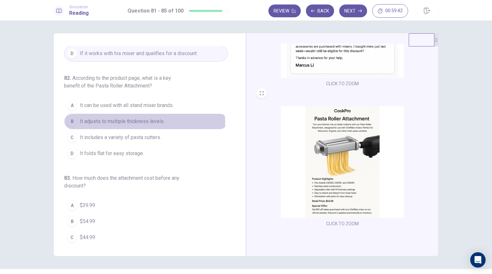
click at [137, 122] on span "It adjusts to multiple thickness levels." at bounding box center [122, 122] width 85 height 8
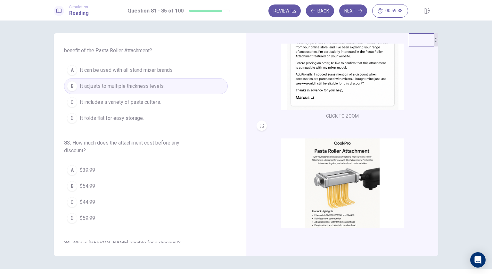
scroll to position [96, 0]
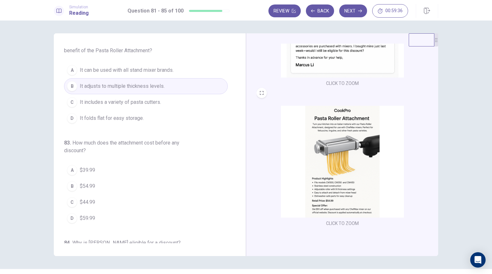
click at [126, 184] on button "B $54.99" at bounding box center [146, 186] width 164 height 16
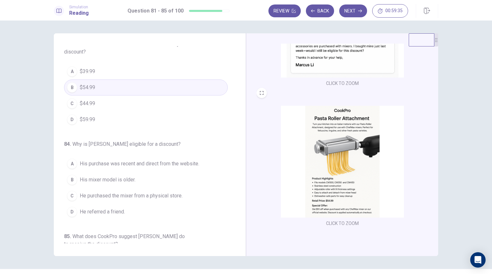
scroll to position [206, 0]
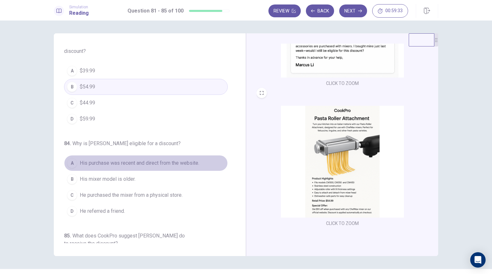
click at [161, 159] on span "His purchase was recent and direct from the website." at bounding box center [139, 163] width 119 height 8
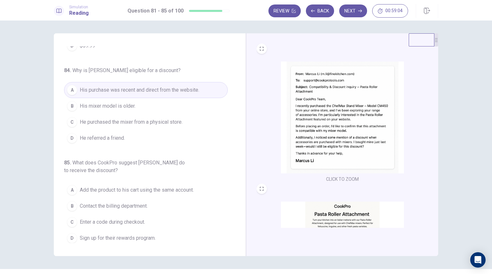
scroll to position [96, 0]
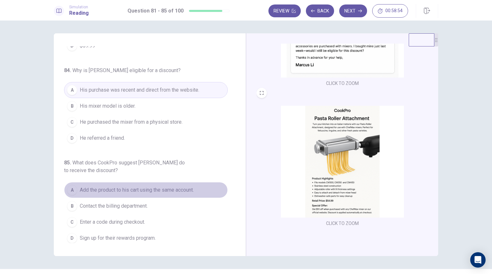
click at [164, 183] on button "A Add the product to his cart using the same account." at bounding box center [146, 190] width 164 height 16
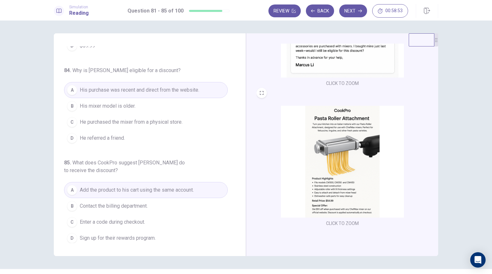
scroll to position [0, 0]
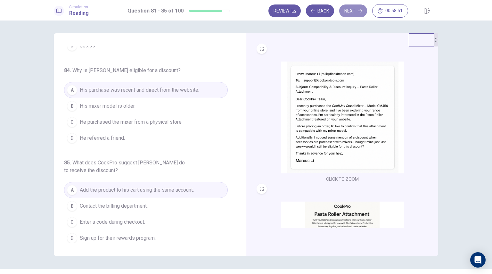
click at [356, 13] on button "Next" at bounding box center [353, 10] width 28 height 13
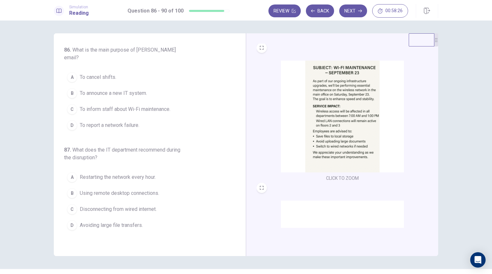
scroll to position [236, 0]
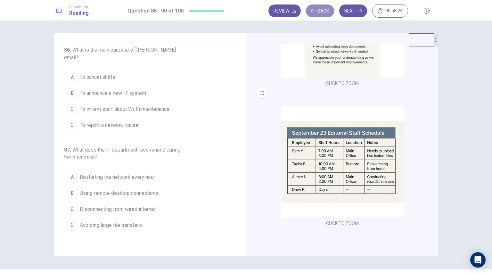
click at [323, 12] on button "Back" at bounding box center [320, 10] width 28 height 13
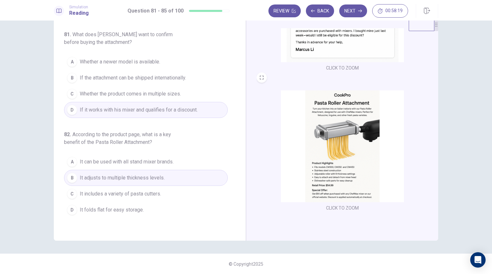
scroll to position [0, 0]
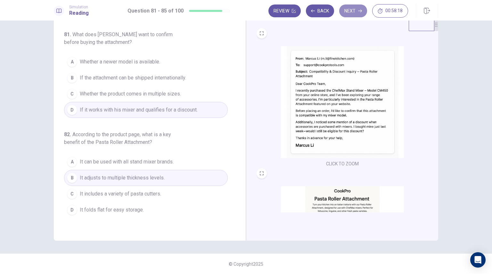
click at [354, 7] on button "Next" at bounding box center [353, 10] width 28 height 13
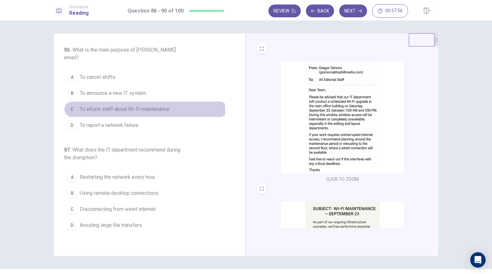
click at [130, 105] on span "To inform staff about Wi-Fi maintenance." at bounding box center [125, 109] width 91 height 8
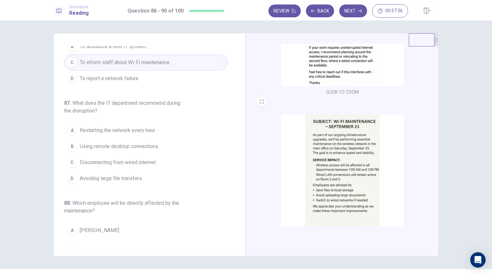
scroll to position [100, 0]
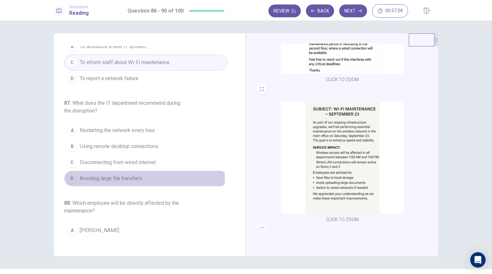
click at [134, 175] on span "Avoiding large file transfers." at bounding box center [111, 179] width 63 height 8
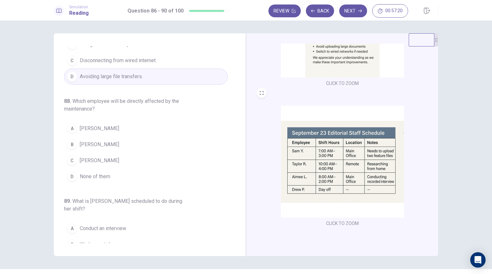
scroll to position [235, 0]
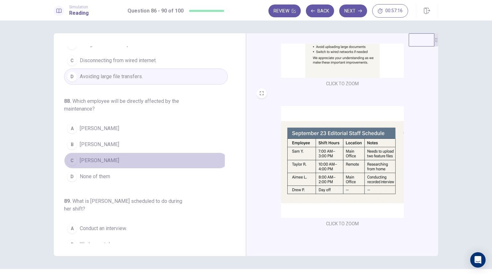
click at [92, 157] on span "[PERSON_NAME]" at bounding box center [99, 161] width 39 height 8
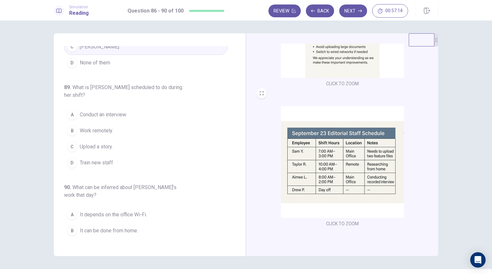
scroll to position [272, 0]
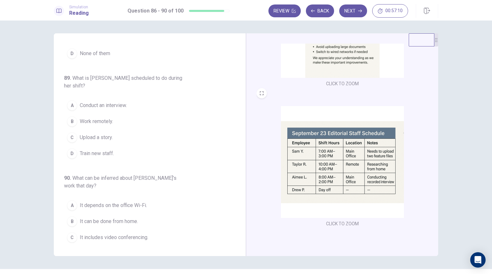
click at [110, 97] on button "A Conduct an interview." at bounding box center [146, 105] width 164 height 16
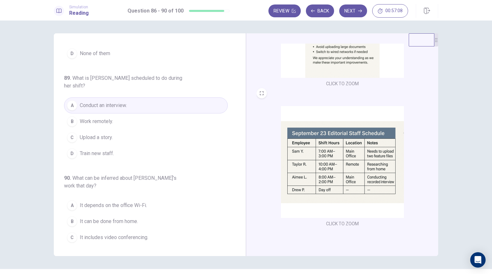
scroll to position [15, 0]
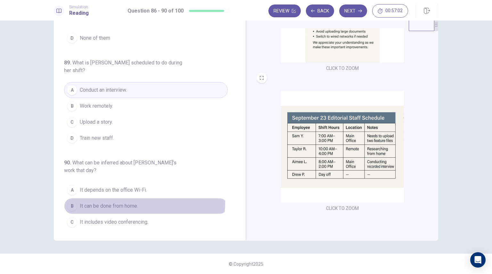
click at [127, 202] on span "It can be done from home." at bounding box center [109, 206] width 58 height 8
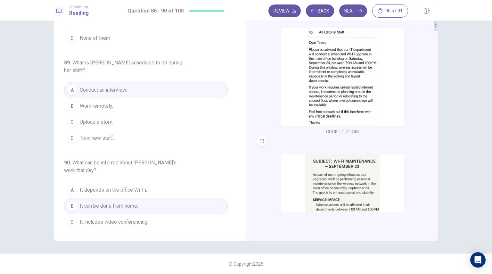
scroll to position [0, 0]
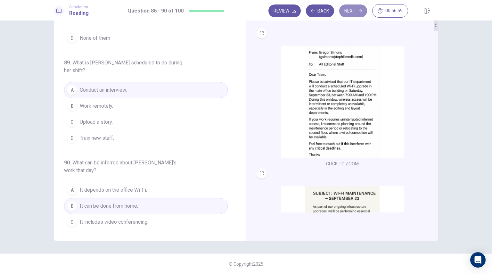
click at [356, 14] on button "Next" at bounding box center [353, 10] width 28 height 13
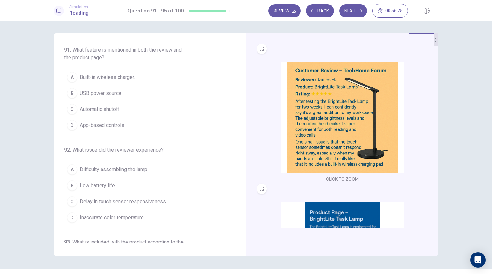
click at [103, 79] on span "Built-in wireless charger." at bounding box center [107, 77] width 55 height 8
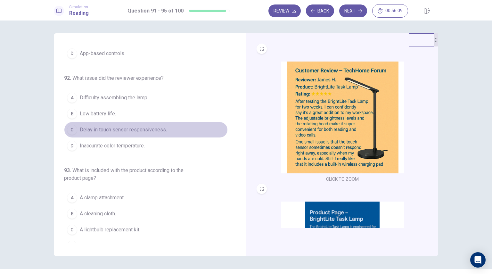
click at [150, 133] on button "C Delay in touch sensor responsiveness." at bounding box center [146, 130] width 164 height 16
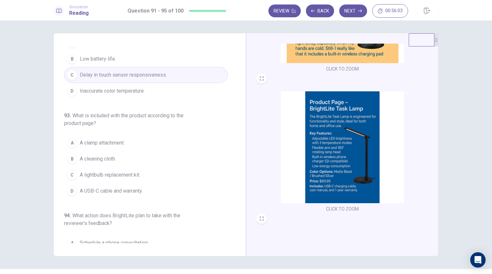
scroll to position [111, 0]
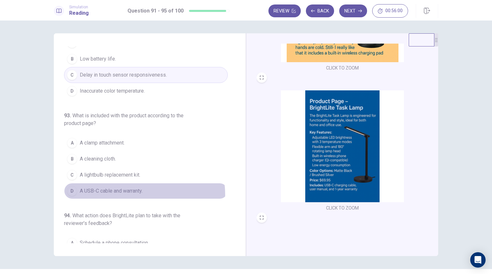
click at [135, 193] on button "D A USB-C cable and warranty." at bounding box center [146, 191] width 164 height 16
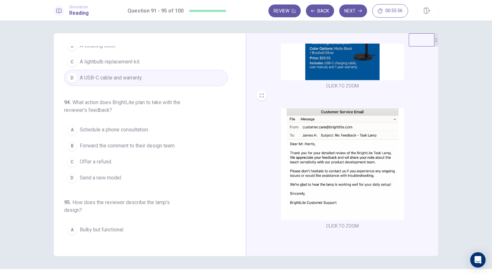
scroll to position [236, 0]
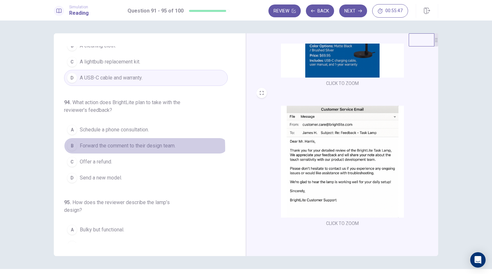
click at [128, 146] on span "Forward the comment to their design team." at bounding box center [128, 146] width 96 height 8
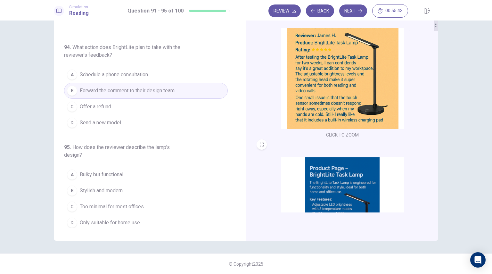
scroll to position [0, 0]
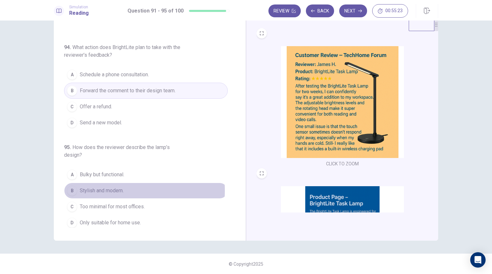
click at [121, 188] on span "Stylish and modern." at bounding box center [102, 191] width 44 height 8
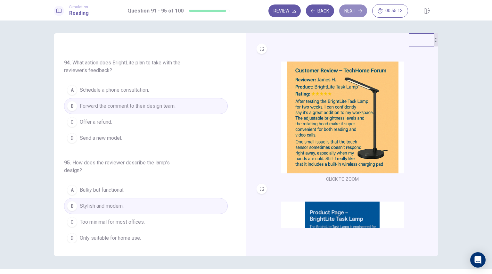
click at [354, 10] on button "Next" at bounding box center [353, 10] width 28 height 13
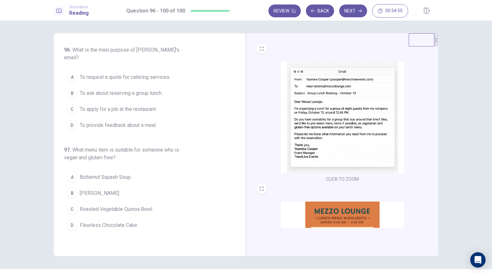
click at [151, 89] on span "To ask about reserving a group lunch." at bounding box center [121, 93] width 83 height 8
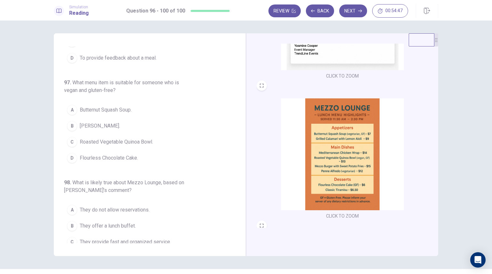
scroll to position [107, 0]
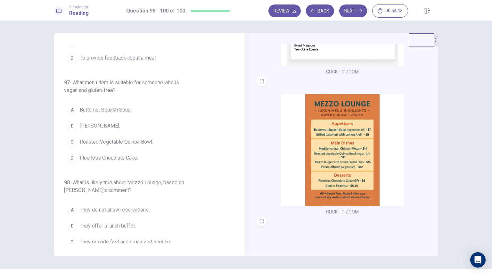
click at [133, 138] on span "Roasted Vegetable Quinoa Bowl." at bounding box center [116, 142] width 73 height 8
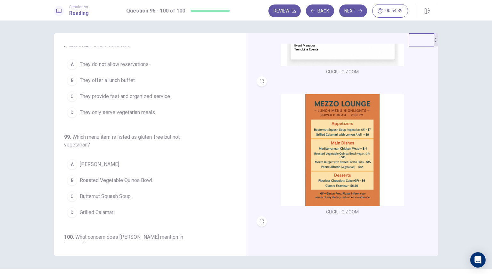
scroll to position [213, 0]
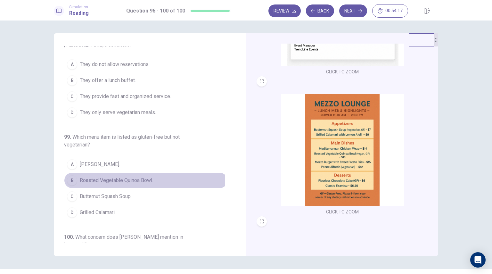
click at [131, 176] on span "Roasted Vegetable Quinoa Bowl." at bounding box center [116, 180] width 73 height 8
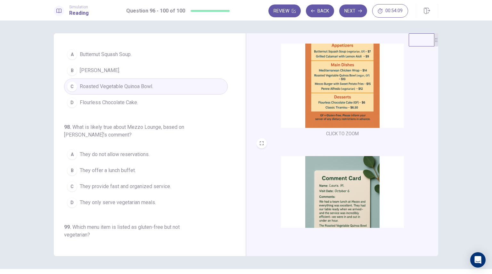
scroll to position [236, 0]
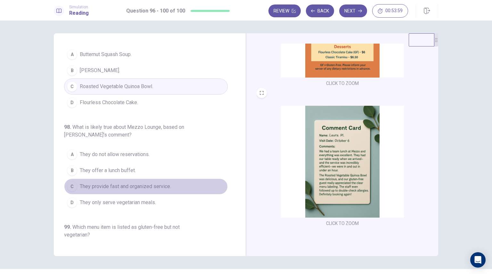
click at [160, 183] on span "They provide fast and organized service." at bounding box center [125, 187] width 91 height 8
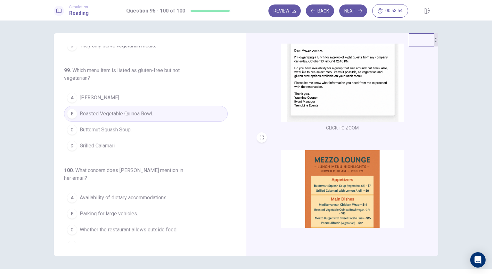
scroll to position [0, 0]
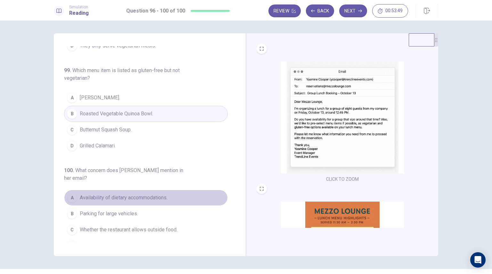
click at [167, 194] on span "Availability of dietary accommodations." at bounding box center [124, 198] width 88 height 8
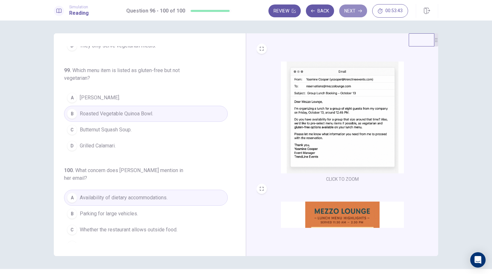
click at [351, 10] on button "Next" at bounding box center [353, 10] width 28 height 13
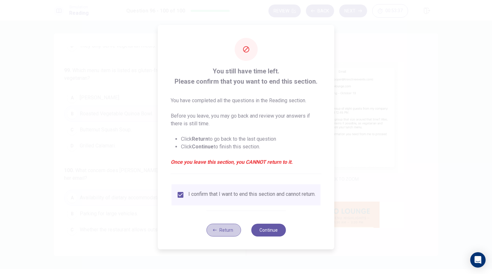
click at [231, 231] on button "Return" at bounding box center [223, 230] width 35 height 13
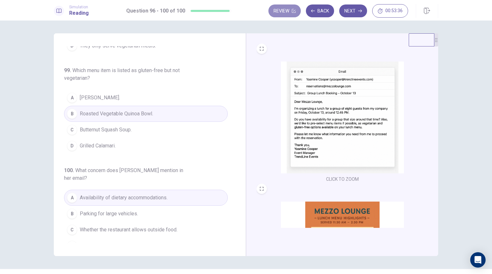
click at [281, 13] on button "Review" at bounding box center [284, 10] width 32 height 13
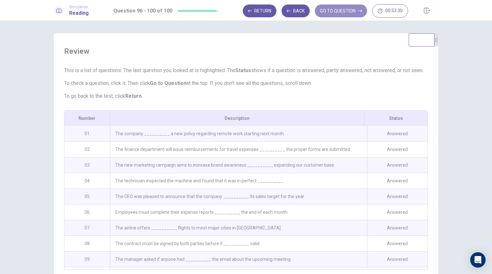
click at [334, 9] on button "GO TO QUESTION" at bounding box center [341, 10] width 52 height 13
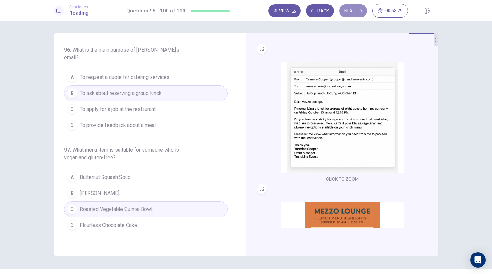
click at [345, 11] on button "Next" at bounding box center [353, 10] width 28 height 13
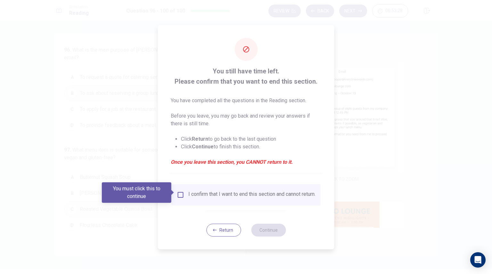
click at [198, 196] on div "I confirm that I want to end this section and cannot return." at bounding box center [251, 195] width 127 height 8
click at [174, 192] on span at bounding box center [173, 192] width 4 height 5
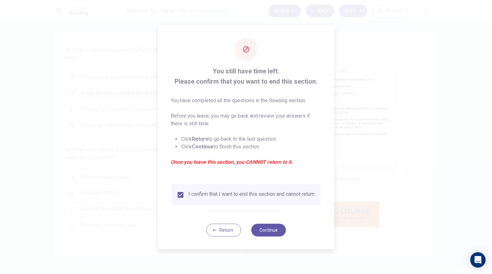
click at [264, 232] on button "Continue" at bounding box center [268, 230] width 35 height 13
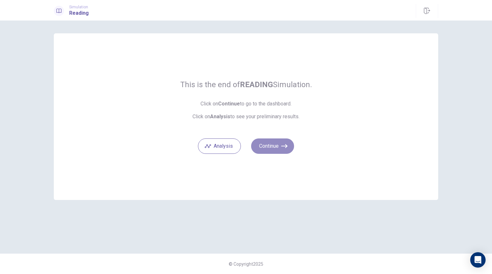
click at [281, 145] on button "Continue" at bounding box center [272, 145] width 43 height 15
